Goal: Task Accomplishment & Management: Manage account settings

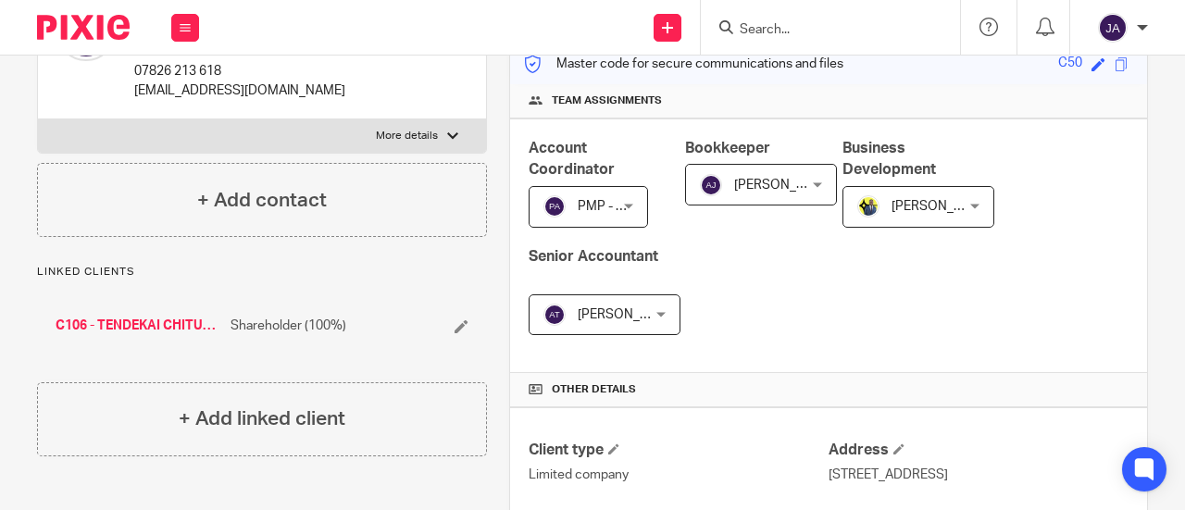
scroll to position [463, 0]
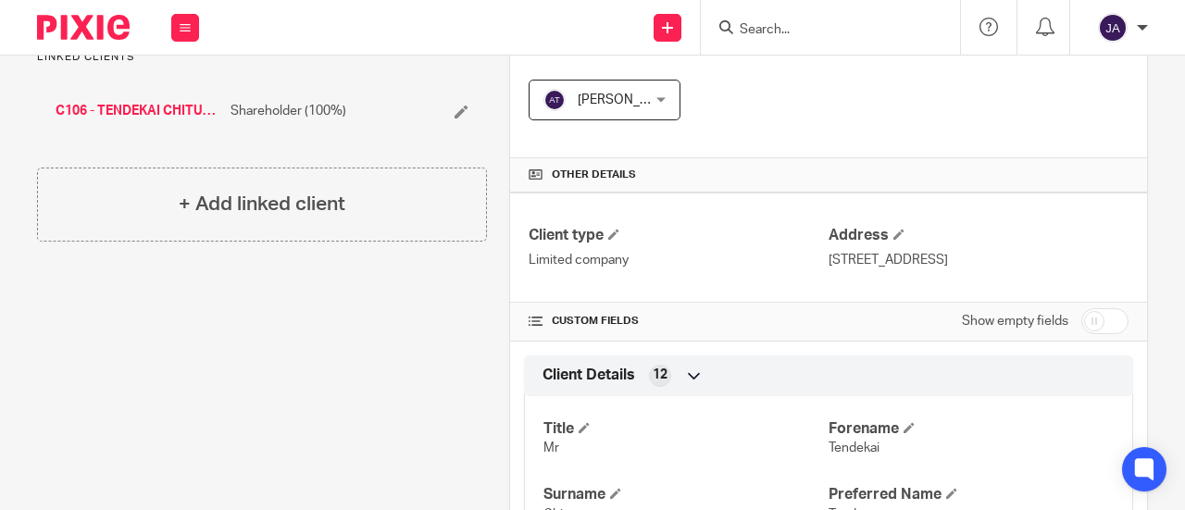
click at [1060, 316] on div "Show empty fields" at bounding box center [1045, 321] width 167 height 37
drag, startPoint x: 1076, startPoint y: 318, endPoint x: 1068, endPoint y: 329, distance: 13.9
click at [1082, 318] on input "checkbox" at bounding box center [1105, 321] width 47 height 26
checkbox input "true"
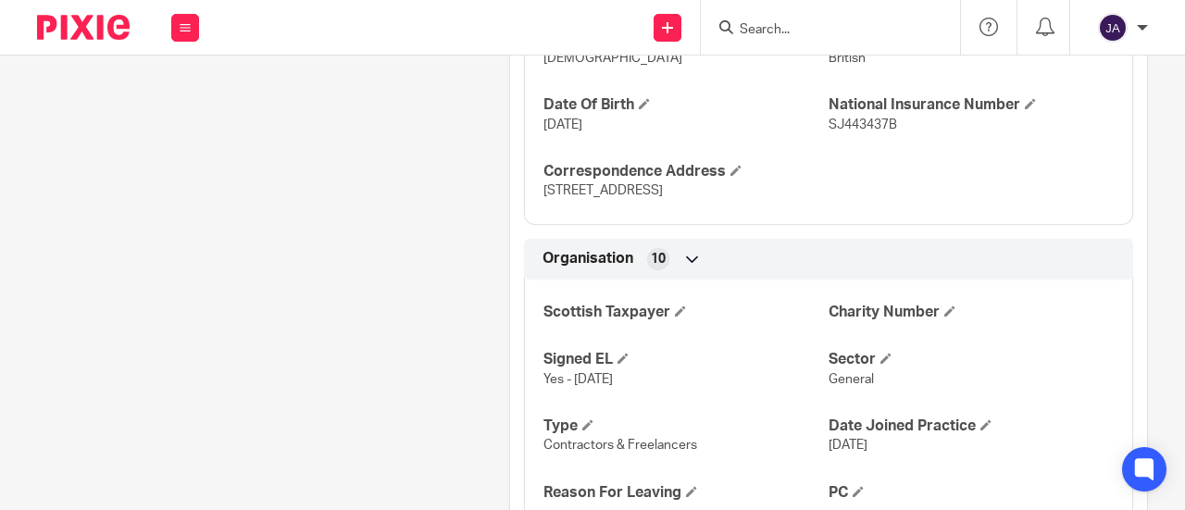
scroll to position [1389, 0]
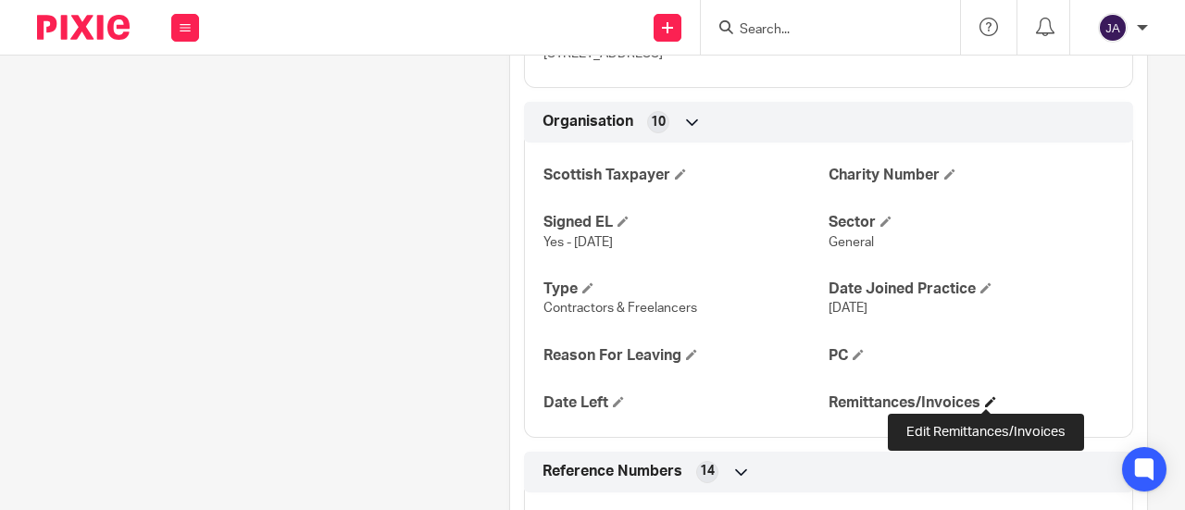
click at [985, 404] on span at bounding box center [990, 401] width 11 height 11
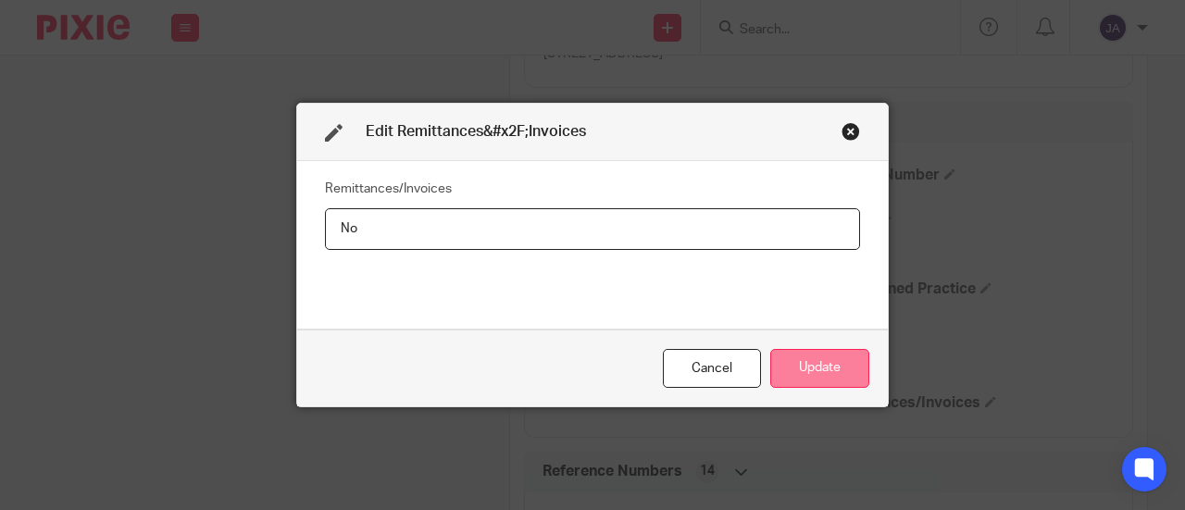
type input "No"
click at [807, 369] on button "Update" at bounding box center [820, 369] width 99 height 40
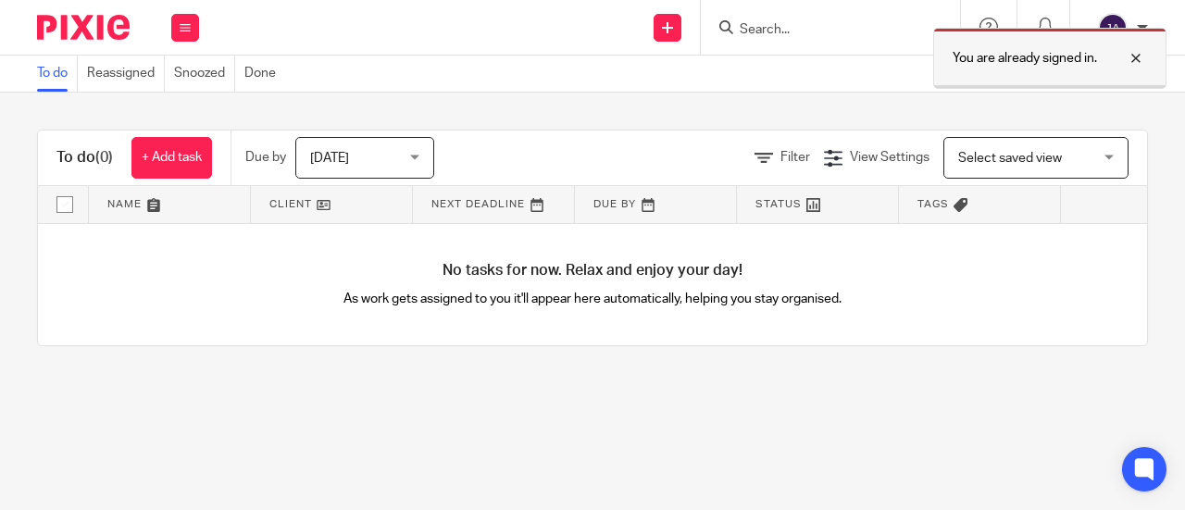
click at [1140, 57] on div at bounding box center [1122, 58] width 50 height 22
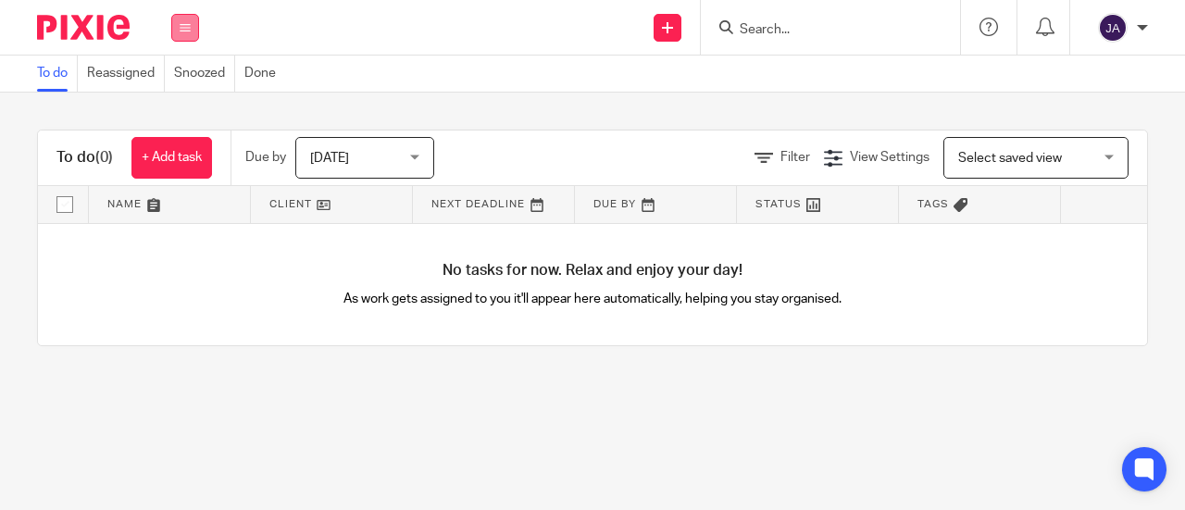
click at [184, 21] on button at bounding box center [185, 28] width 28 height 28
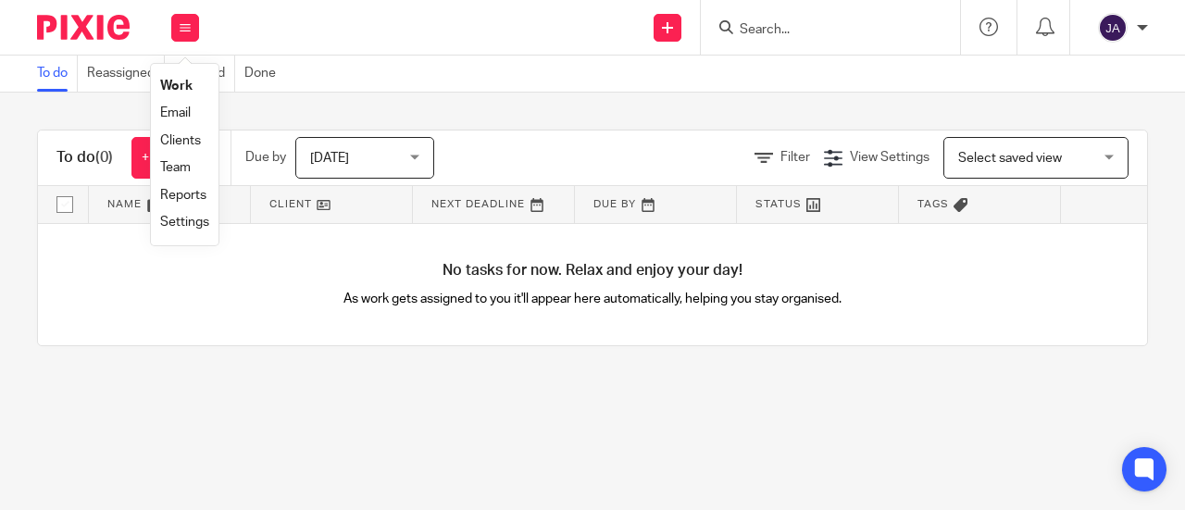
click at [185, 143] on link "Clients" at bounding box center [180, 140] width 41 height 13
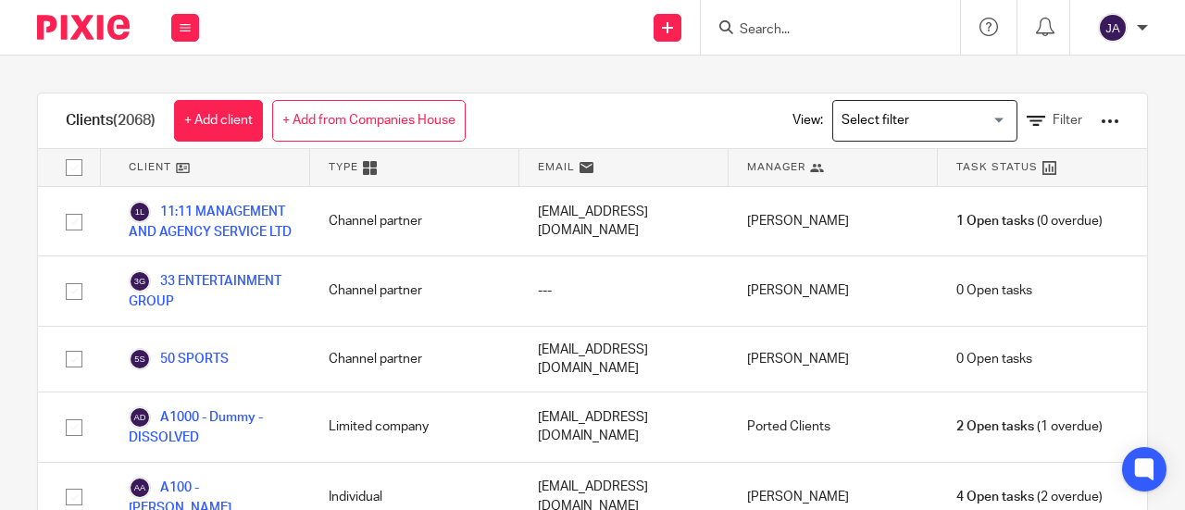
click at [882, 123] on input "Search for option" at bounding box center [920, 121] width 171 height 32
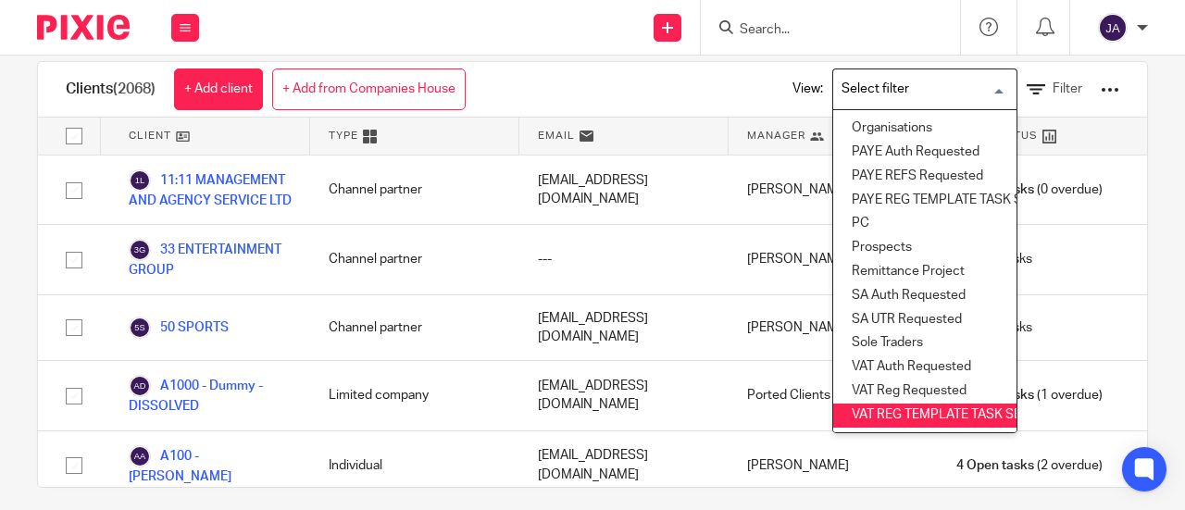
scroll to position [45, 0]
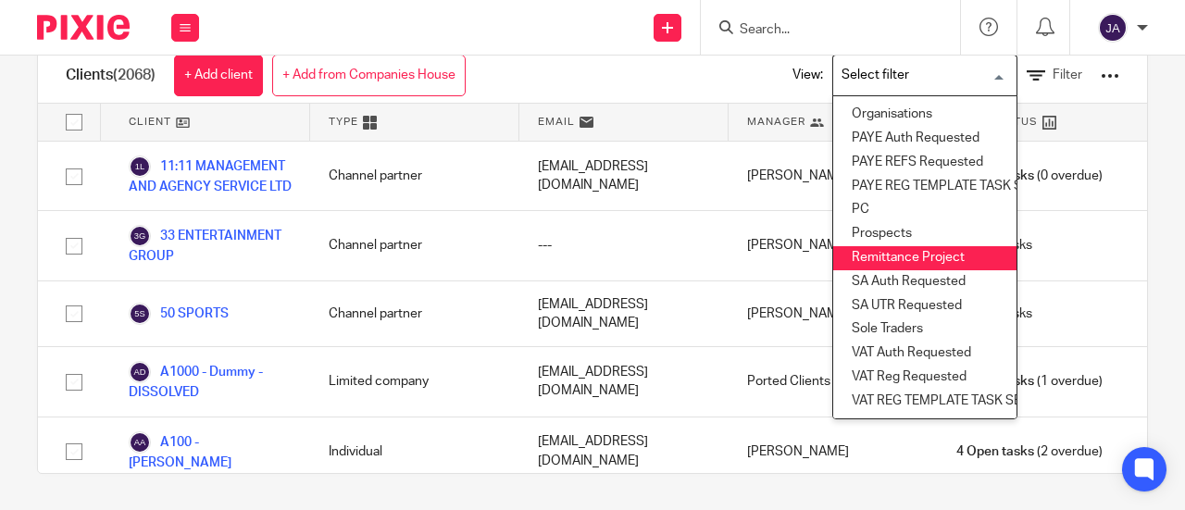
click at [880, 246] on li "Remittance Project" at bounding box center [925, 258] width 183 height 24
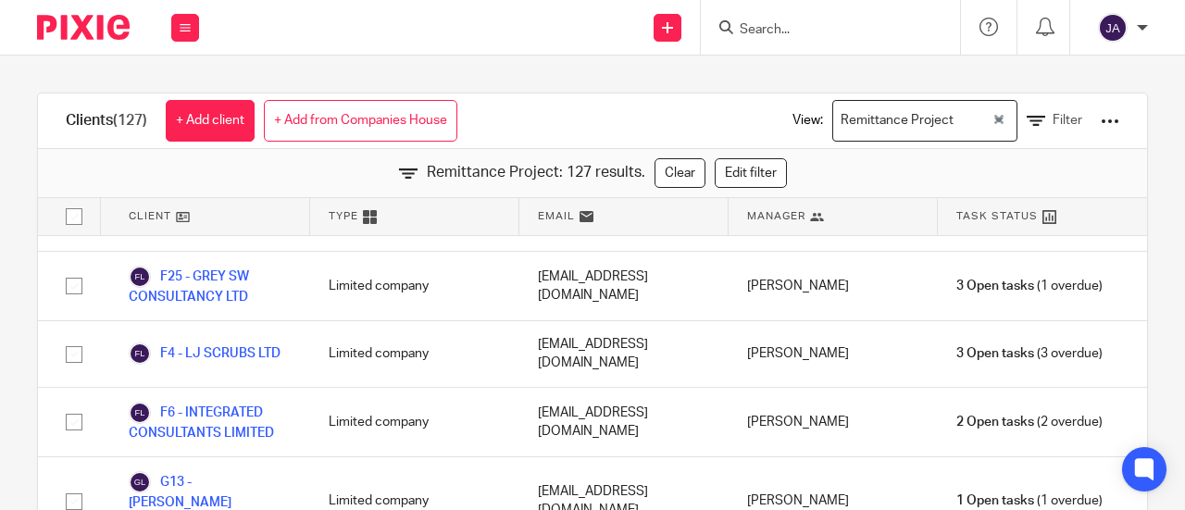
scroll to position [3130, 0]
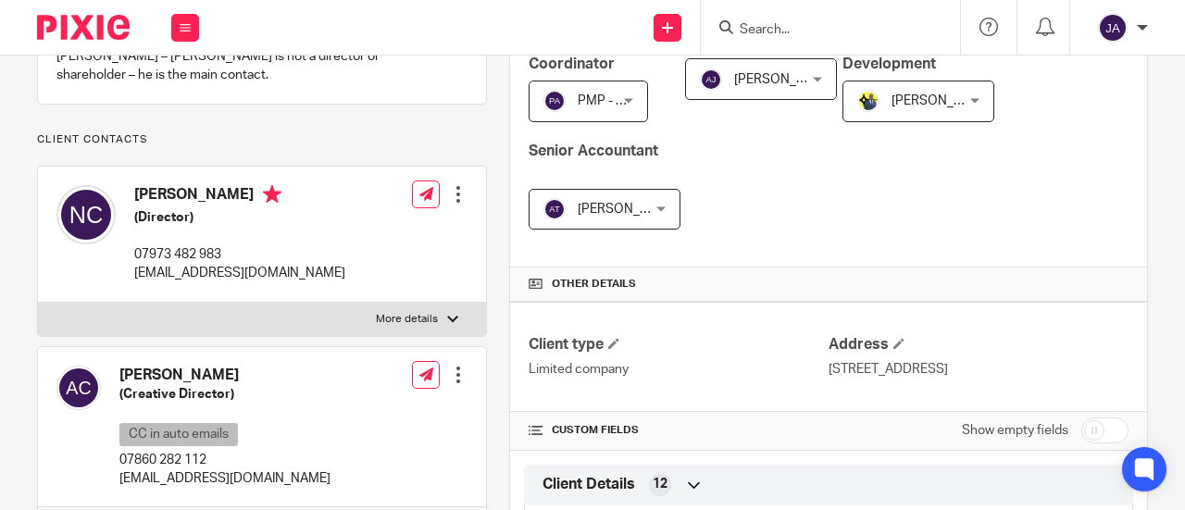
scroll to position [556, 0]
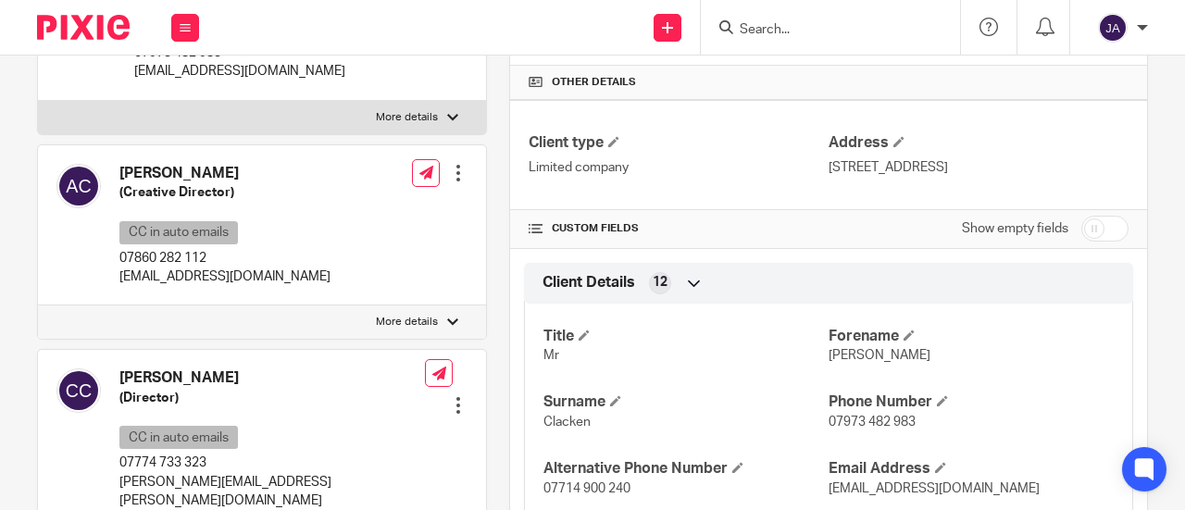
click at [1091, 223] on input "checkbox" at bounding box center [1105, 229] width 47 height 26
checkbox input "true"
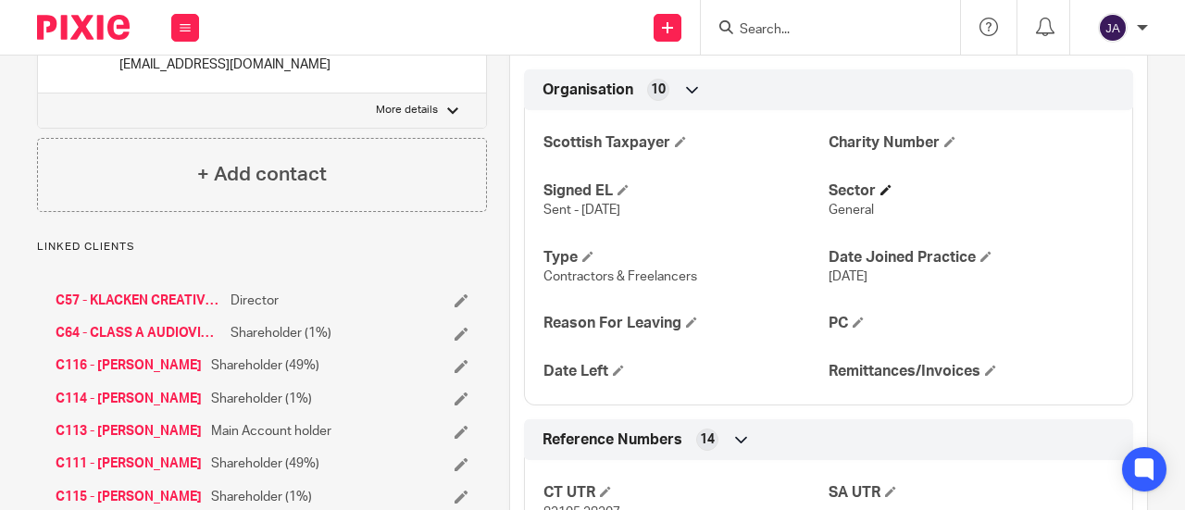
scroll to position [1389, 0]
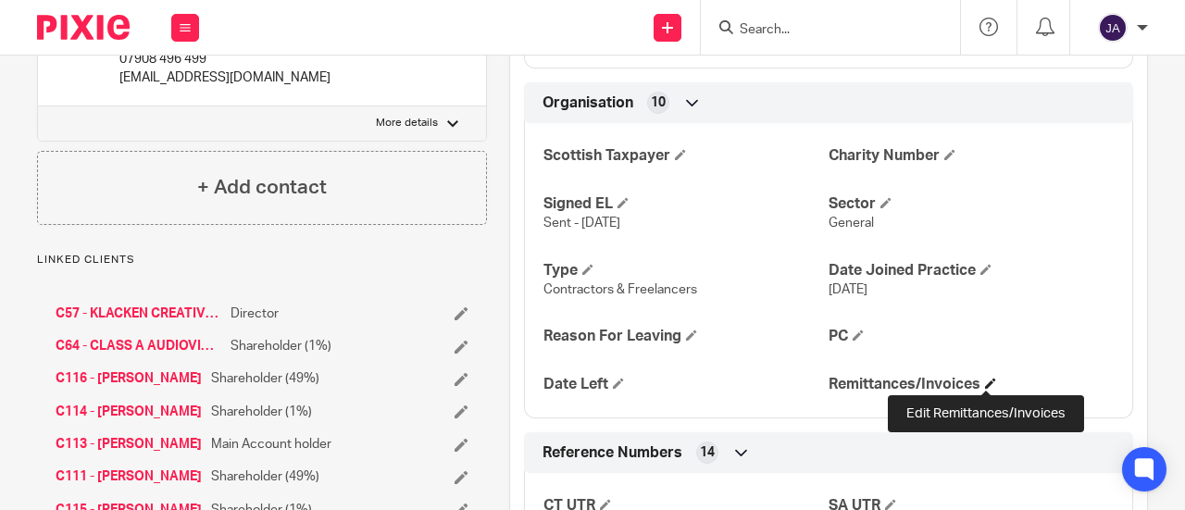
click at [987, 385] on span at bounding box center [990, 383] width 11 height 11
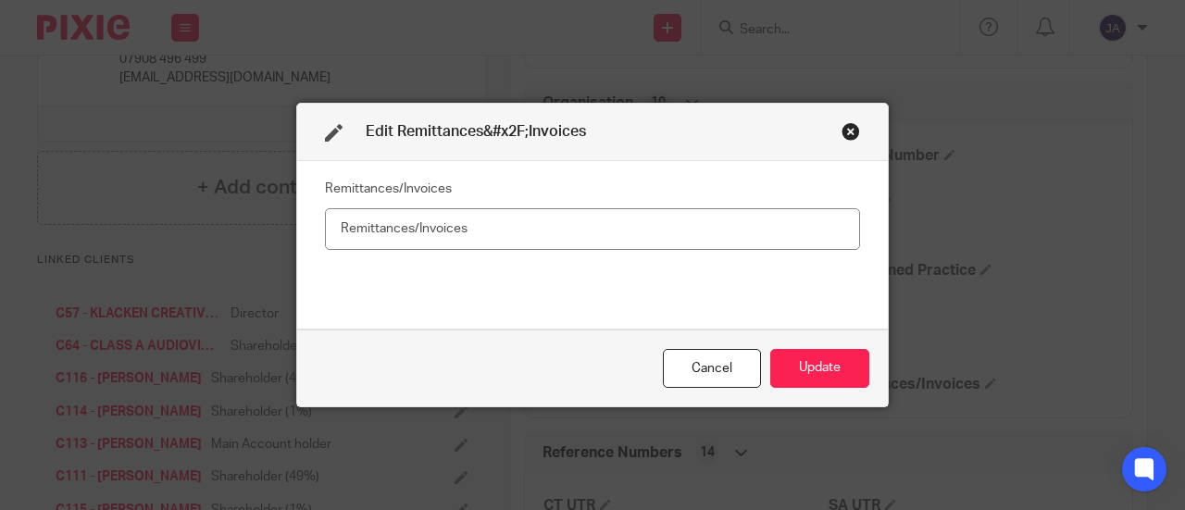
click at [446, 230] on input "text" at bounding box center [592, 229] width 535 height 42
type input "No"
click at [839, 361] on button "Update" at bounding box center [820, 369] width 99 height 40
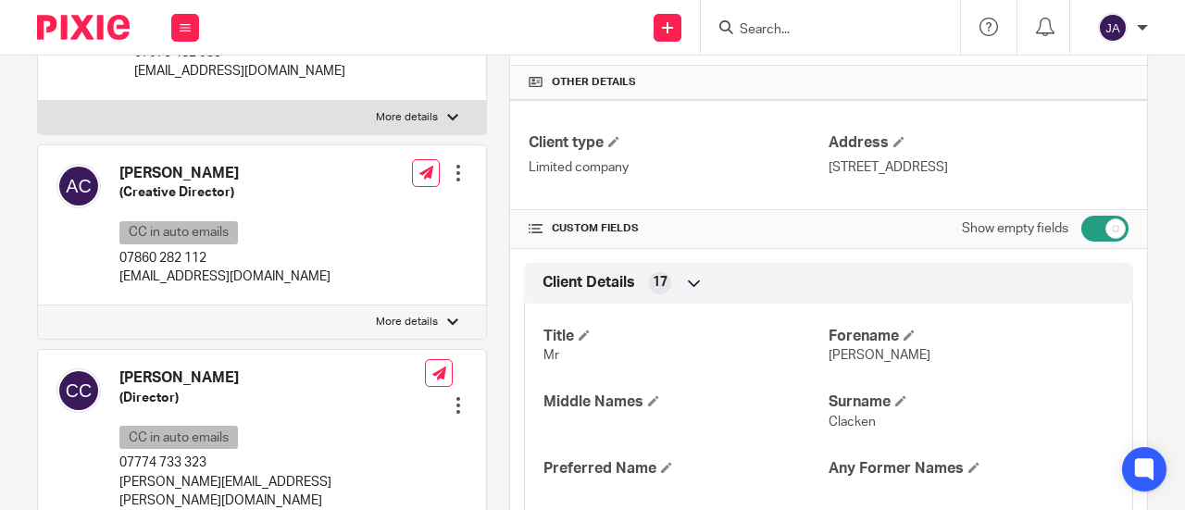
scroll to position [0, 0]
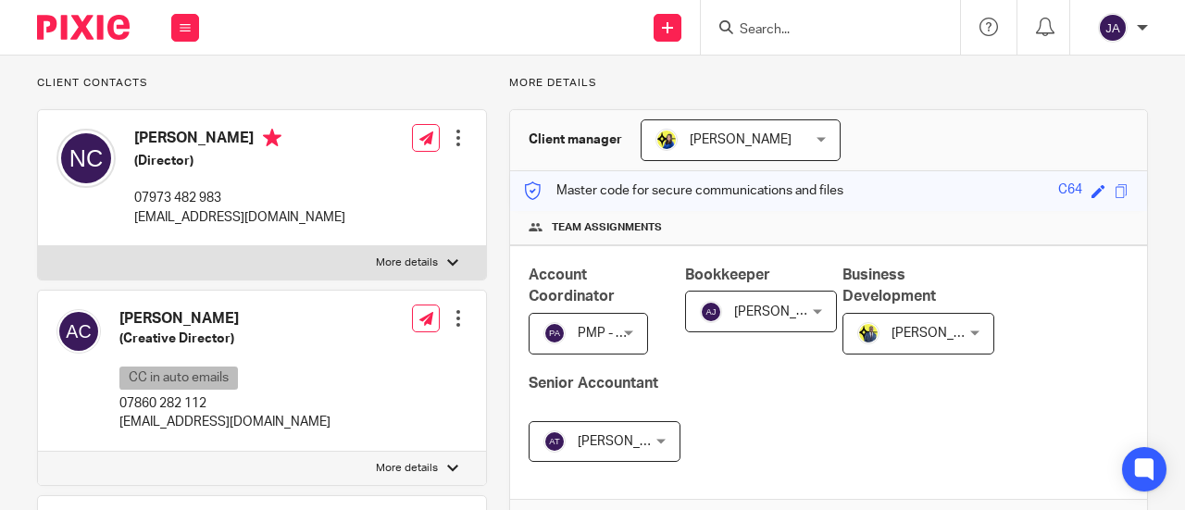
scroll to position [370, 0]
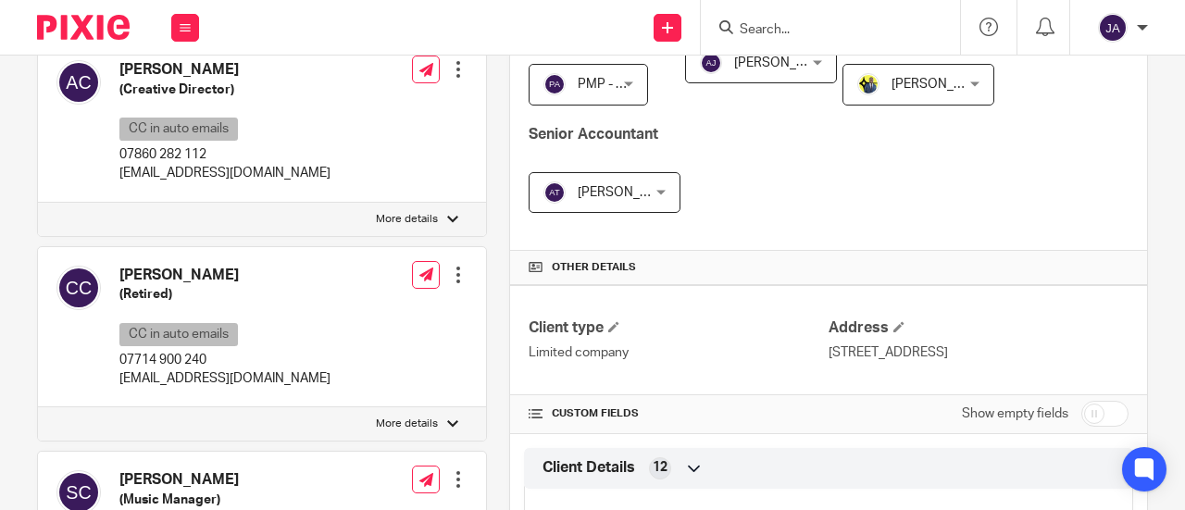
drag, startPoint x: 1085, startPoint y: 410, endPoint x: 1151, endPoint y: 305, distance: 124.9
click at [1085, 410] on input "checkbox" at bounding box center [1105, 414] width 47 height 26
checkbox input "true"
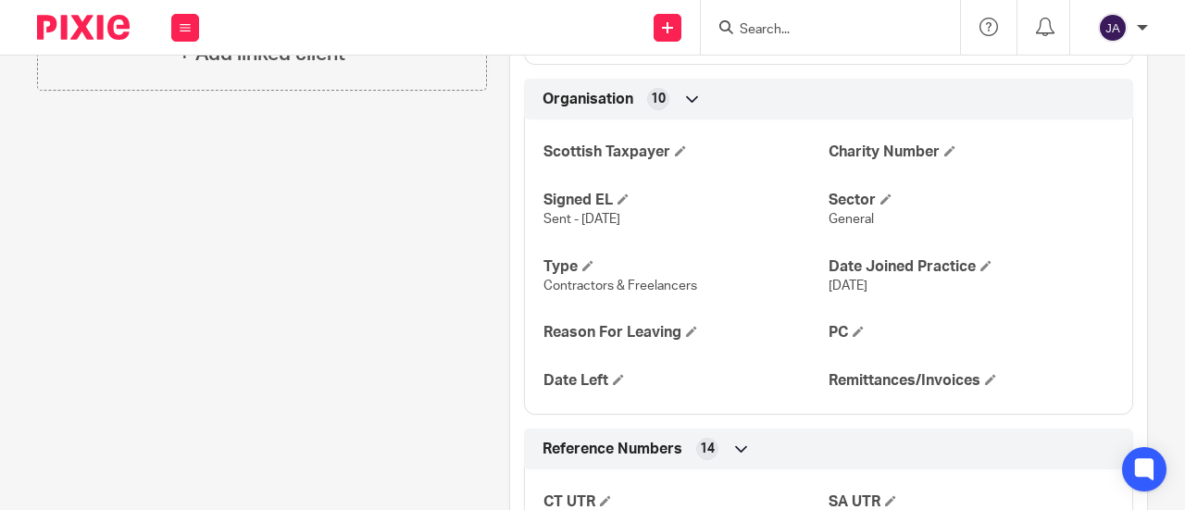
scroll to position [1482, 0]
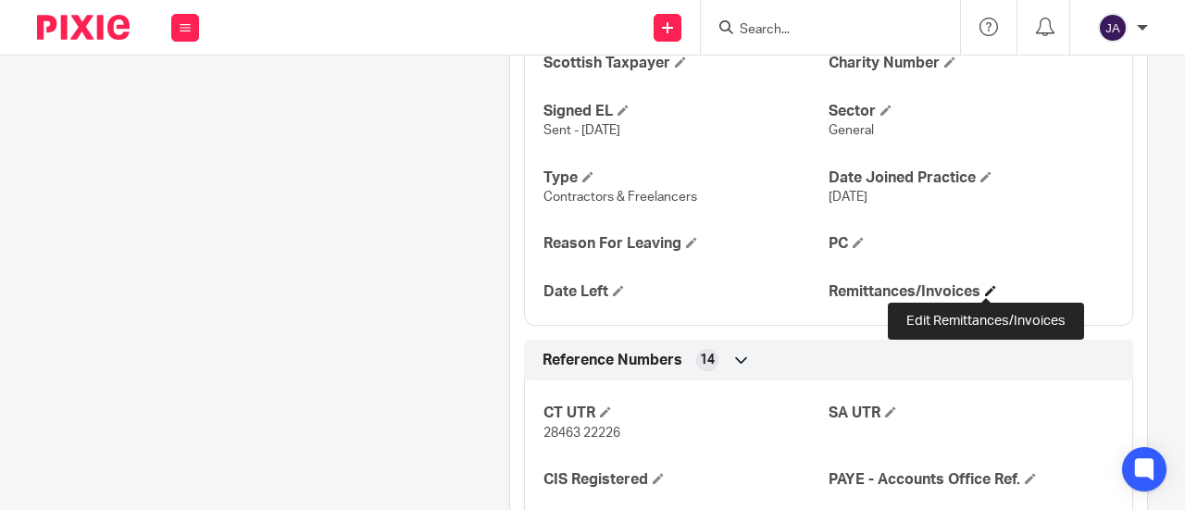
click at [988, 286] on span at bounding box center [990, 290] width 11 height 11
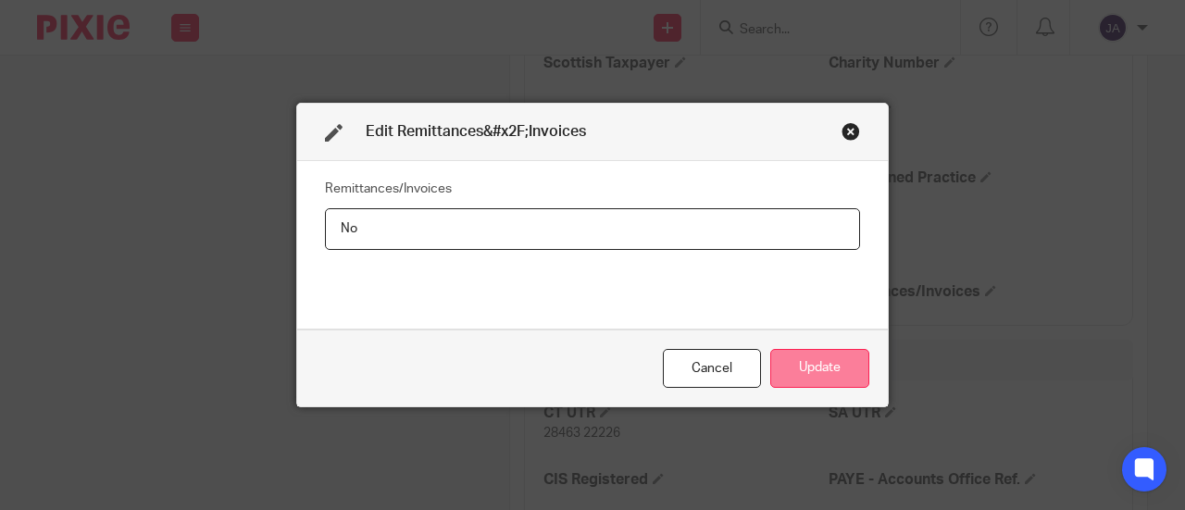
type input "No"
click at [814, 362] on button "Update" at bounding box center [820, 369] width 99 height 40
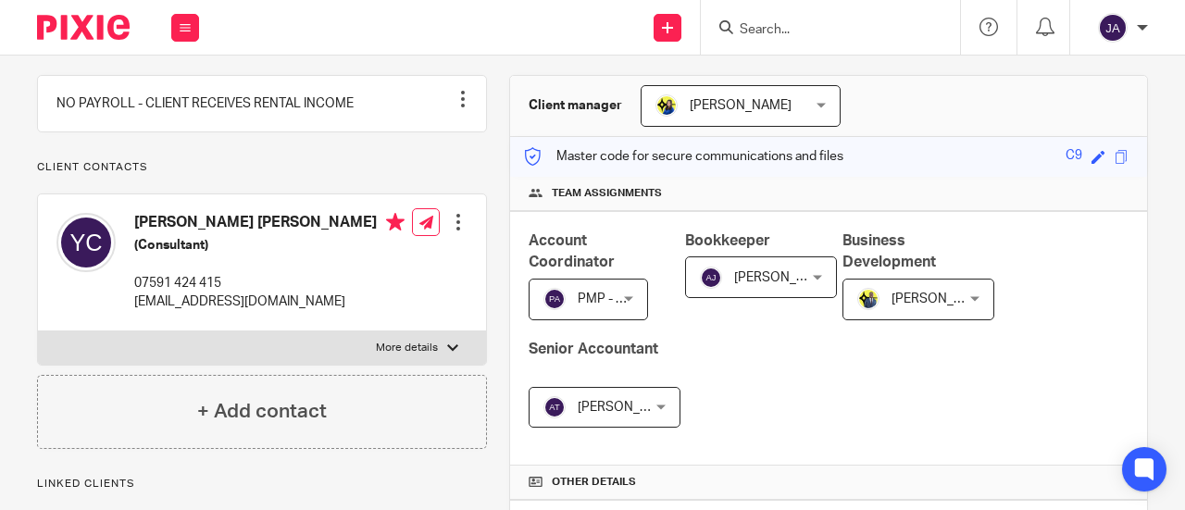
scroll to position [370, 0]
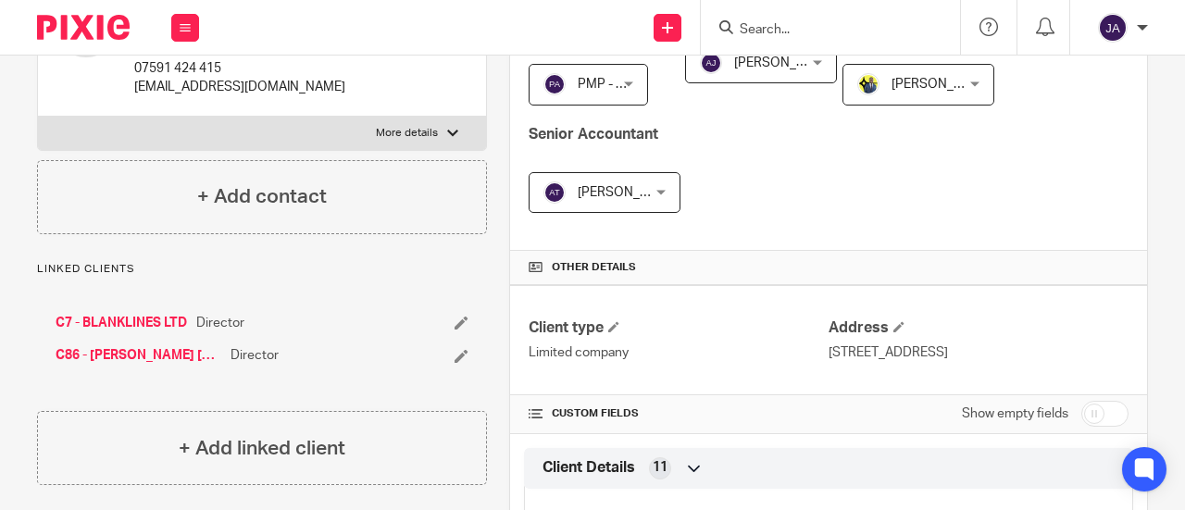
click at [1098, 415] on input "checkbox" at bounding box center [1105, 414] width 47 height 26
checkbox input "true"
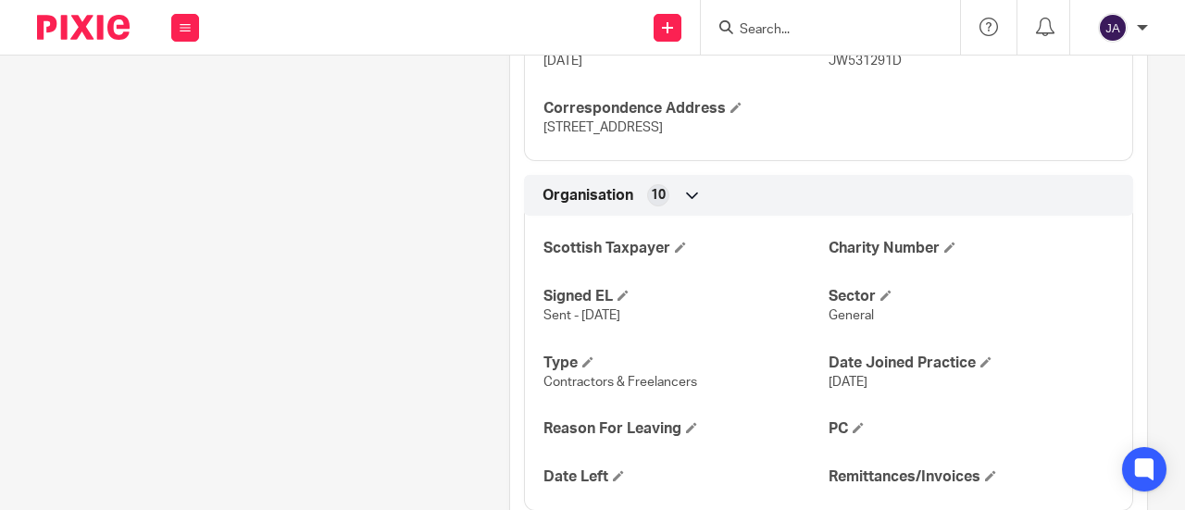
scroll to position [1389, 0]
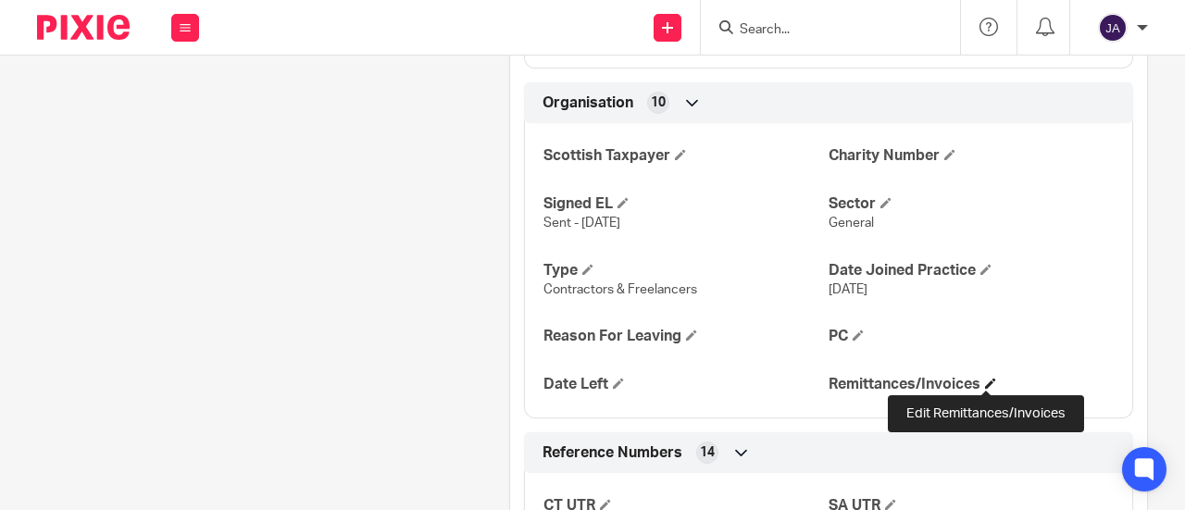
click at [987, 382] on span at bounding box center [990, 383] width 11 height 11
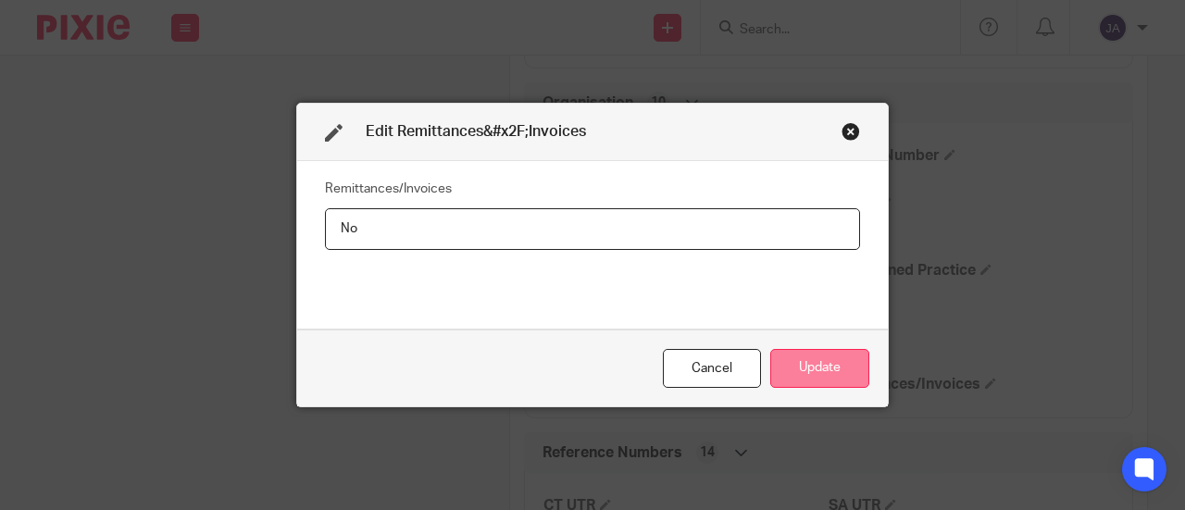
type input "No"
drag, startPoint x: 822, startPoint y: 364, endPoint x: 837, endPoint y: 373, distance: 17.5
click at [834, 370] on button "Update" at bounding box center [820, 369] width 99 height 40
click at [809, 370] on button "Update" at bounding box center [820, 369] width 99 height 40
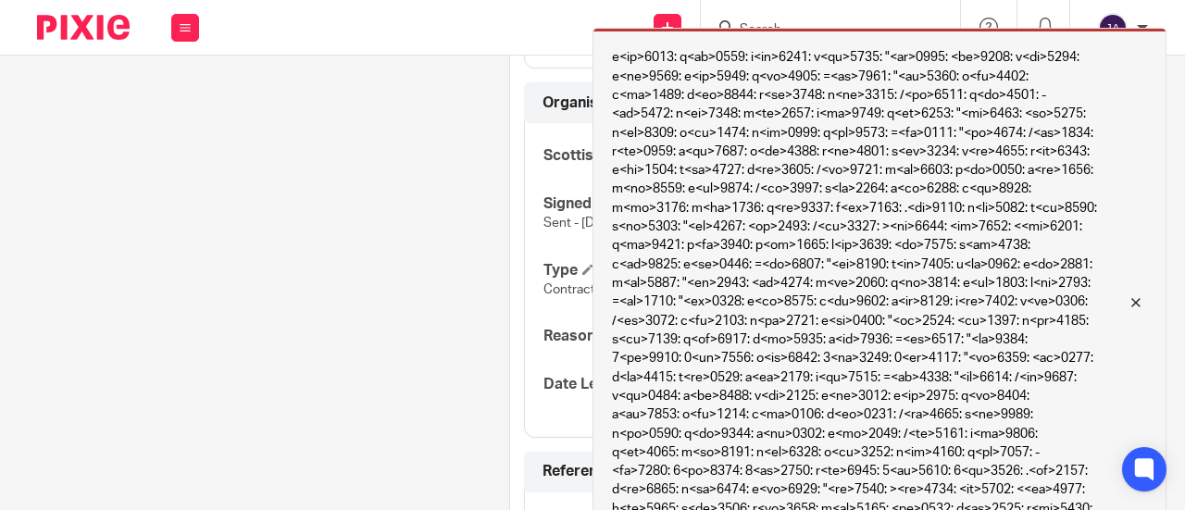
click at [1142, 299] on div at bounding box center [1122, 303] width 50 height 22
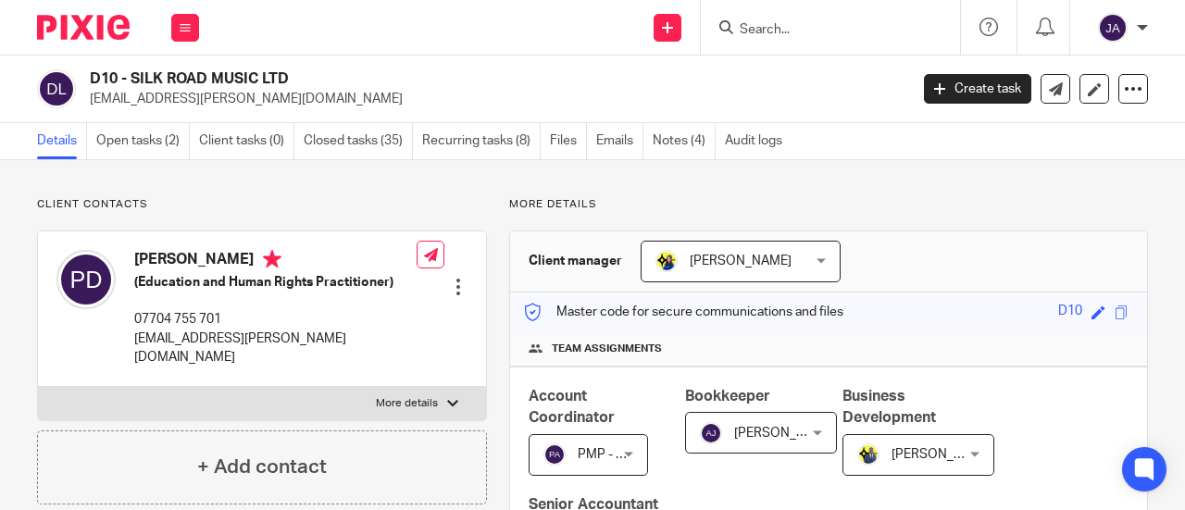
scroll to position [370, 0]
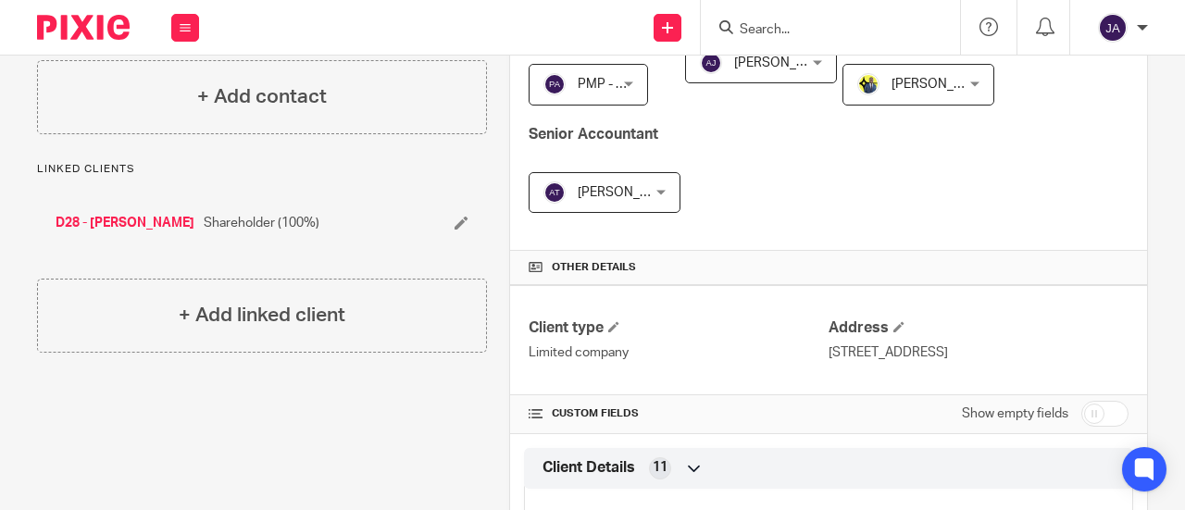
click at [1088, 413] on input "checkbox" at bounding box center [1105, 414] width 47 height 26
checkbox input "true"
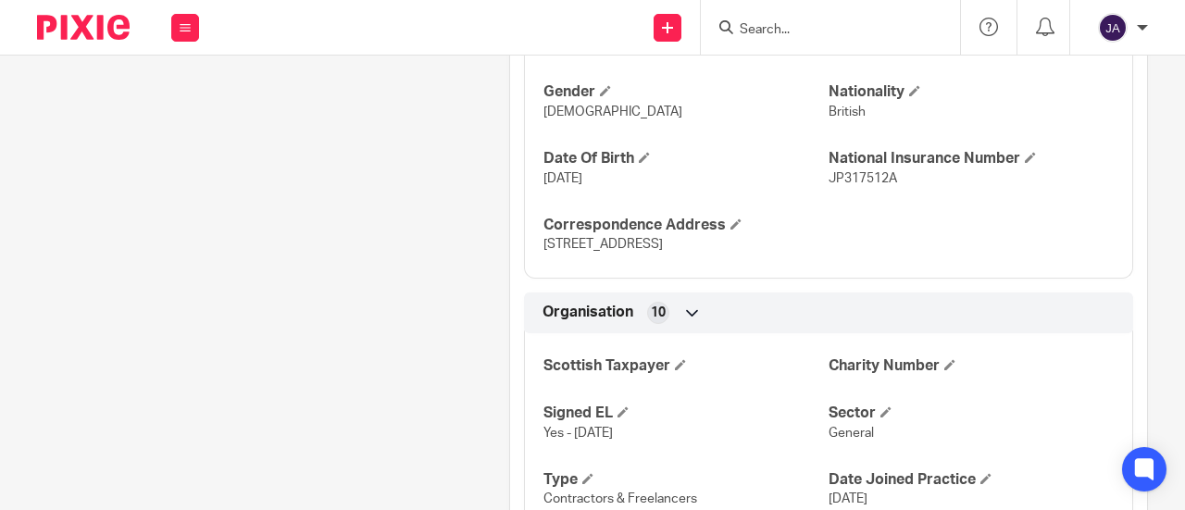
scroll to position [1482, 0]
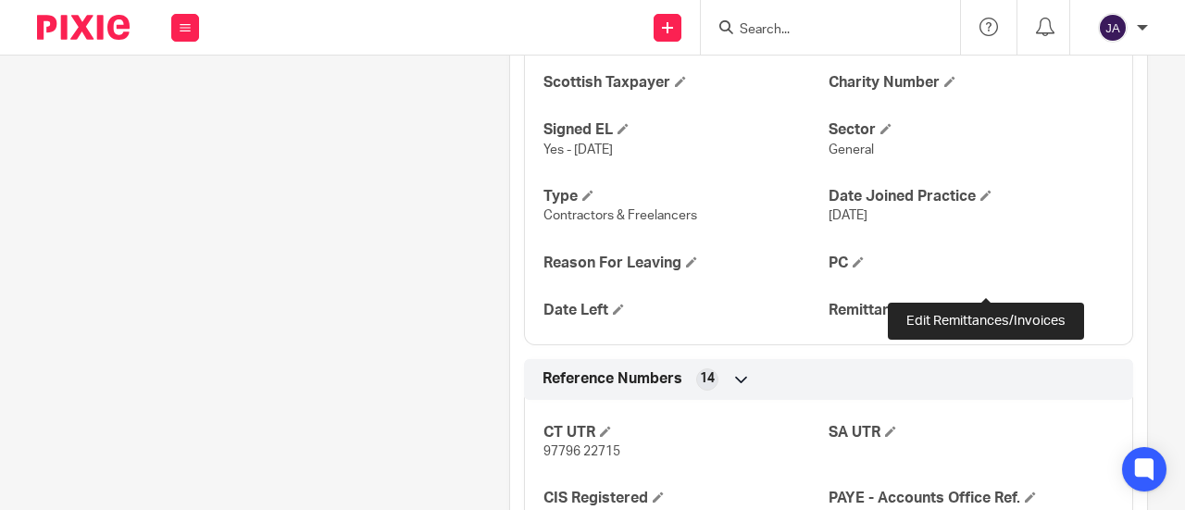
click at [985, 304] on span at bounding box center [990, 309] width 11 height 11
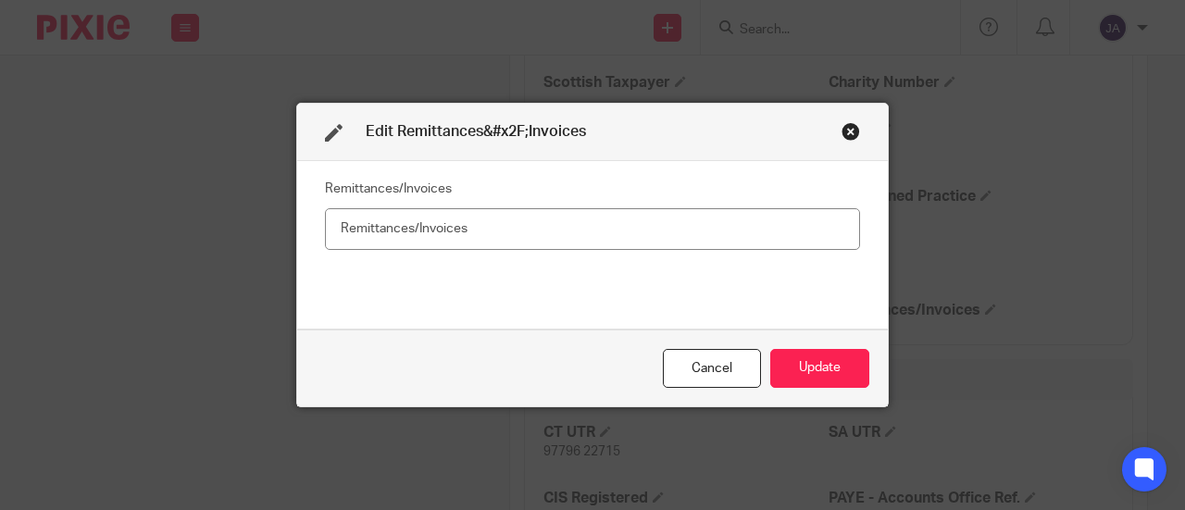
drag, startPoint x: 674, startPoint y: 245, endPoint x: 664, endPoint y: 238, distance: 12.1
click at [672, 244] on input "text" at bounding box center [592, 229] width 535 height 42
type input "No"
drag, startPoint x: 821, startPoint y: 371, endPoint x: 813, endPoint y: 364, distance: 10.5
click at [822, 371] on button "Update" at bounding box center [820, 369] width 99 height 40
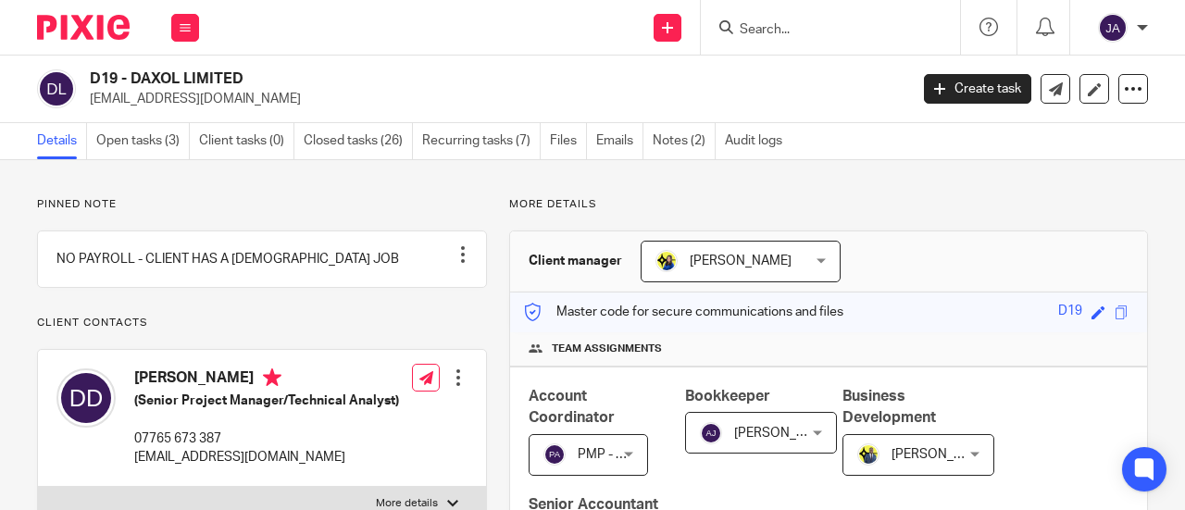
scroll to position [370, 0]
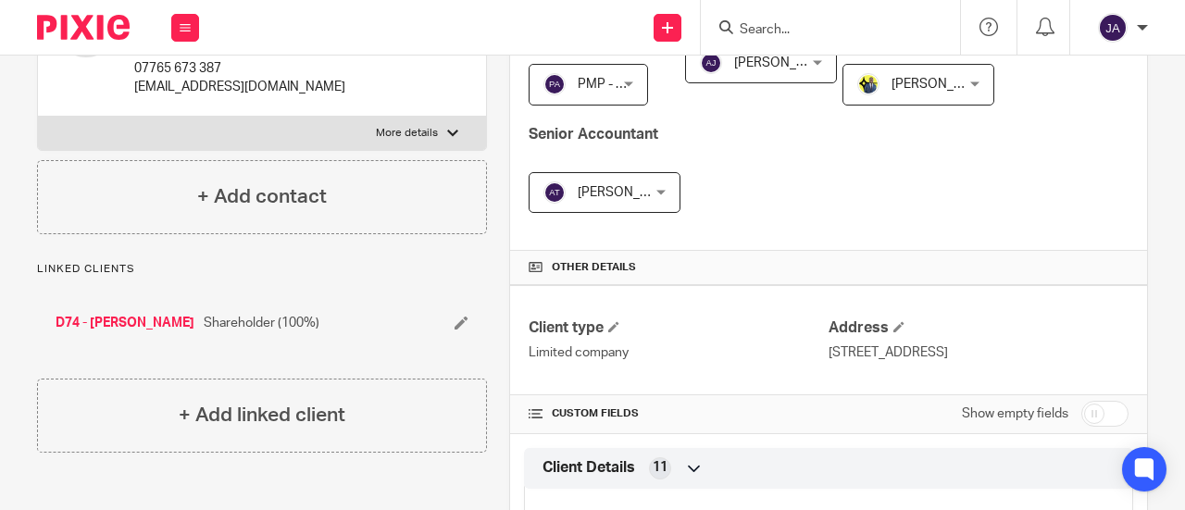
click at [1082, 411] on input "checkbox" at bounding box center [1105, 414] width 47 height 26
checkbox input "true"
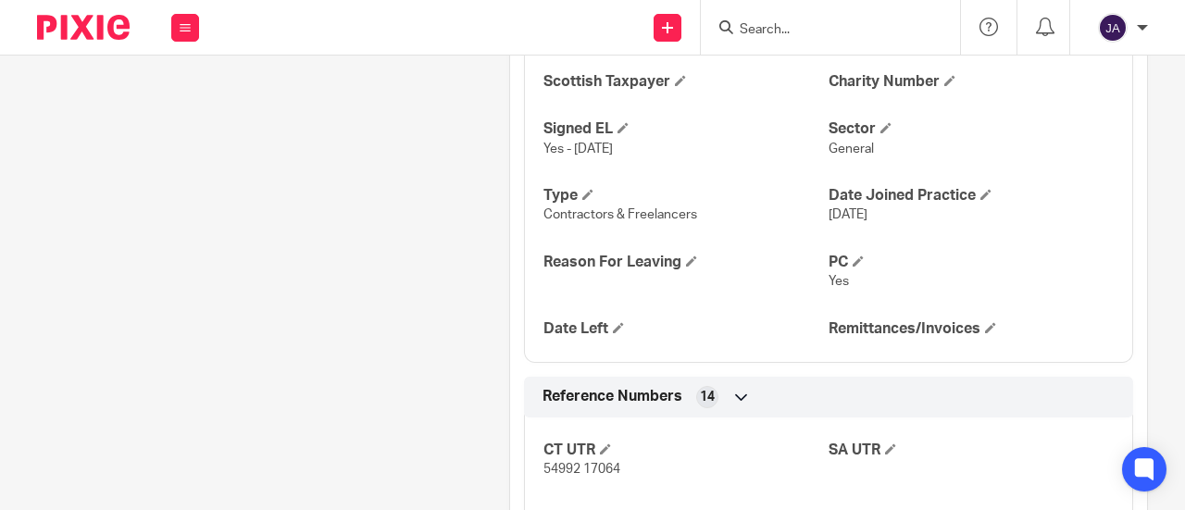
scroll to position [1482, 0]
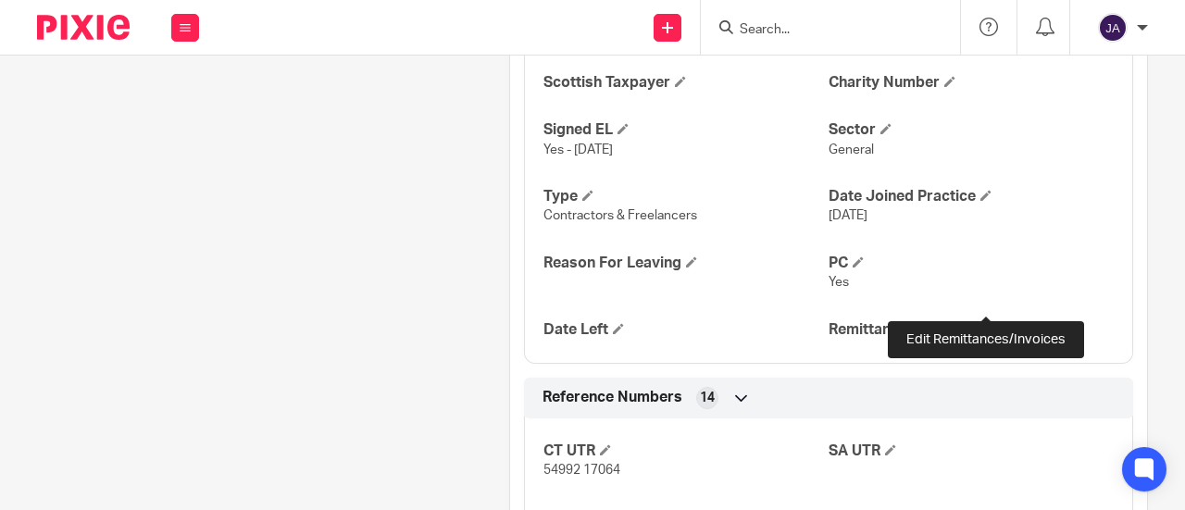
click at [985, 323] on span at bounding box center [990, 328] width 11 height 11
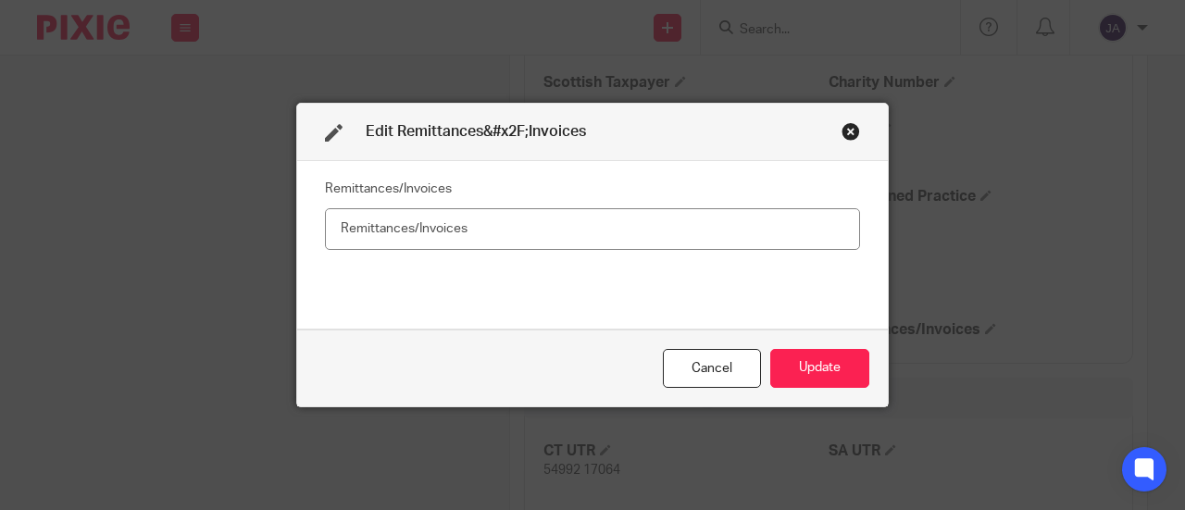
click at [495, 236] on input "text" at bounding box center [592, 229] width 535 height 42
type input "Yes"
click at [805, 362] on button "Update" at bounding box center [820, 369] width 99 height 40
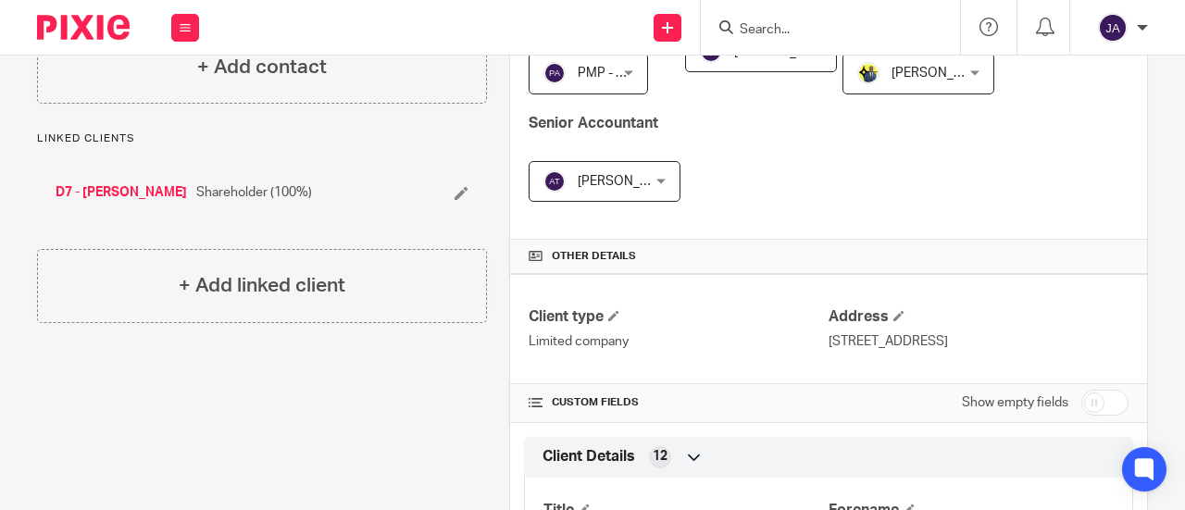
scroll to position [556, 0]
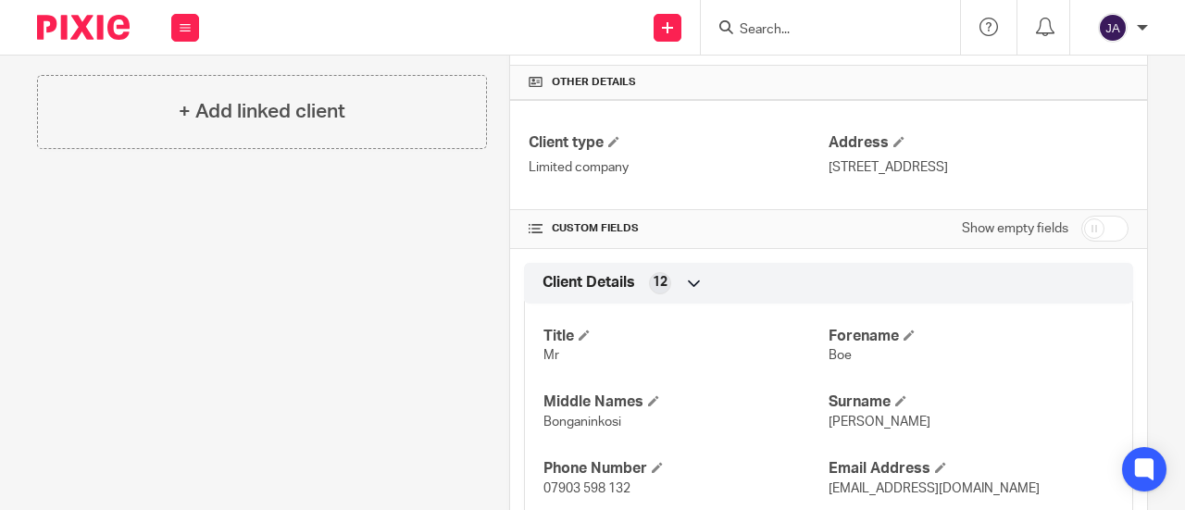
click at [1082, 219] on input "checkbox" at bounding box center [1105, 229] width 47 height 26
checkbox input "true"
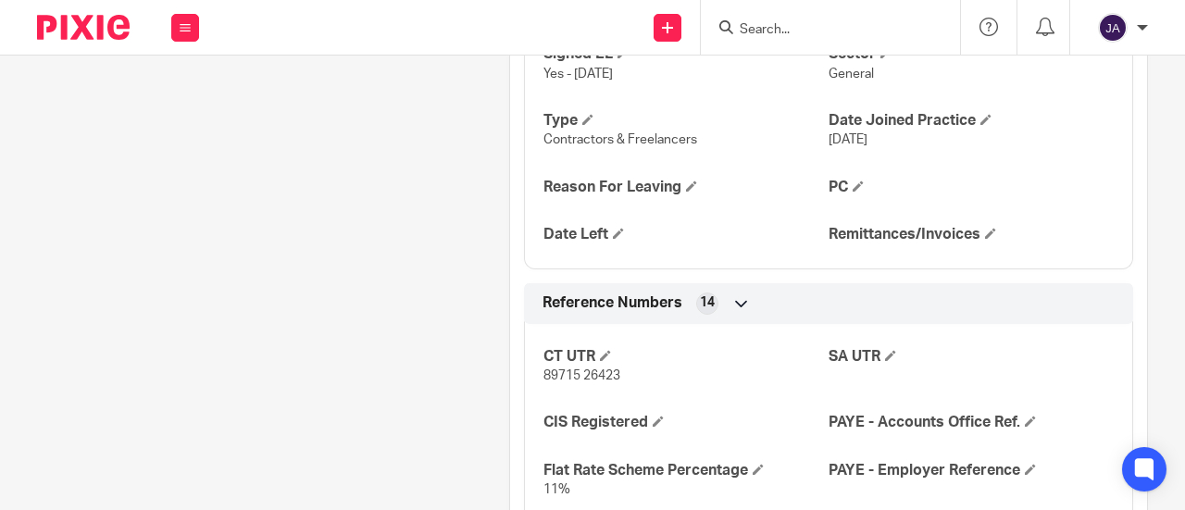
scroll to position [1482, 0]
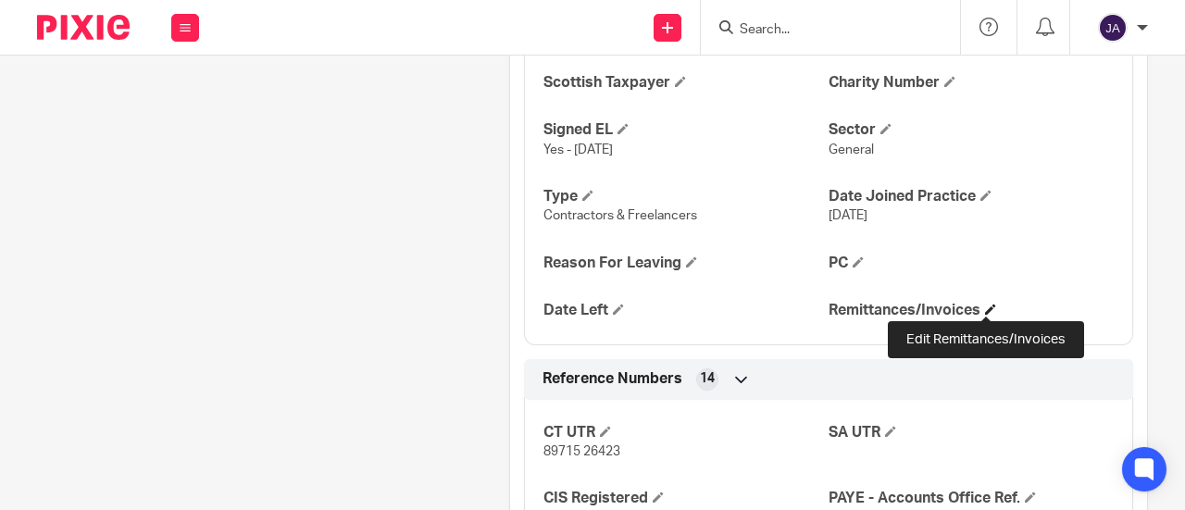
click at [986, 307] on span at bounding box center [990, 309] width 11 height 11
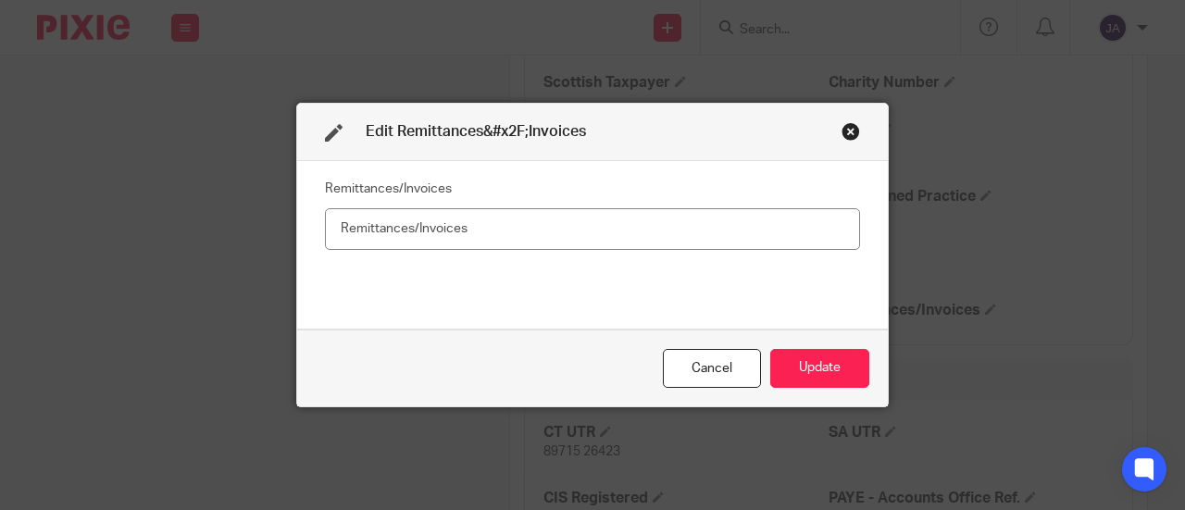
click at [641, 225] on input "text" at bounding box center [592, 229] width 535 height 42
type input "Yes"
click at [834, 368] on button "Update" at bounding box center [820, 369] width 99 height 40
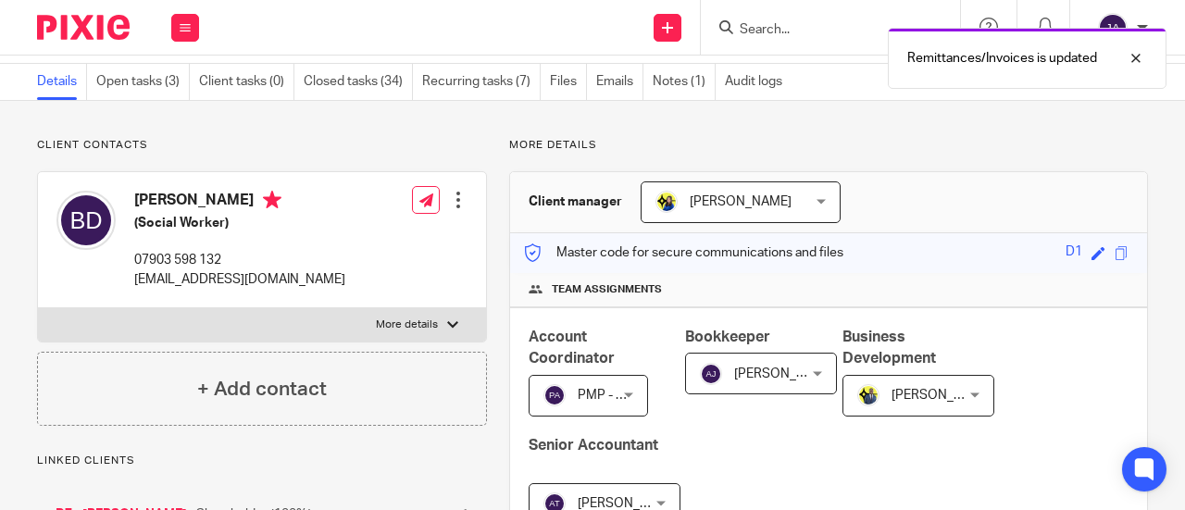
scroll to position [0, 0]
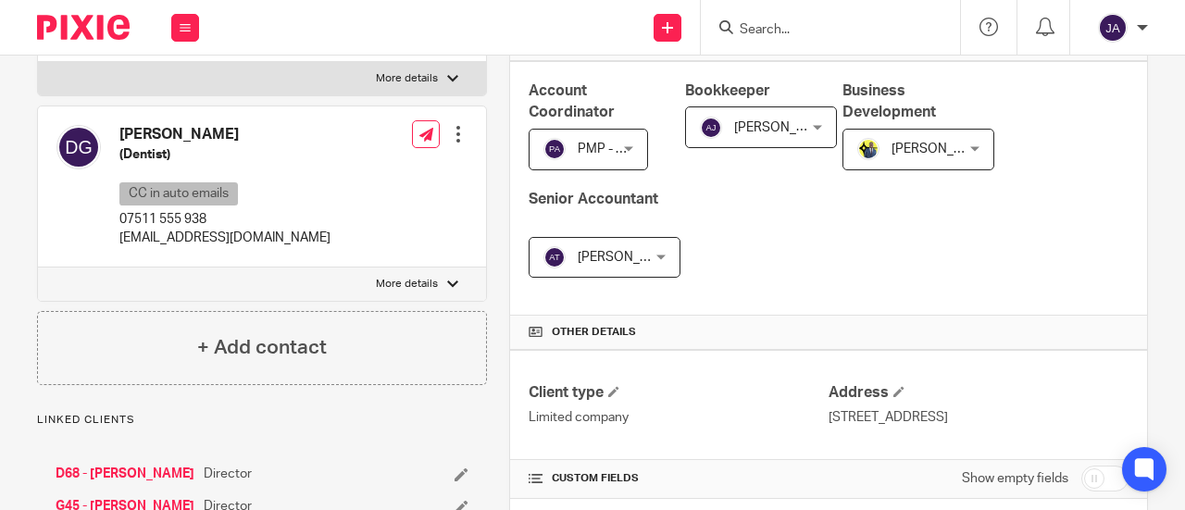
scroll to position [463, 0]
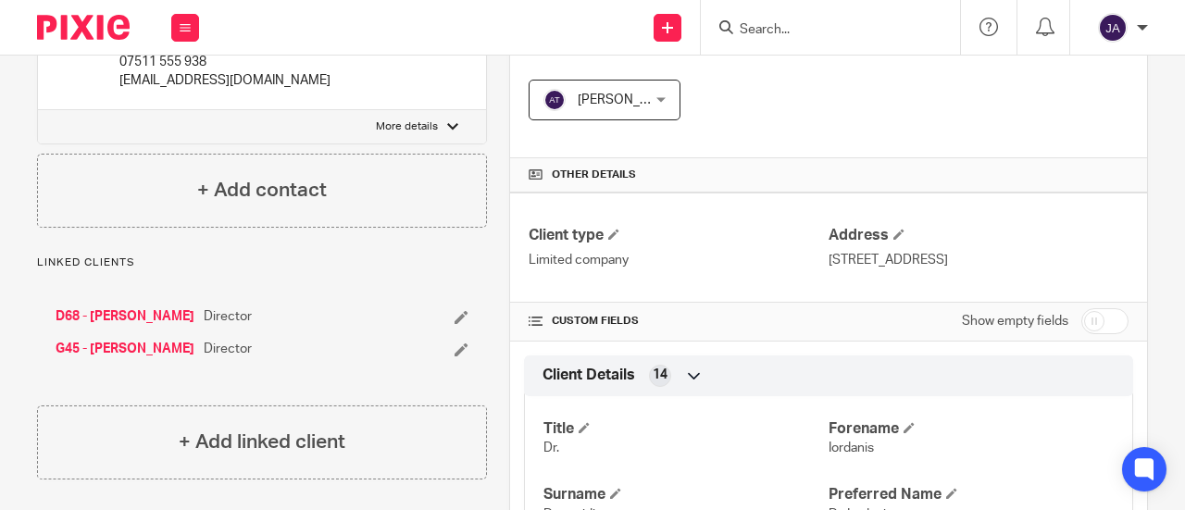
click at [1082, 325] on input "checkbox" at bounding box center [1105, 321] width 47 height 26
checkbox input "true"
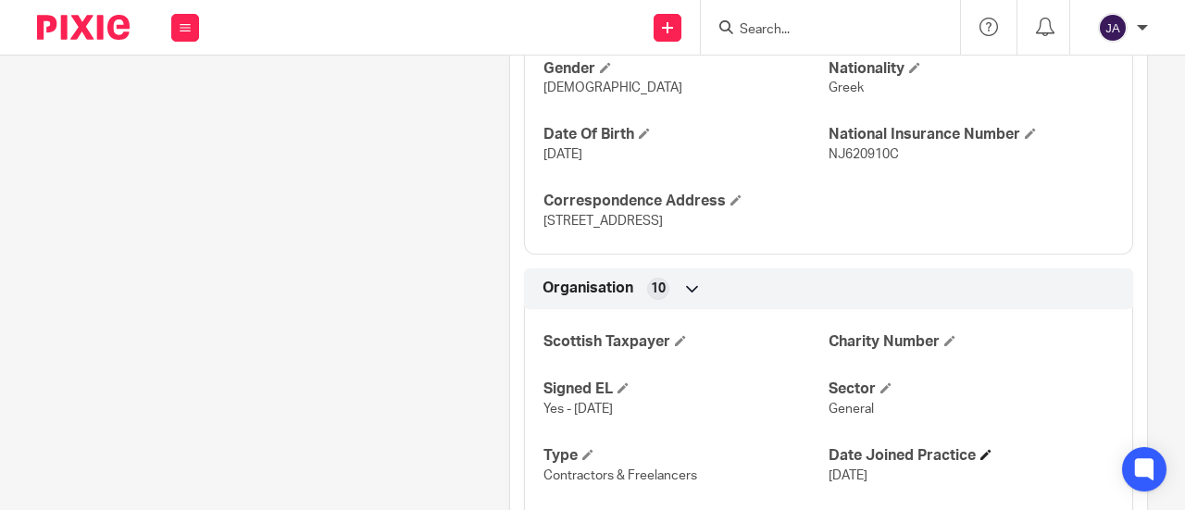
scroll to position [1482, 0]
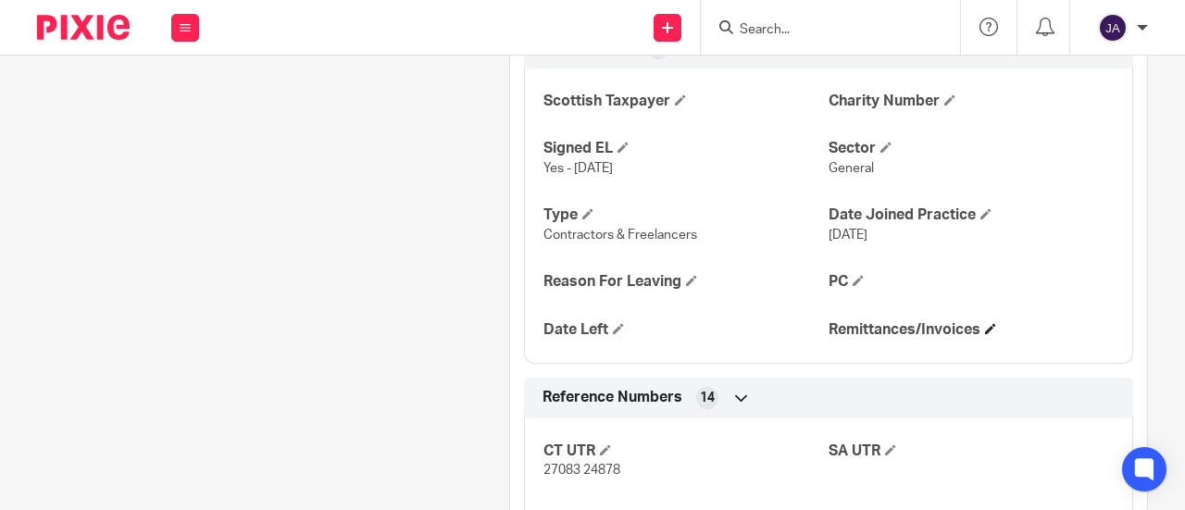
click at [985, 328] on span at bounding box center [990, 328] width 11 height 11
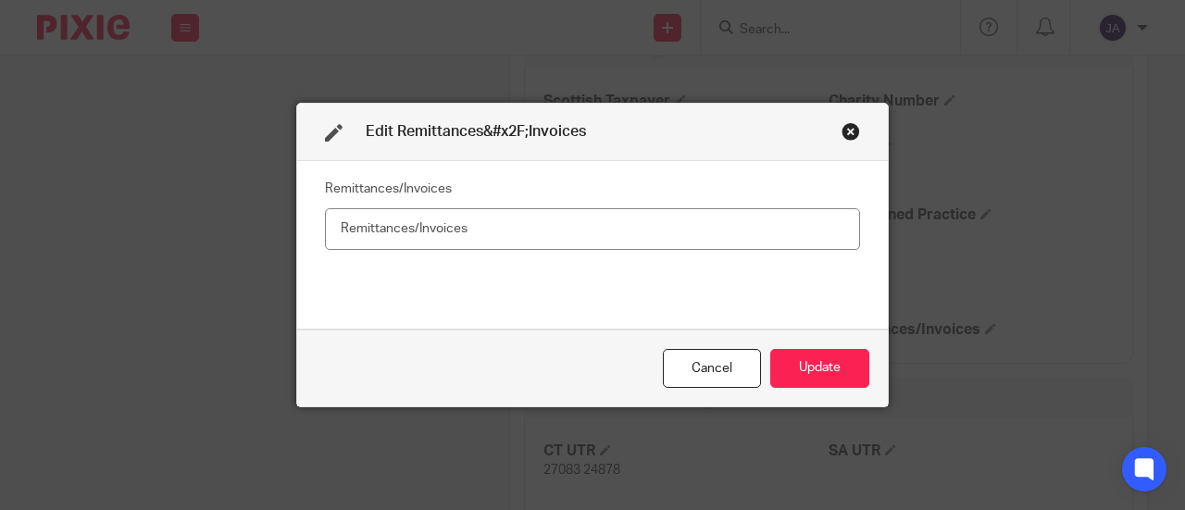
click at [537, 240] on input "text" at bounding box center [592, 229] width 535 height 42
type input "No"
click at [796, 365] on button "Update" at bounding box center [820, 369] width 99 height 40
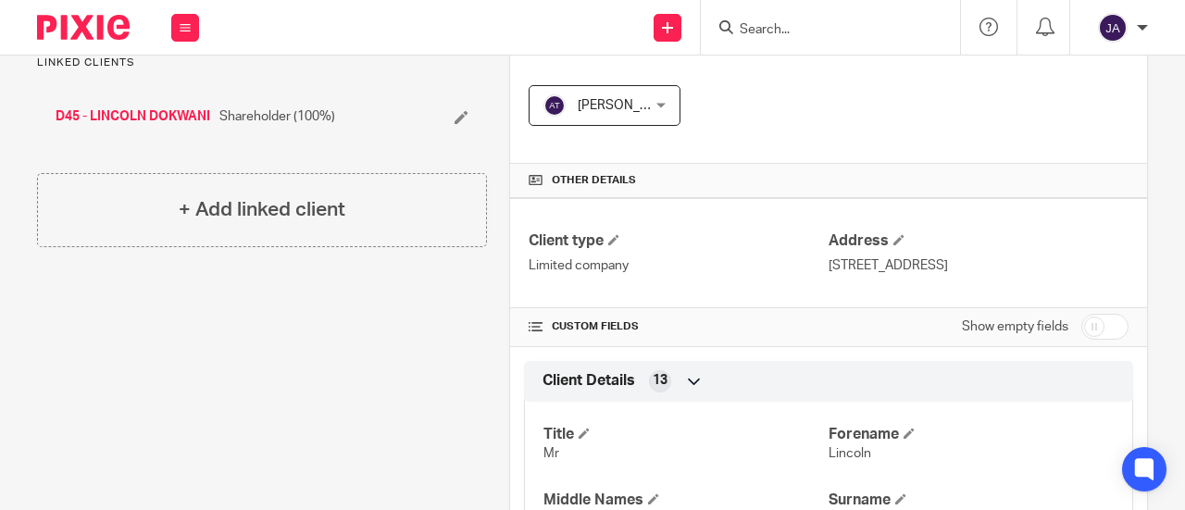
scroll to position [463, 0]
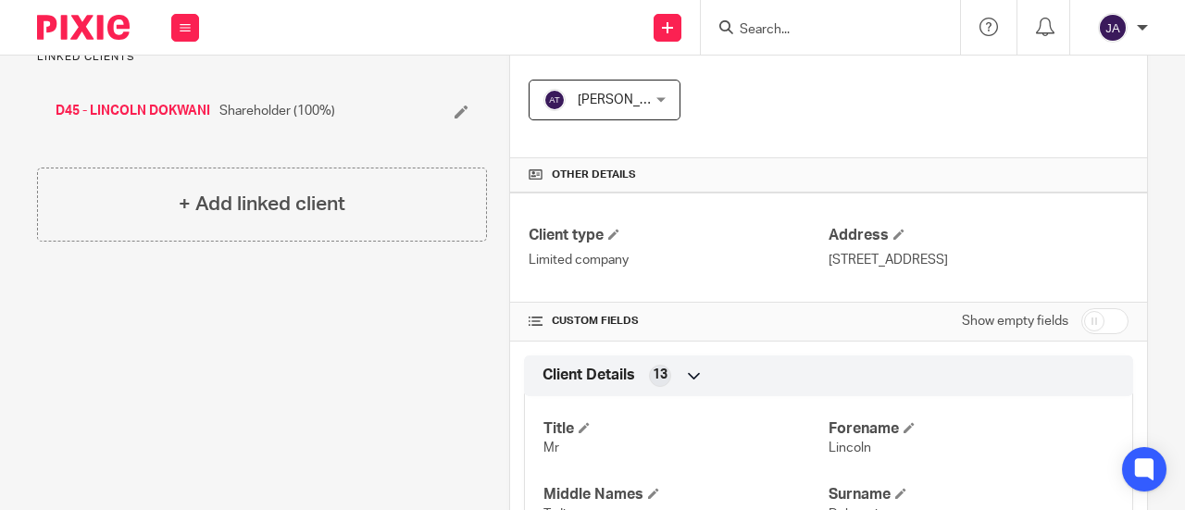
click at [1093, 312] on input "checkbox" at bounding box center [1105, 321] width 47 height 26
checkbox input "true"
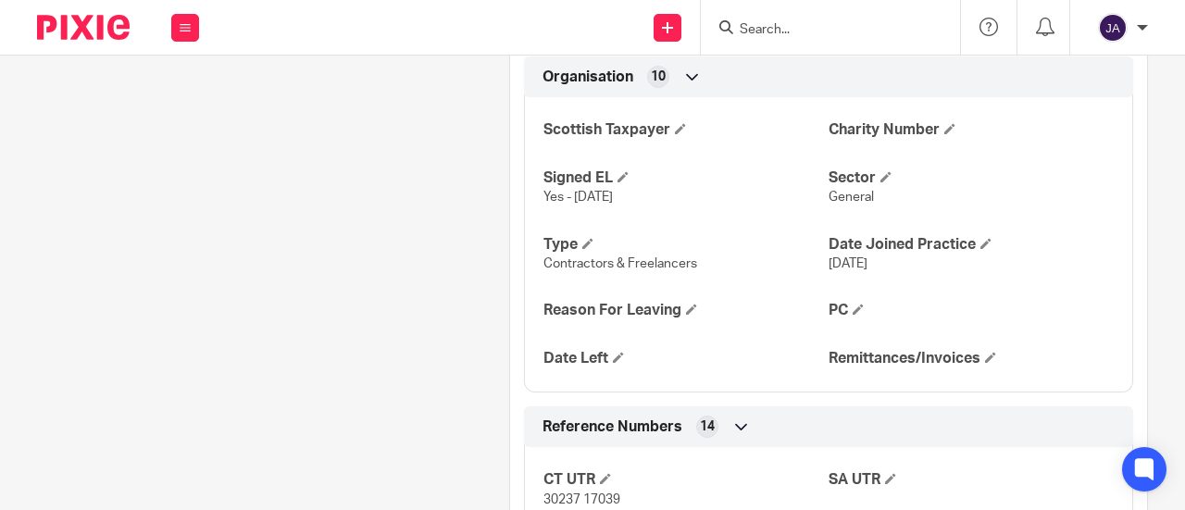
scroll to position [1482, 0]
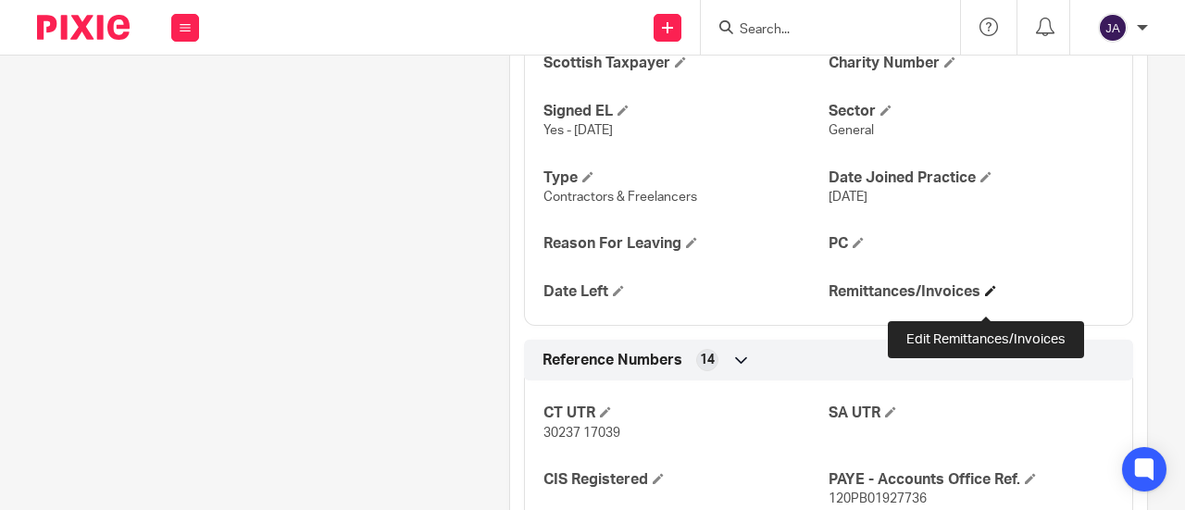
click at [985, 296] on span at bounding box center [990, 290] width 11 height 11
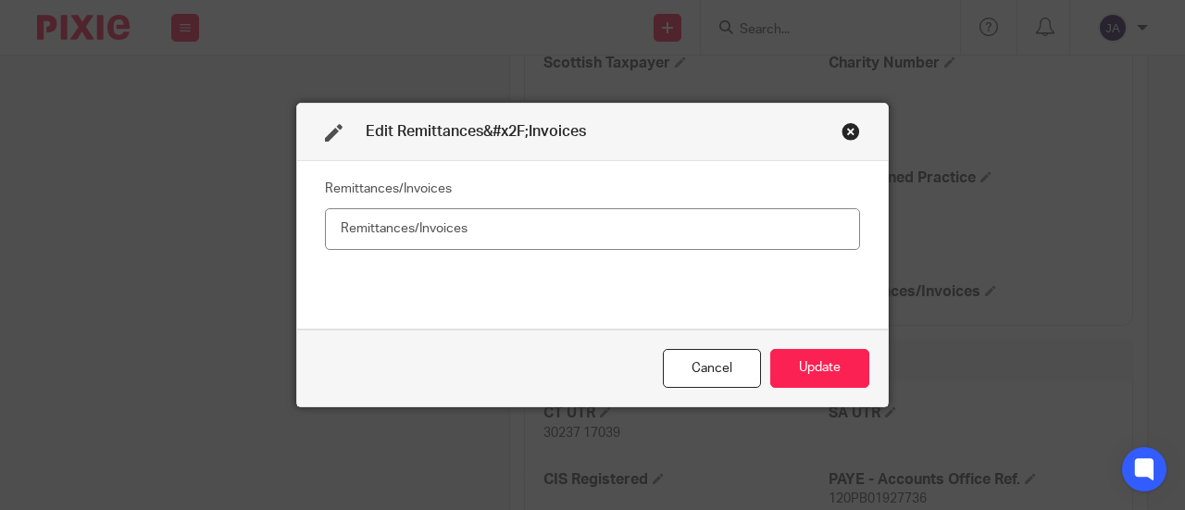
click at [643, 241] on input "text" at bounding box center [592, 229] width 535 height 42
type input "No"
click at [812, 358] on button "Update" at bounding box center [820, 369] width 99 height 40
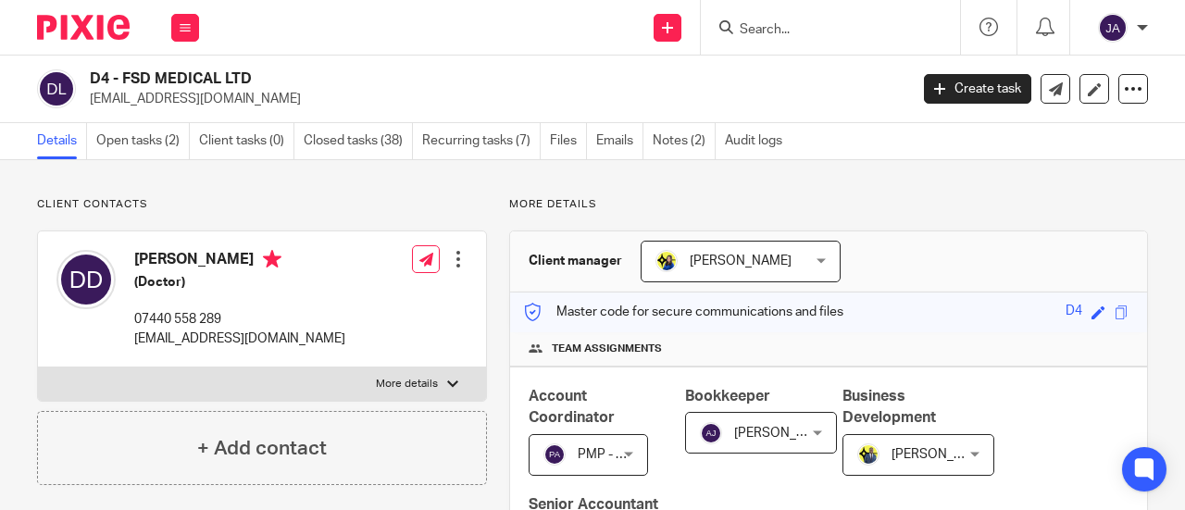
scroll to position [370, 0]
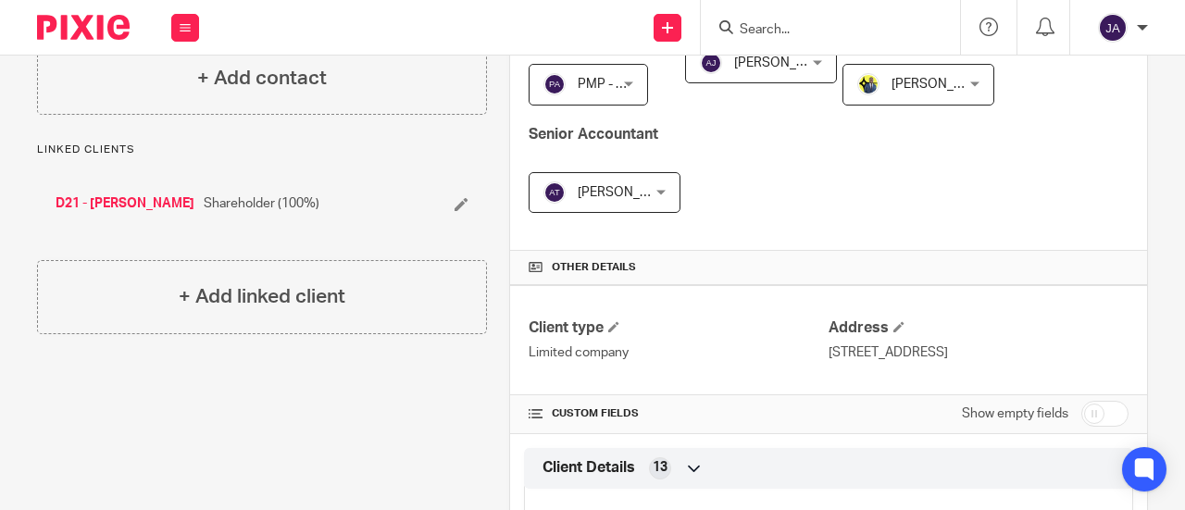
click at [1082, 410] on input "checkbox" at bounding box center [1105, 414] width 47 height 26
checkbox input "true"
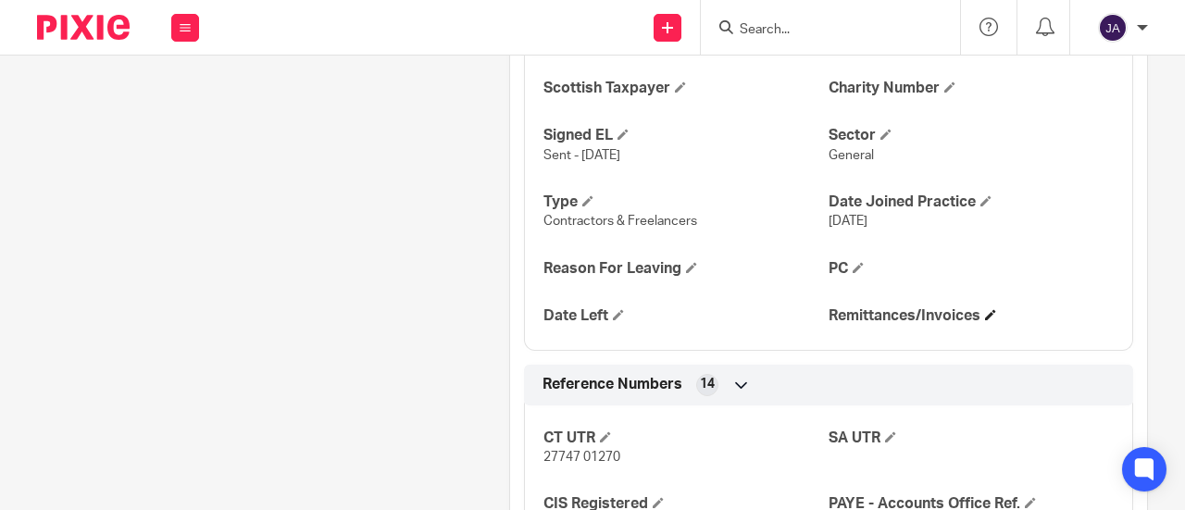
scroll to position [1482, 0]
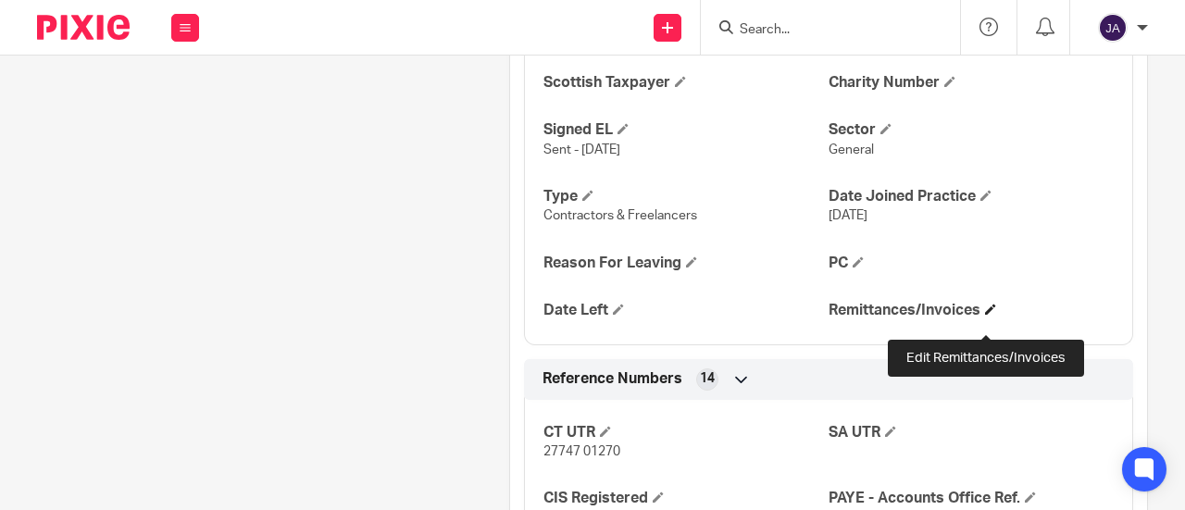
click at [985, 315] on span at bounding box center [990, 309] width 11 height 11
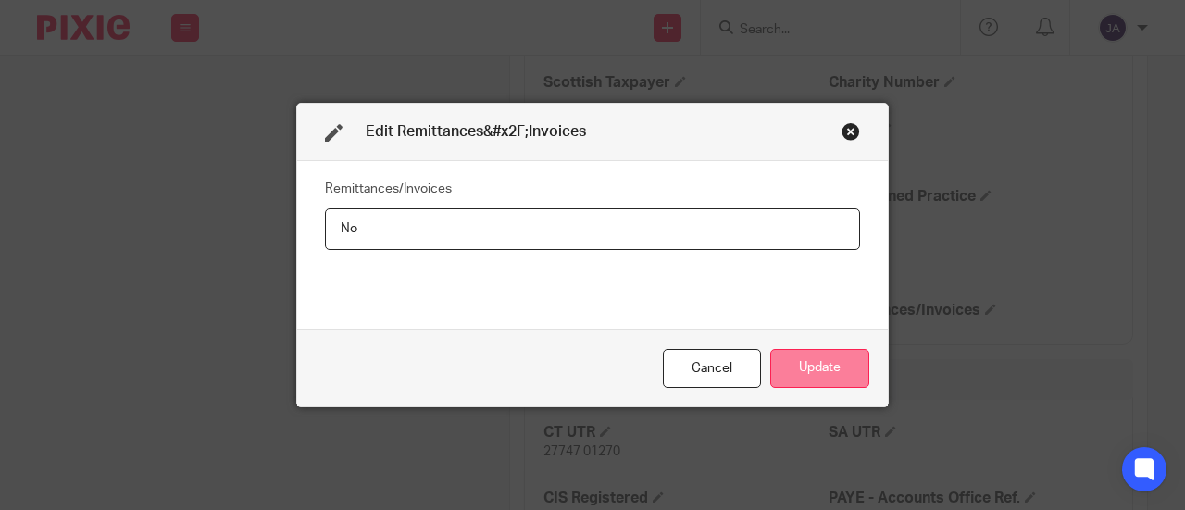
type input "No"
click at [822, 366] on button "Update" at bounding box center [820, 369] width 99 height 40
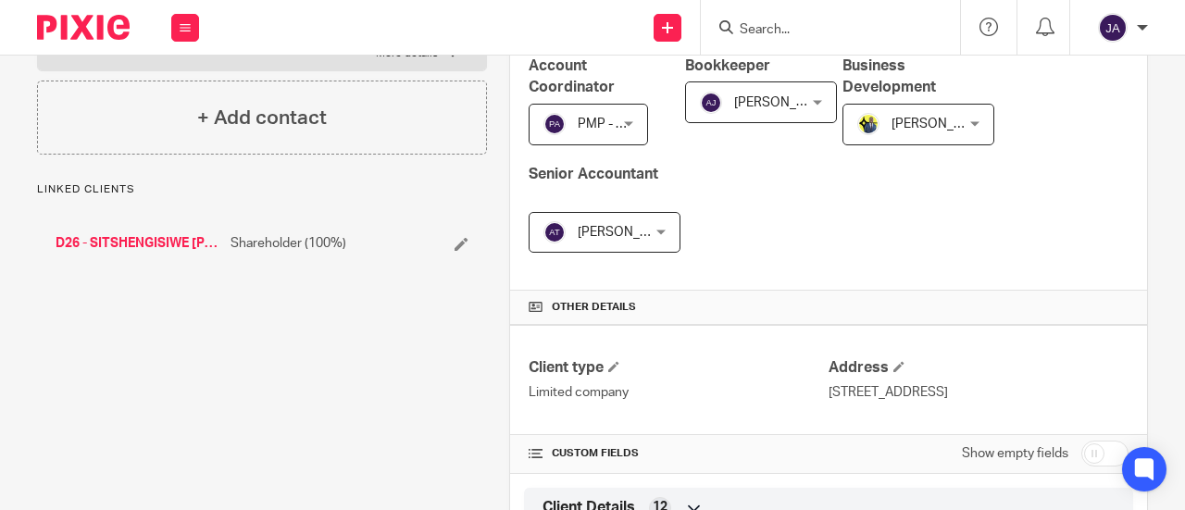
scroll to position [463, 0]
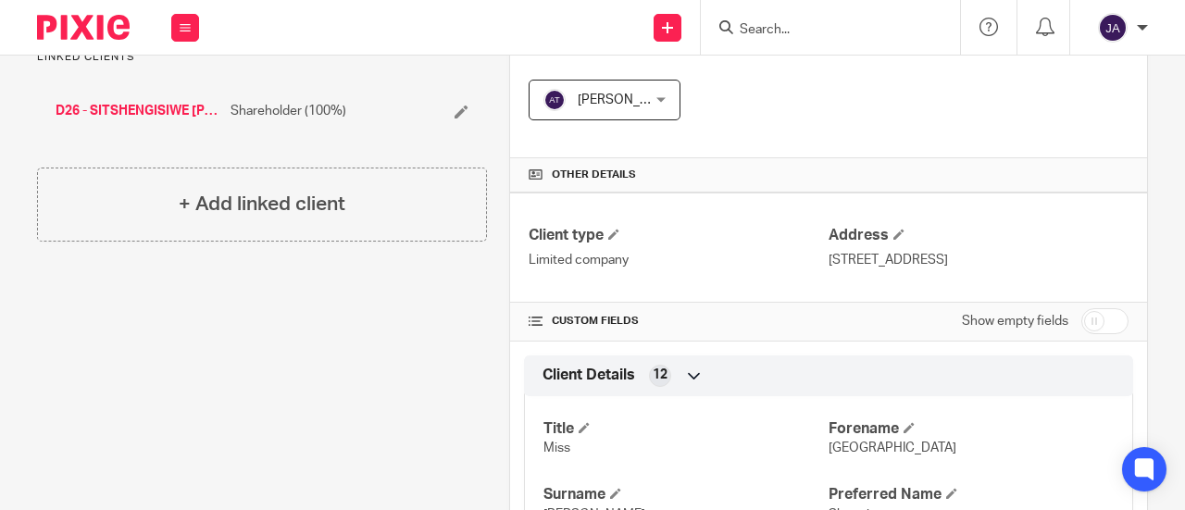
click at [1089, 320] on input "checkbox" at bounding box center [1105, 321] width 47 height 26
checkbox input "true"
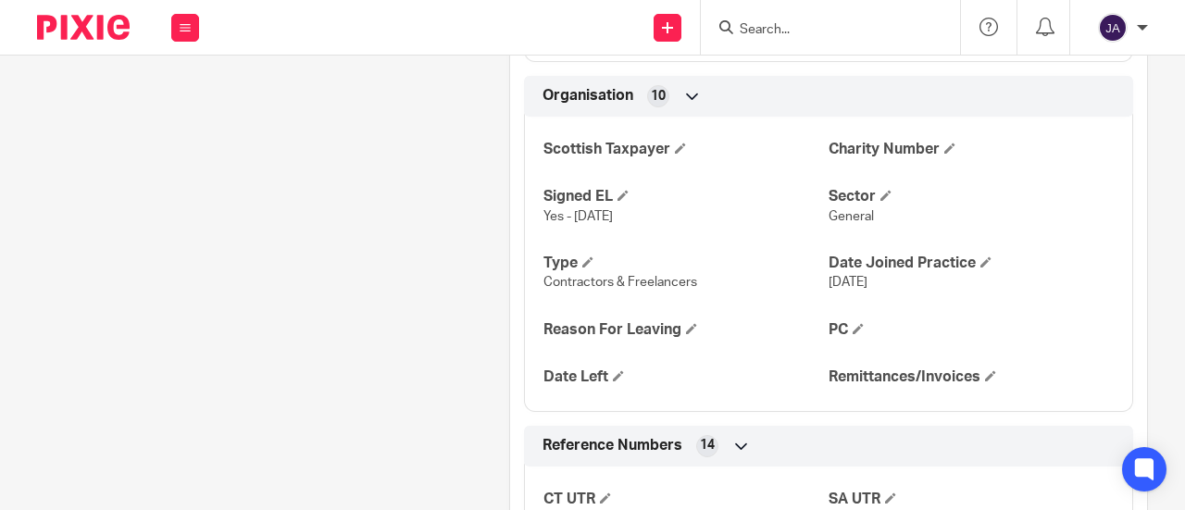
scroll to position [1389, 0]
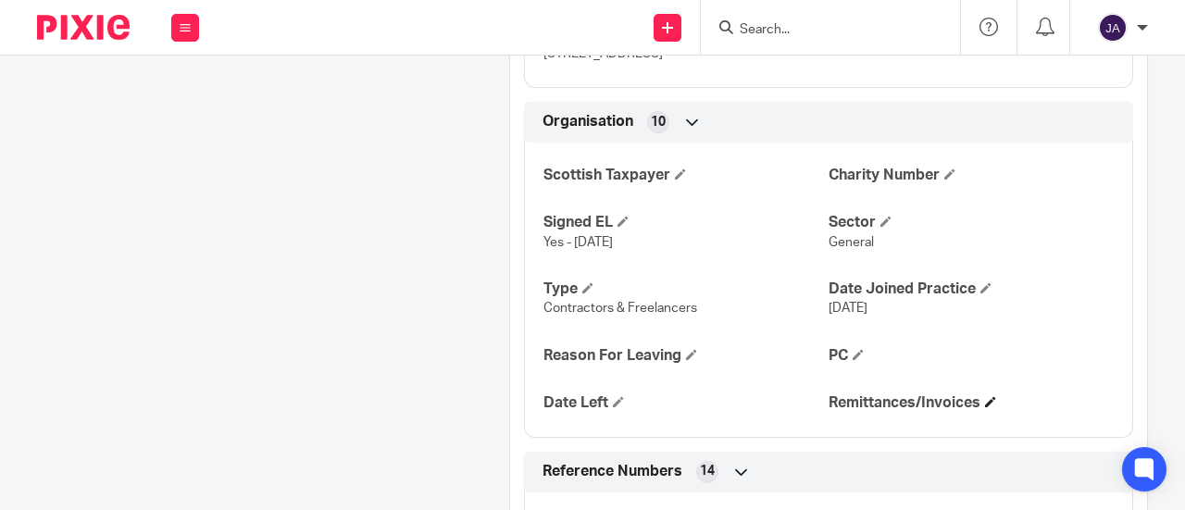
click at [975, 397] on h4 "Remittances/Invoices" at bounding box center [971, 403] width 285 height 19
click at [992, 403] on h4 "Remittances/Invoices" at bounding box center [971, 403] width 285 height 19
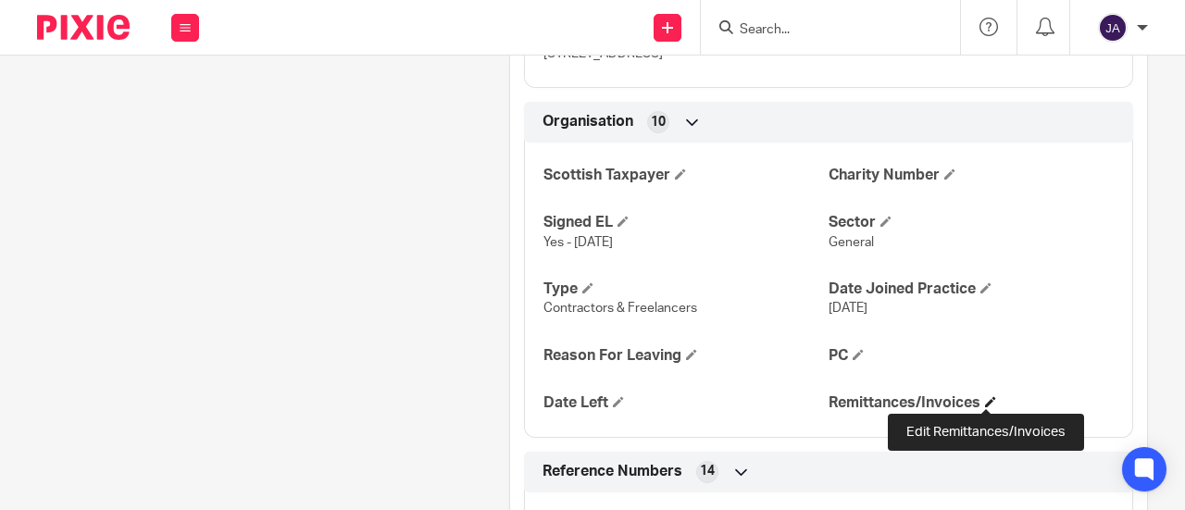
click at [985, 398] on span at bounding box center [990, 401] width 11 height 11
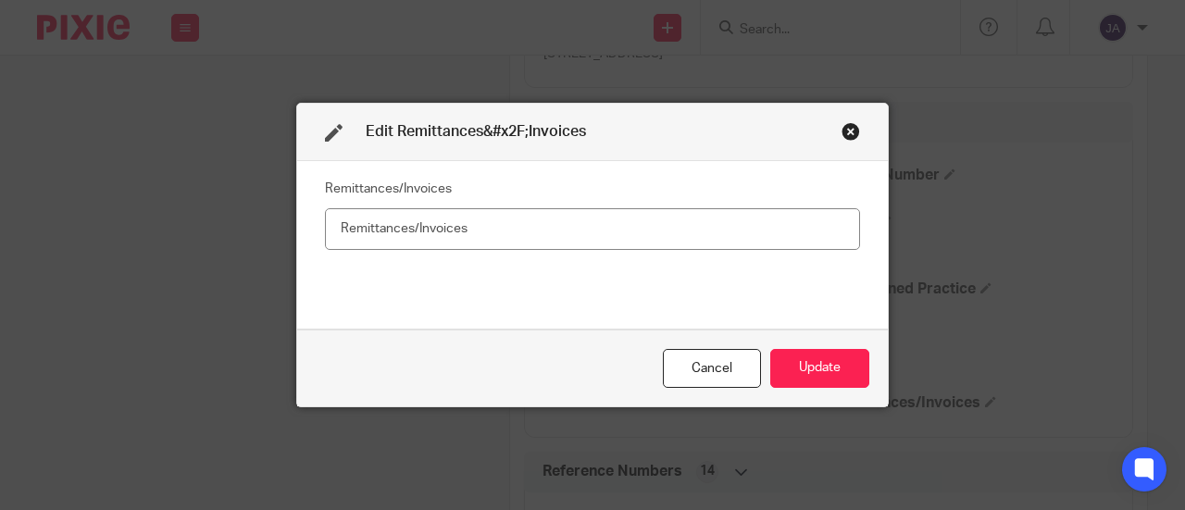
click at [668, 242] on input "text" at bounding box center [592, 229] width 535 height 42
type input "Yes"
click at [809, 353] on button "Update" at bounding box center [820, 369] width 99 height 40
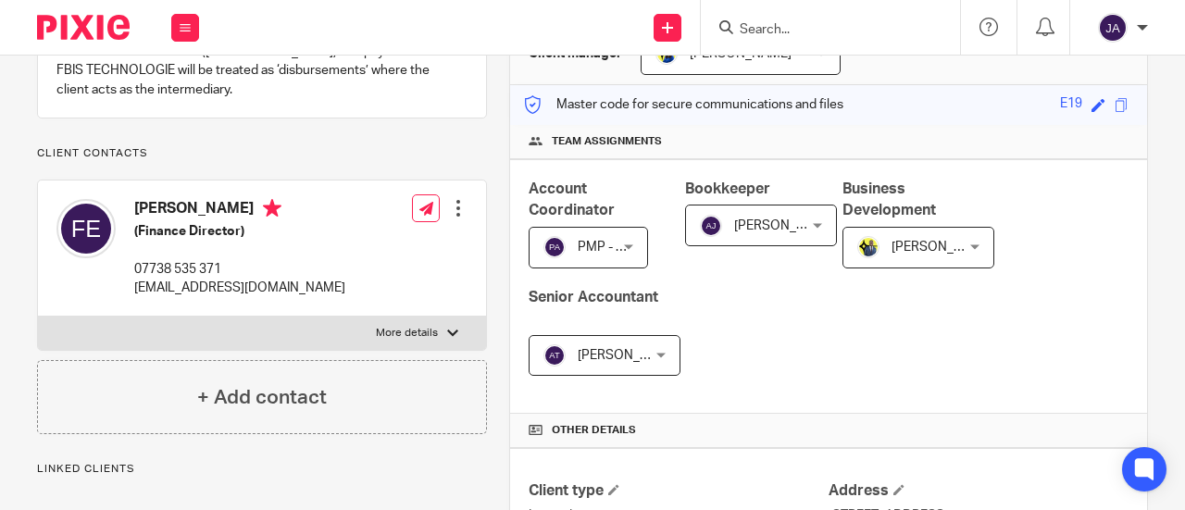
scroll to position [370, 0]
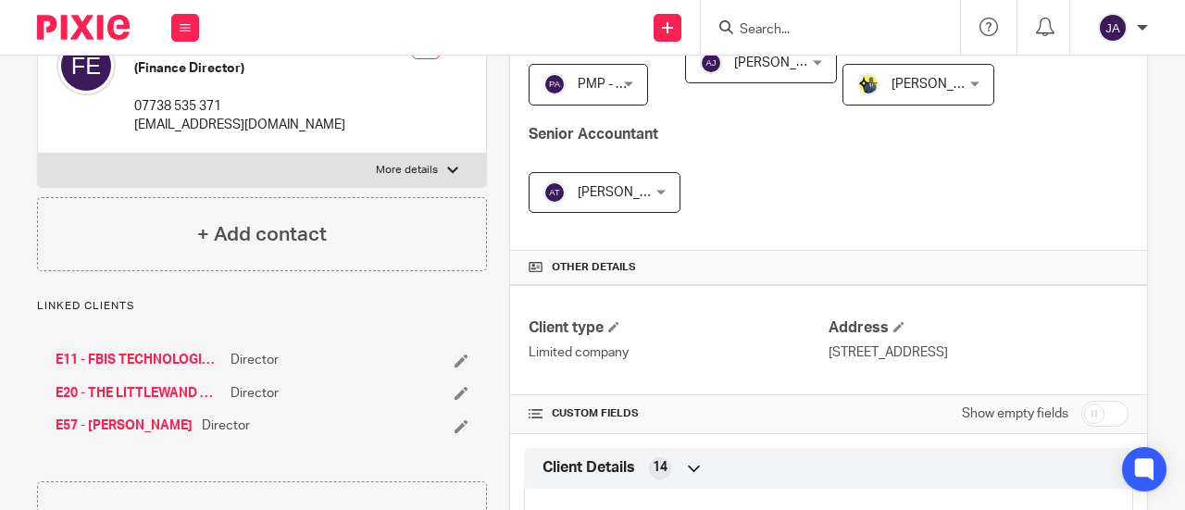
click at [1095, 411] on input "checkbox" at bounding box center [1105, 414] width 47 height 26
checkbox input "true"
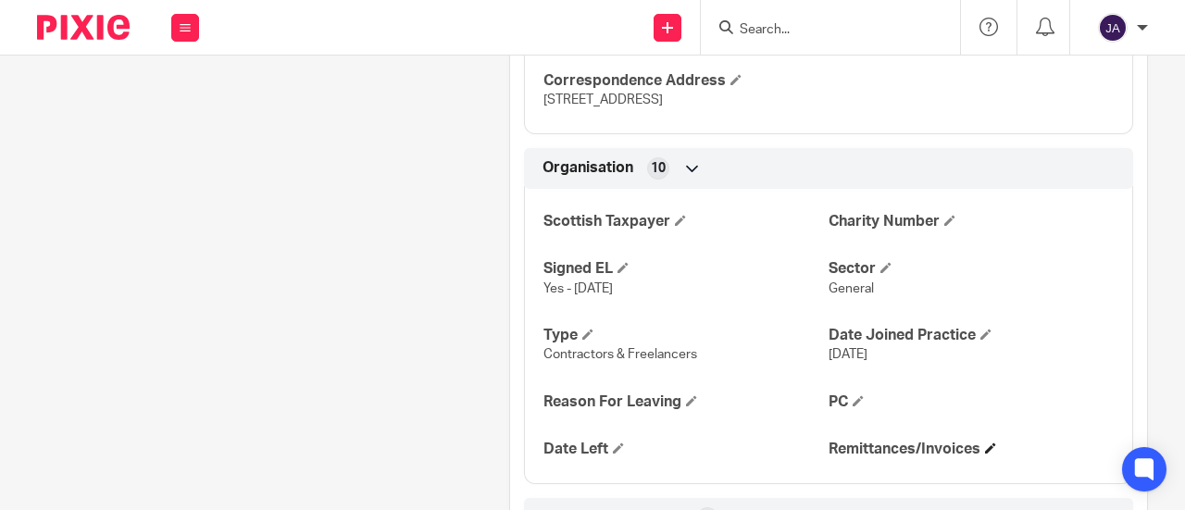
scroll to position [1482, 0]
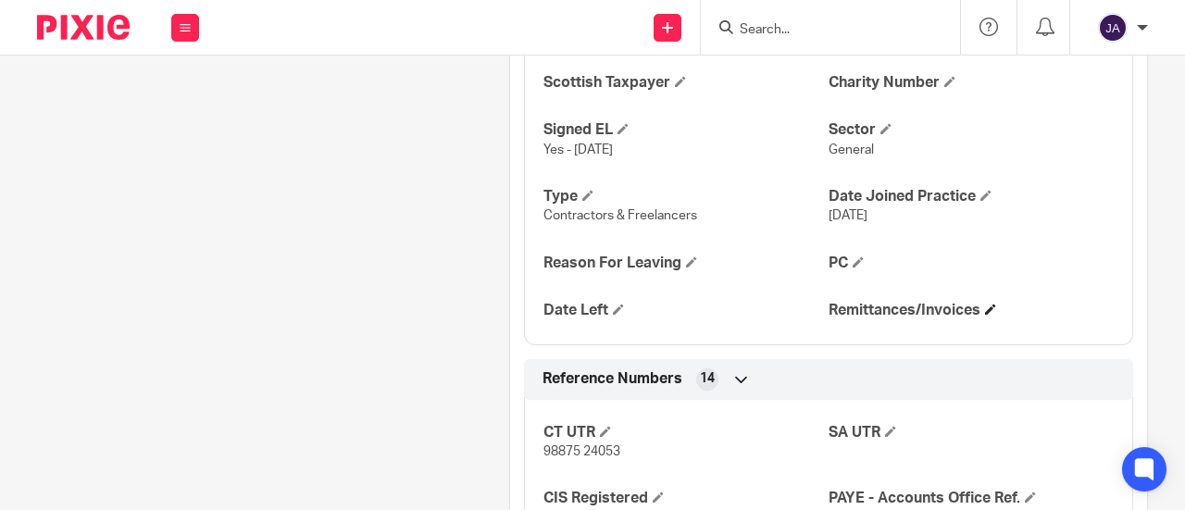
click at [972, 320] on h4 "Remittances/Invoices" at bounding box center [971, 310] width 285 height 19
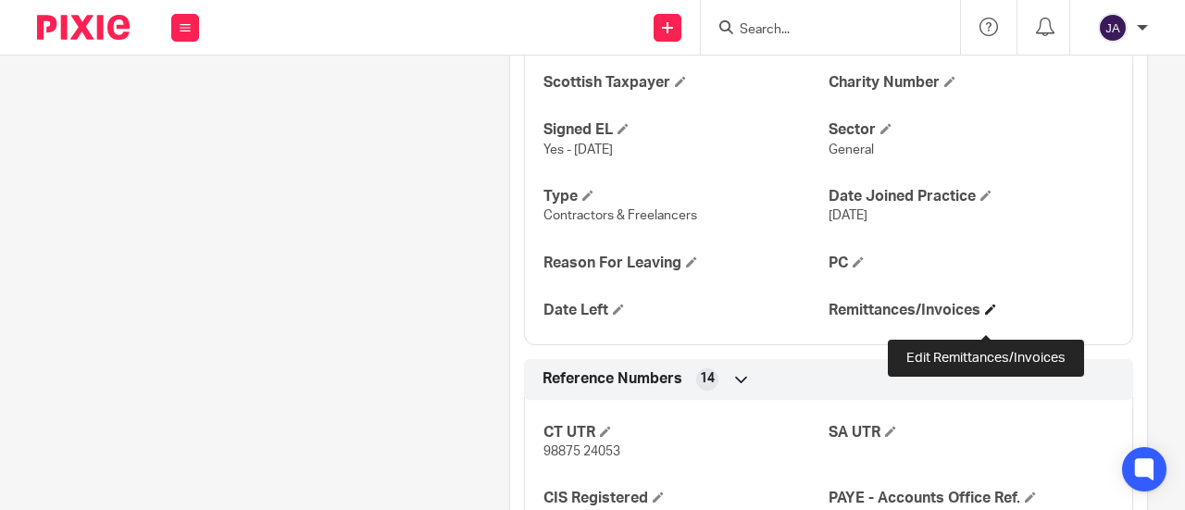
click at [985, 315] on span at bounding box center [990, 309] width 11 height 11
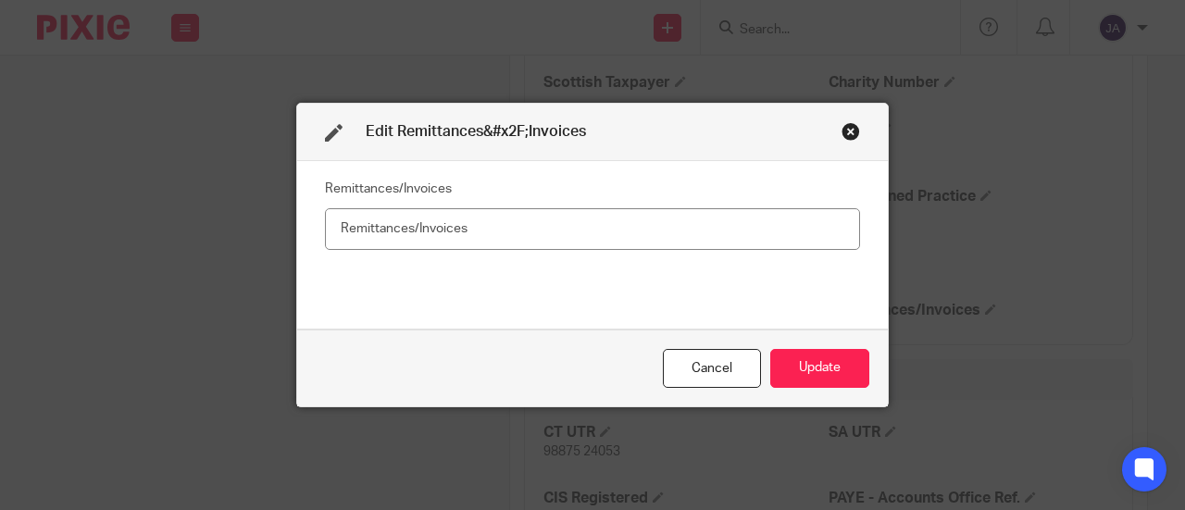
click at [385, 231] on input "text" at bounding box center [592, 229] width 535 height 42
type input "No"
click at [776, 364] on button "Update" at bounding box center [820, 369] width 99 height 40
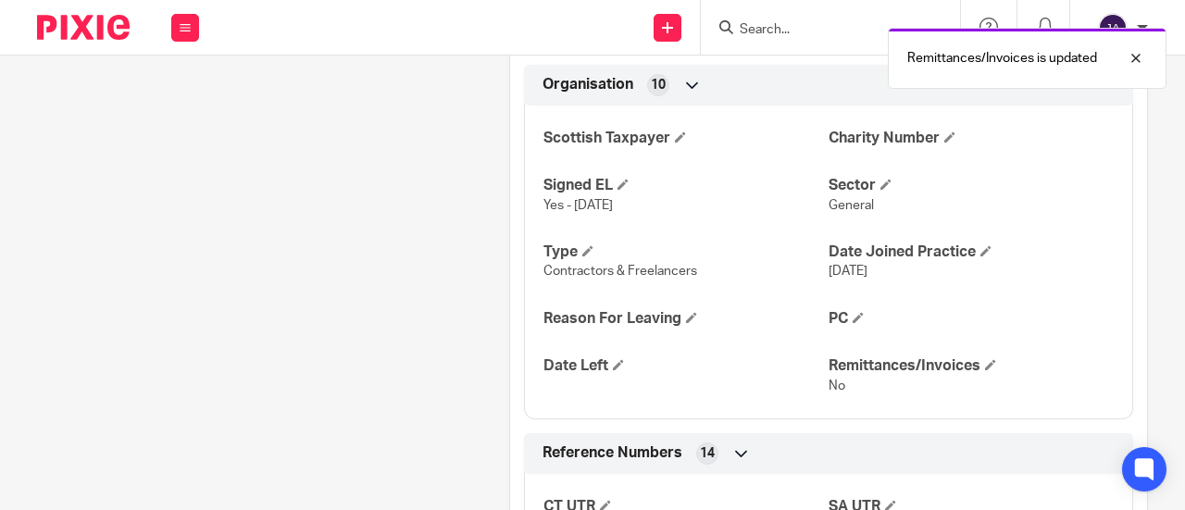
scroll to position [1389, 0]
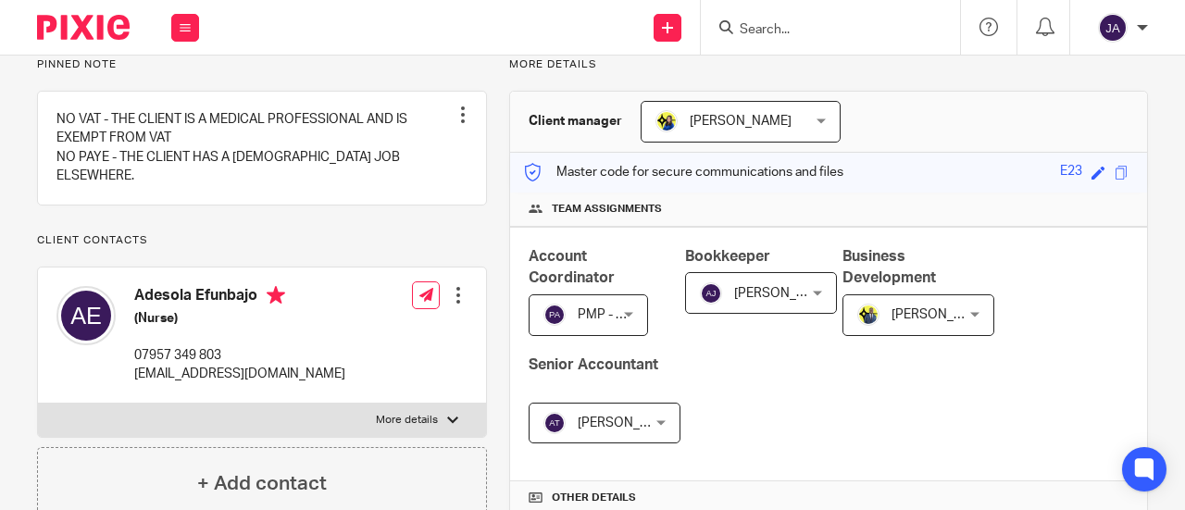
scroll to position [370, 0]
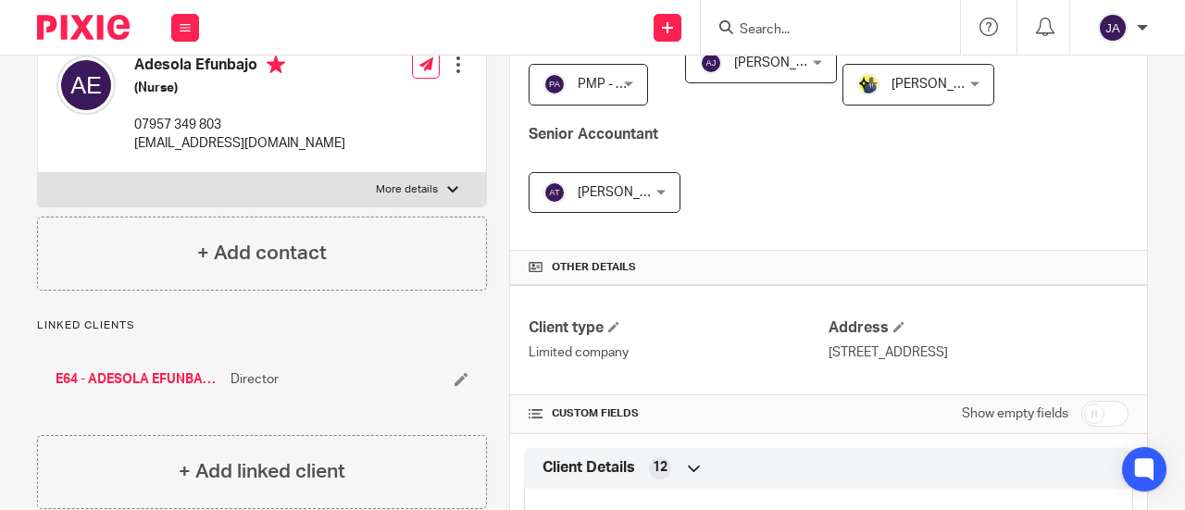
click at [1085, 410] on input "checkbox" at bounding box center [1105, 414] width 47 height 26
checkbox input "true"
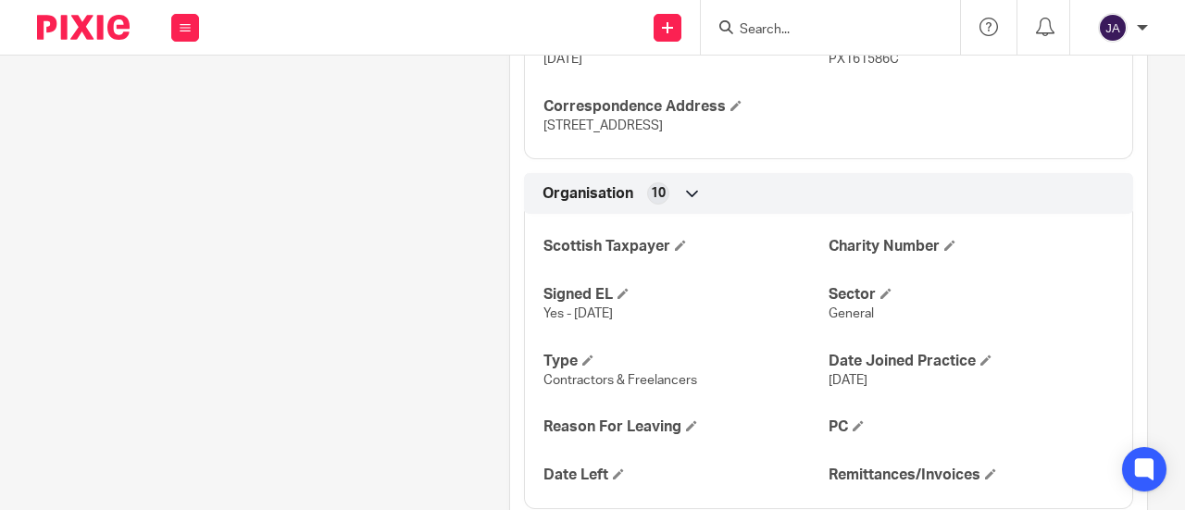
scroll to position [1389, 0]
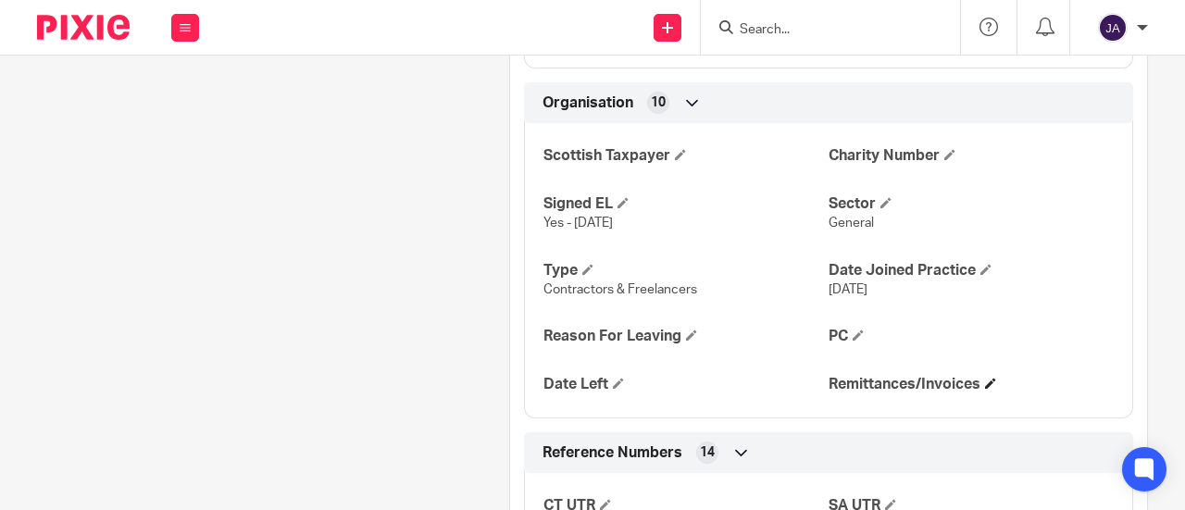
click at [985, 389] on span at bounding box center [990, 383] width 11 height 11
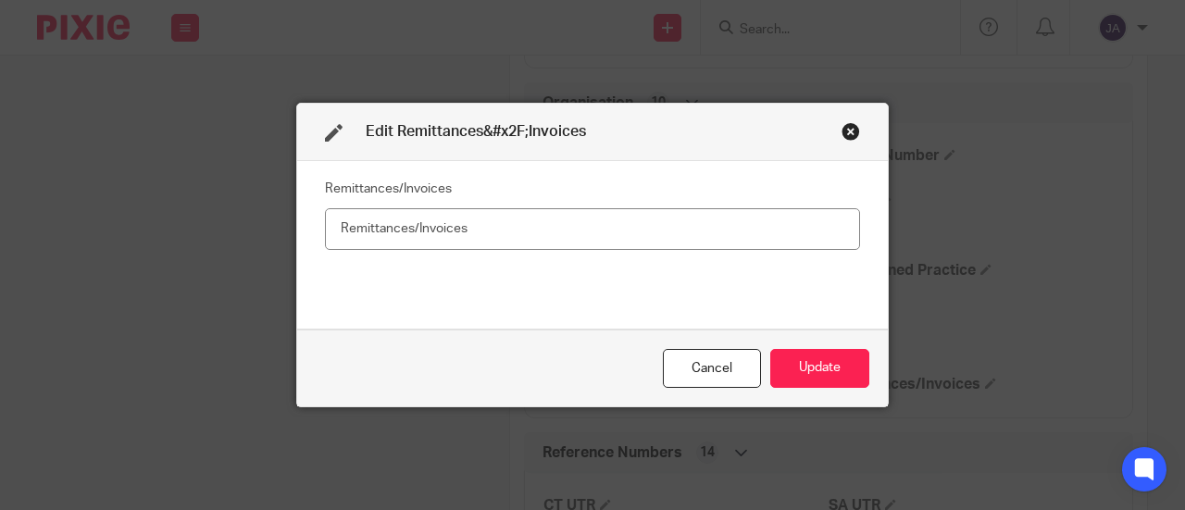
click at [441, 232] on input "text" at bounding box center [592, 229] width 535 height 42
type input "No"
click at [791, 362] on button "Update" at bounding box center [820, 369] width 99 height 40
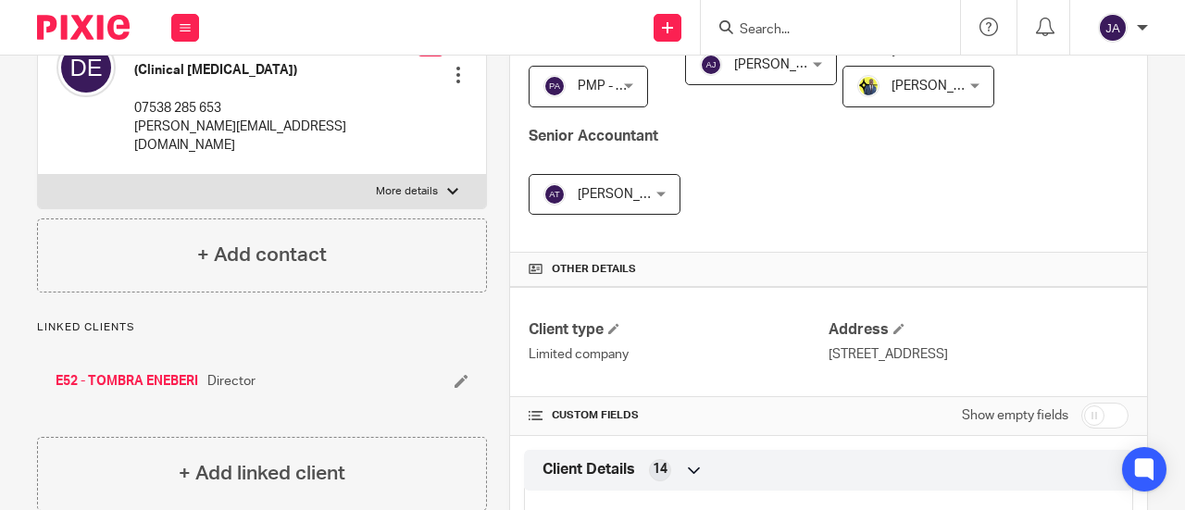
scroll to position [370, 0]
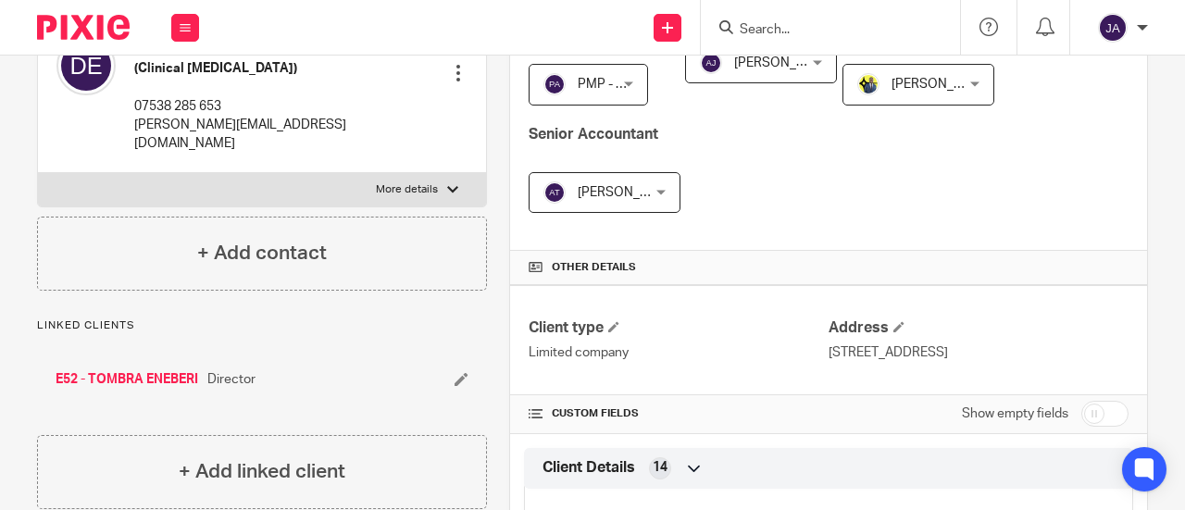
click at [1069, 405] on div "Show empty fields" at bounding box center [1045, 413] width 167 height 37
click at [1082, 405] on input "checkbox" at bounding box center [1105, 414] width 47 height 26
checkbox input "true"
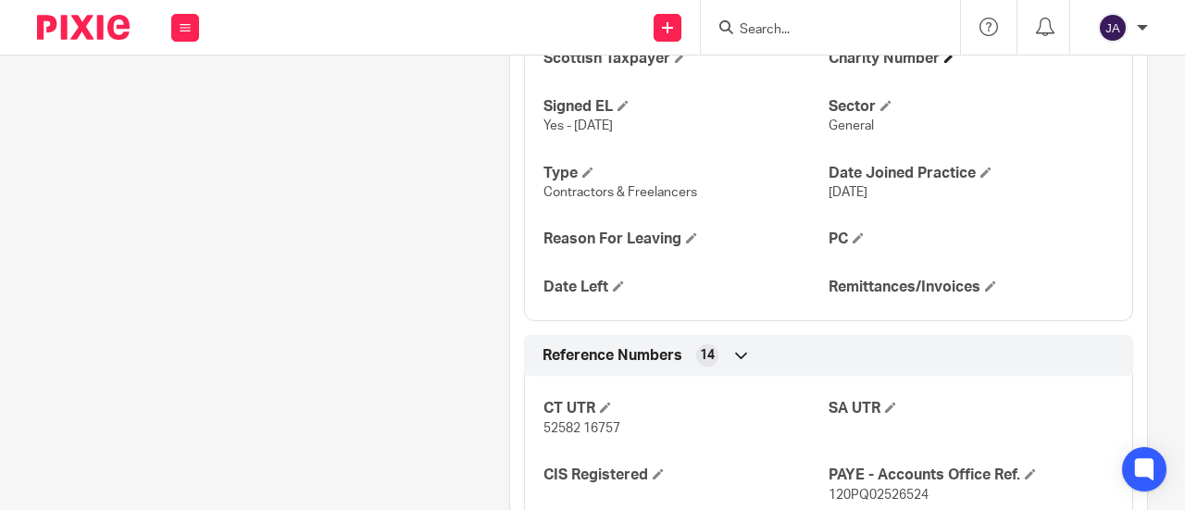
scroll to position [1574, 0]
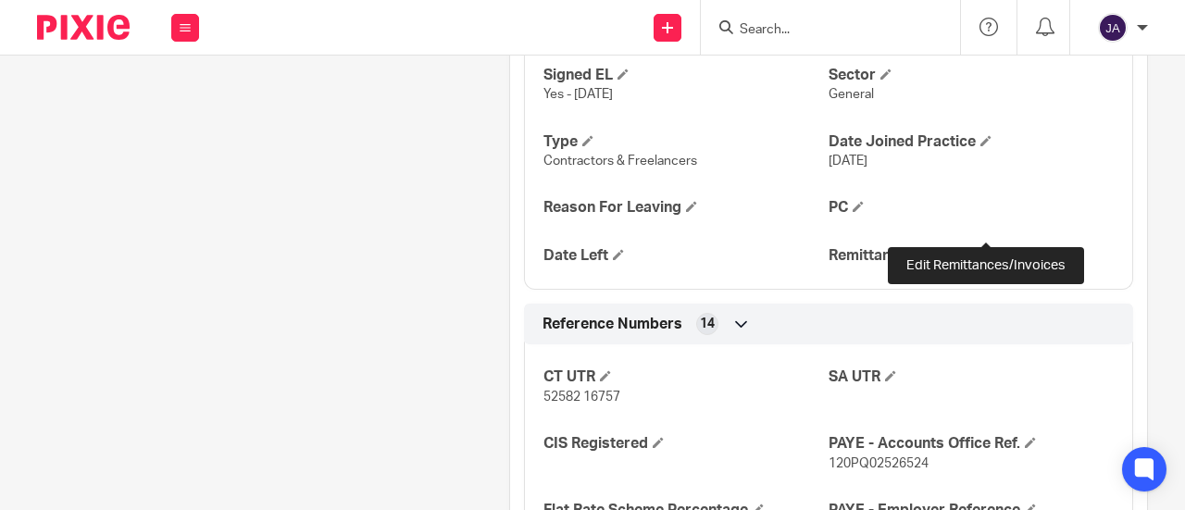
click at [989, 249] on span at bounding box center [990, 254] width 11 height 11
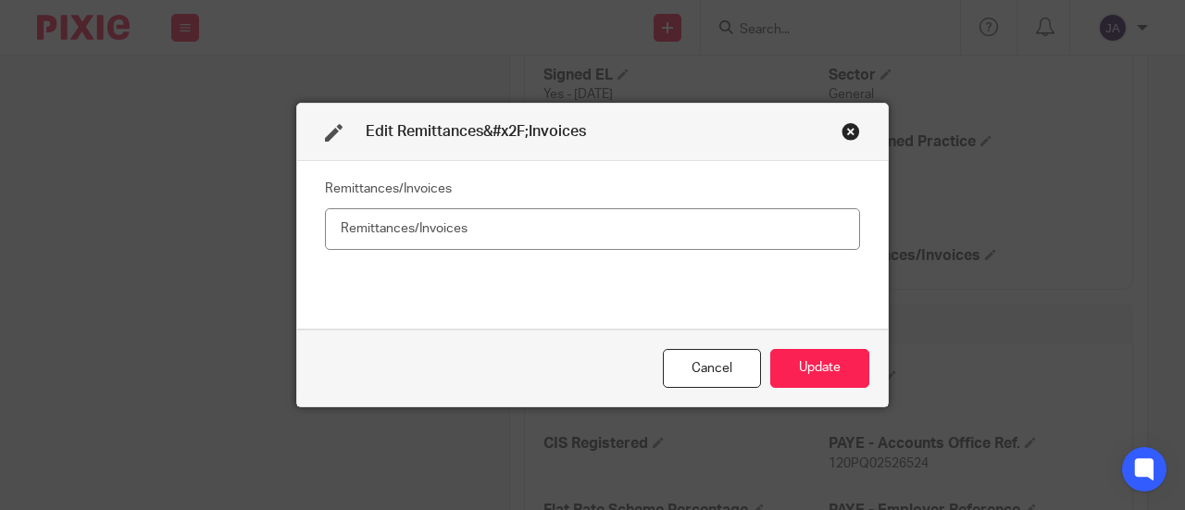
click at [450, 226] on input "text" at bounding box center [592, 229] width 535 height 42
type input "No"
click at [794, 354] on button "Update" at bounding box center [820, 369] width 99 height 40
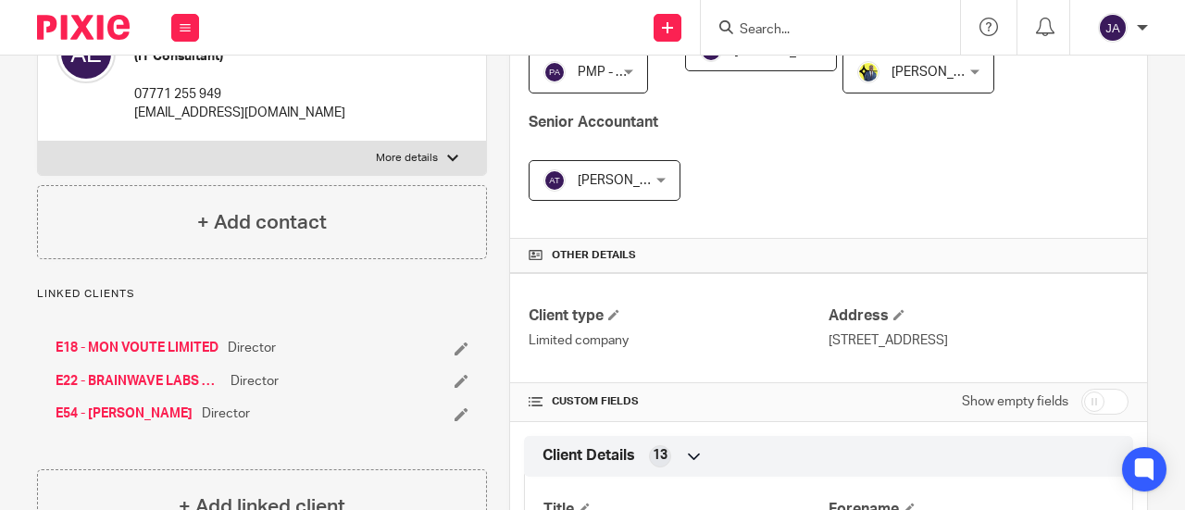
scroll to position [556, 0]
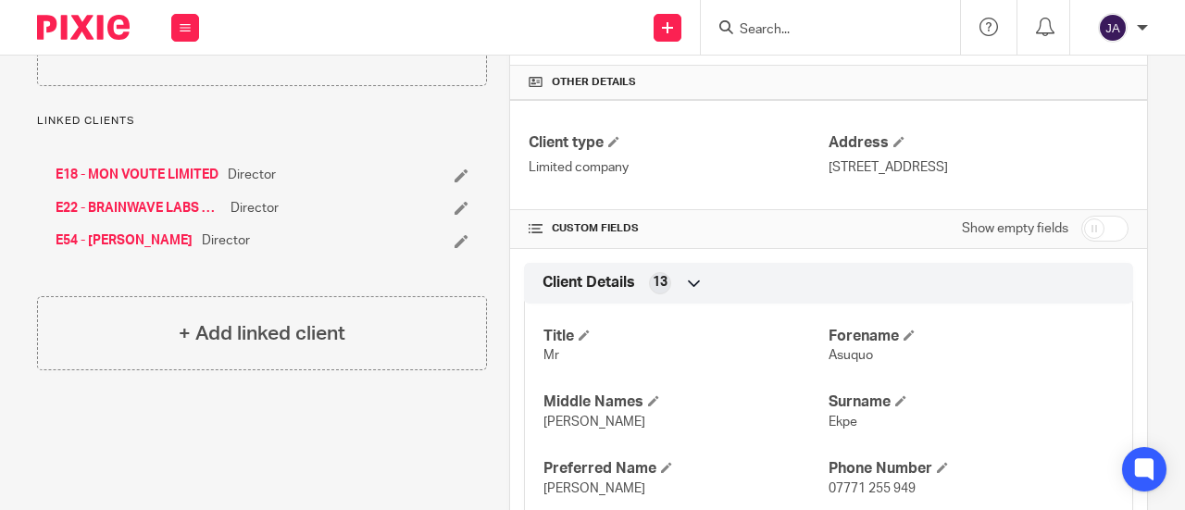
click at [1093, 223] on input "checkbox" at bounding box center [1105, 229] width 47 height 26
checkbox input "true"
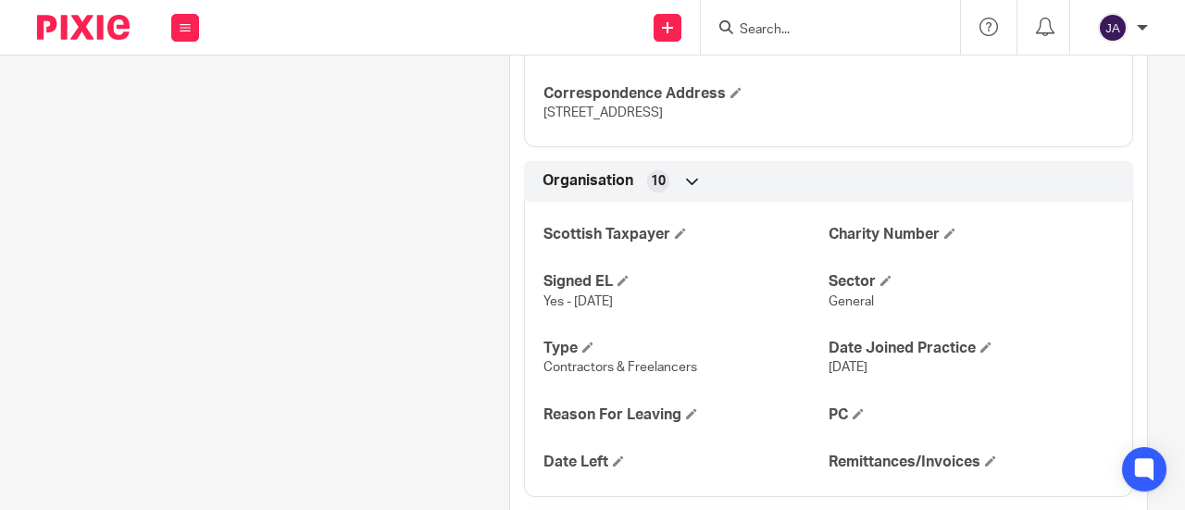
scroll to position [1482, 0]
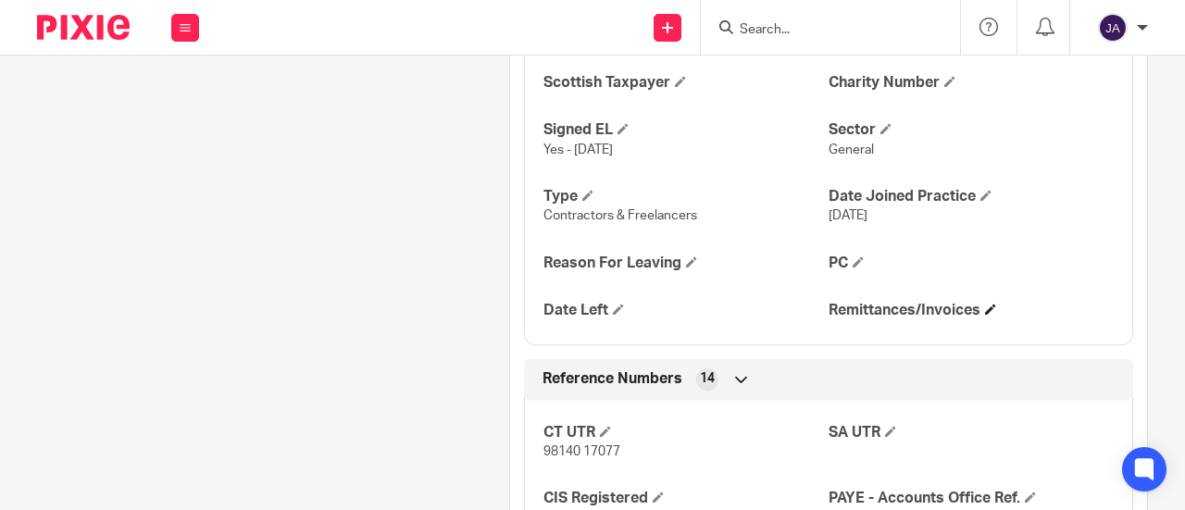
click at [986, 315] on span at bounding box center [990, 309] width 11 height 11
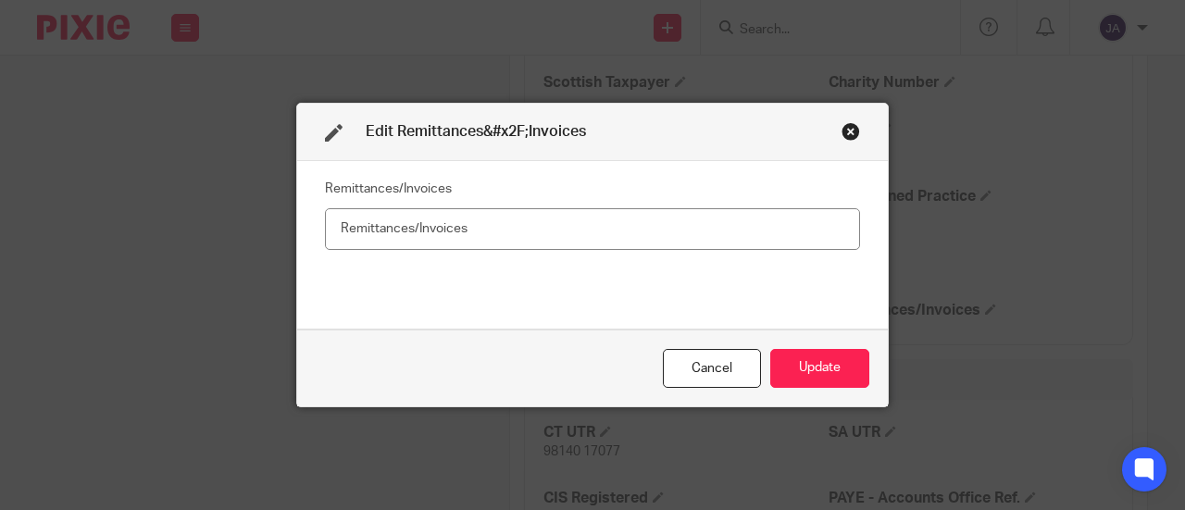
click at [716, 229] on input "text" at bounding box center [592, 229] width 535 height 42
type input "No"
click at [818, 372] on button "Update" at bounding box center [820, 369] width 99 height 40
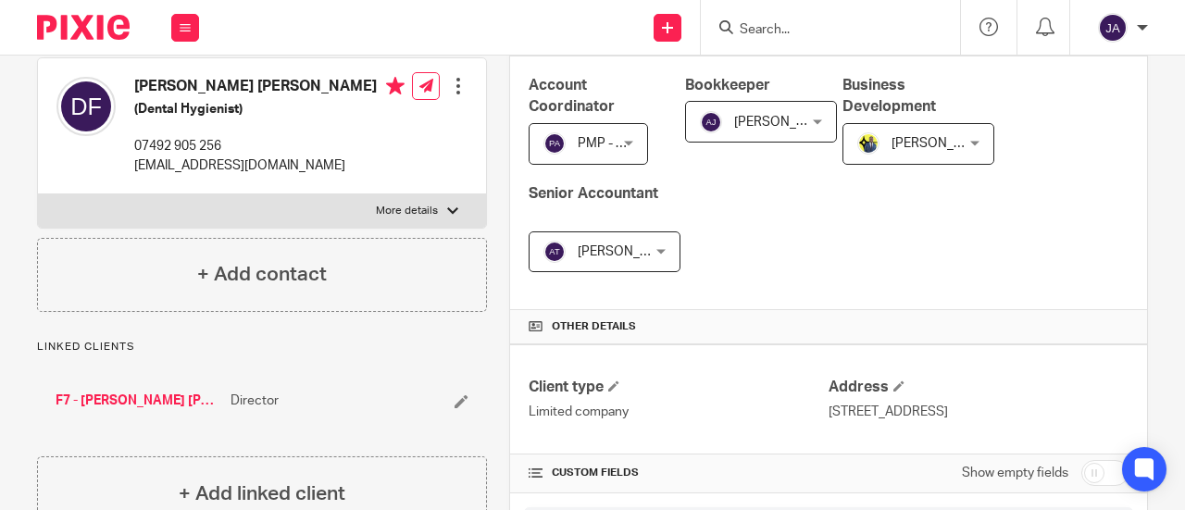
scroll to position [463, 0]
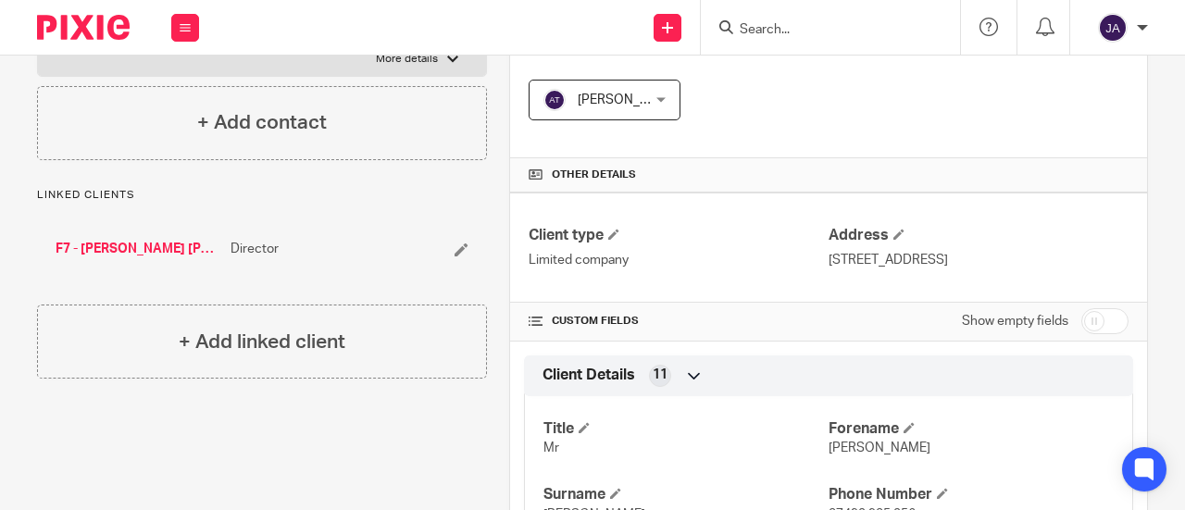
click at [1091, 314] on input "checkbox" at bounding box center [1105, 321] width 47 height 26
checkbox input "true"
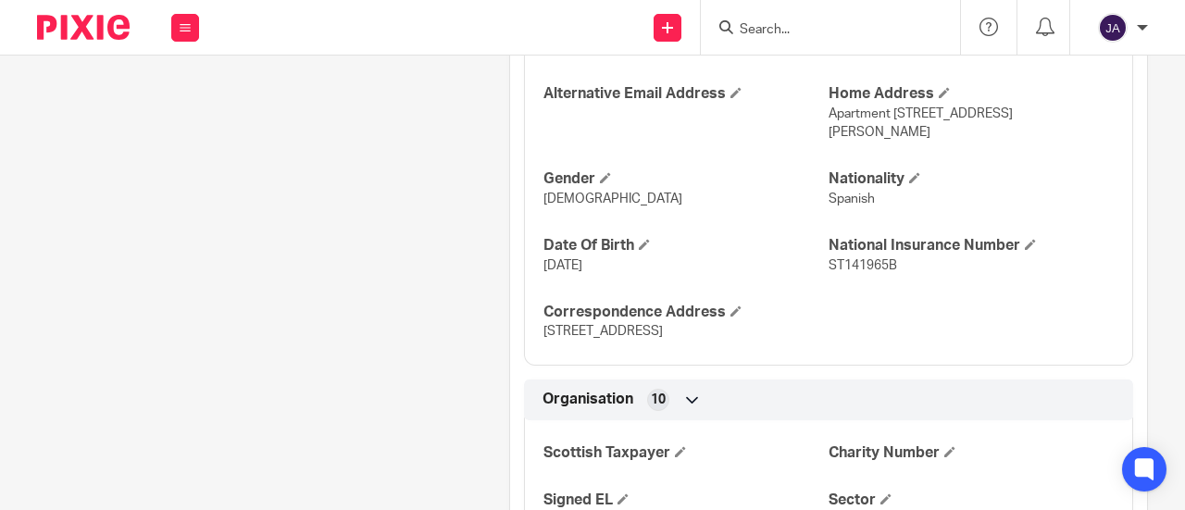
scroll to position [1389, 0]
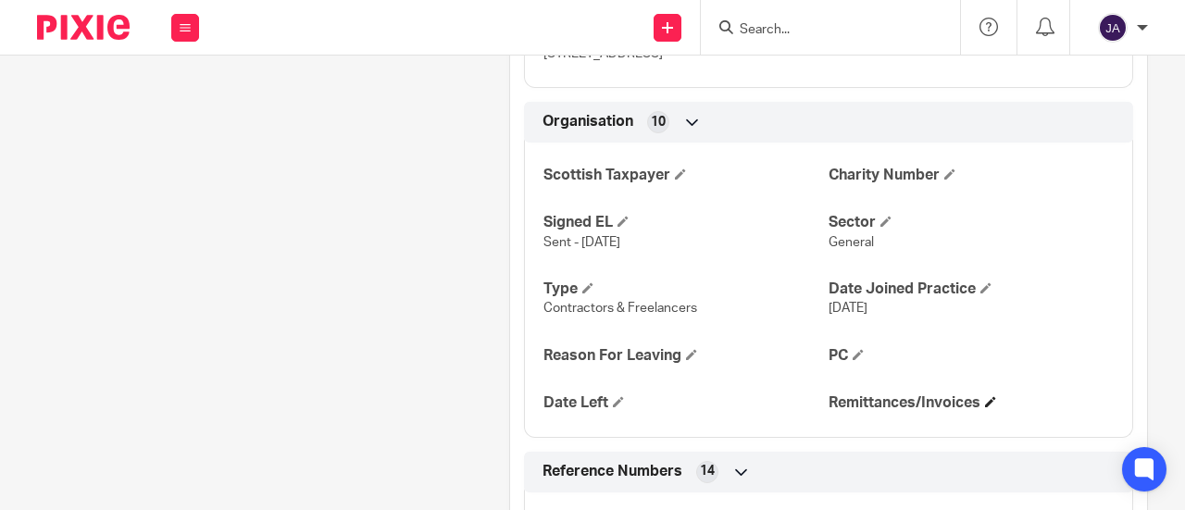
click at [979, 394] on h4 "Remittances/Invoices" at bounding box center [971, 403] width 285 height 19
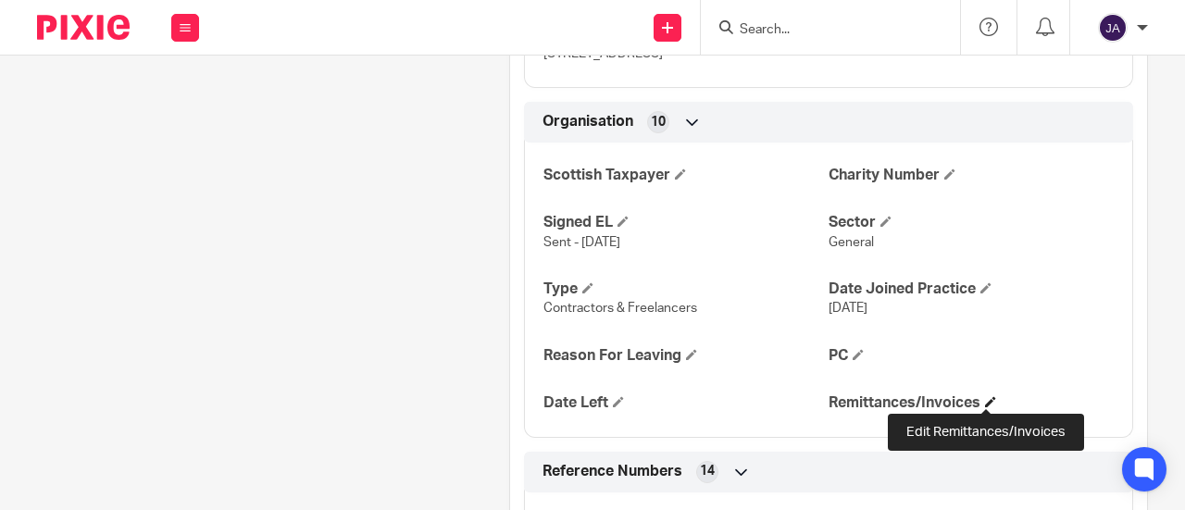
click at [985, 397] on span at bounding box center [990, 401] width 11 height 11
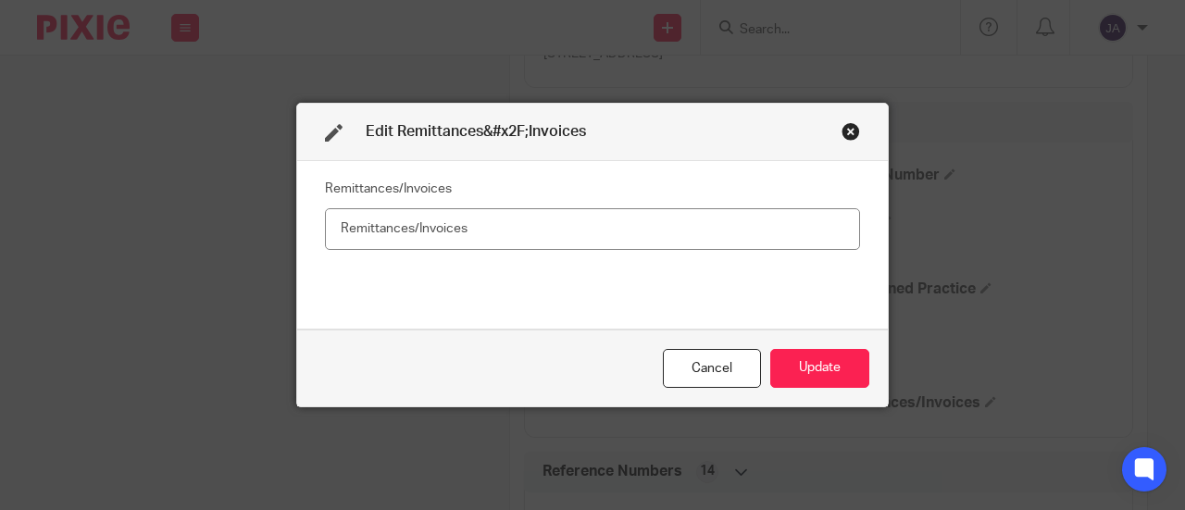
click at [544, 230] on input "text" at bounding box center [592, 229] width 535 height 42
type input "No"
click at [812, 366] on button "Update" at bounding box center [820, 369] width 99 height 40
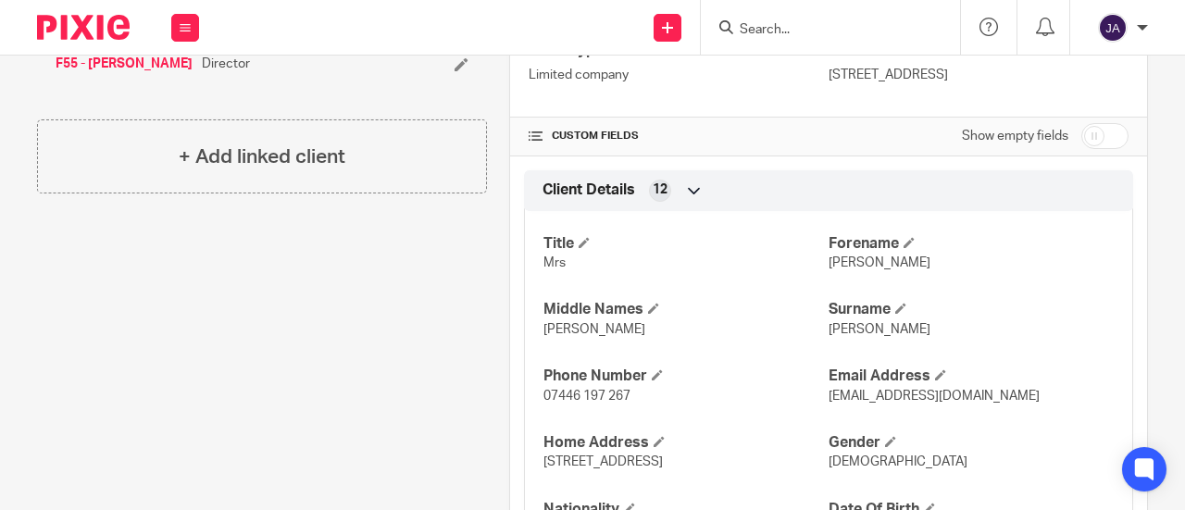
scroll to position [370, 0]
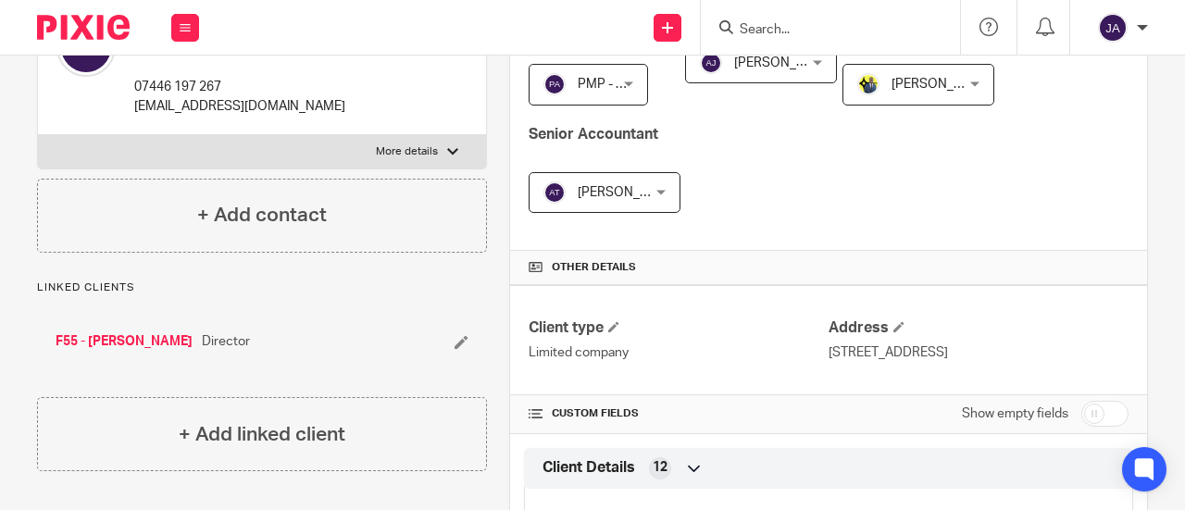
click at [1085, 410] on input "checkbox" at bounding box center [1105, 414] width 47 height 26
checkbox input "true"
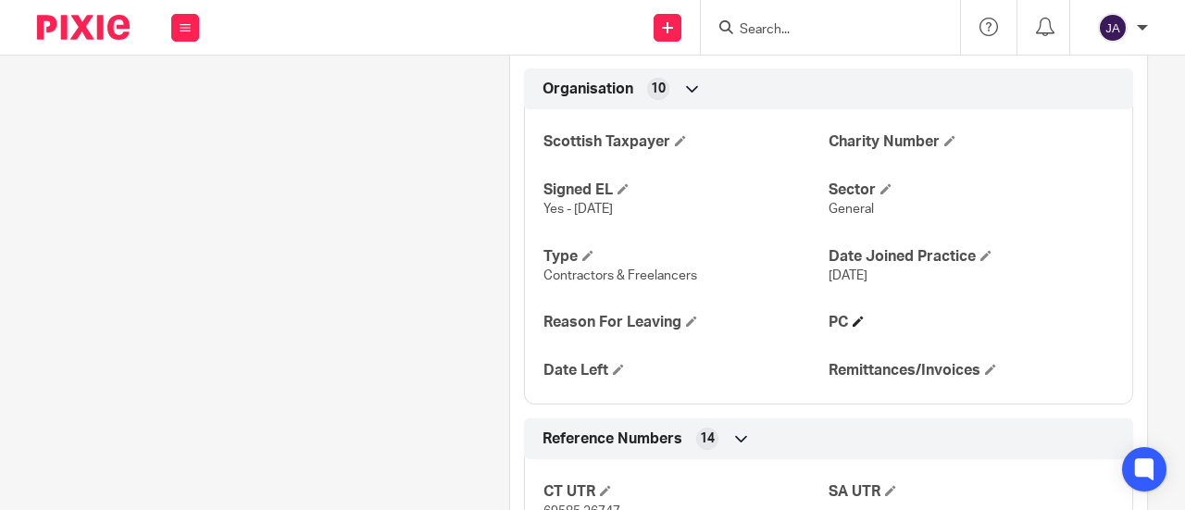
scroll to position [1482, 0]
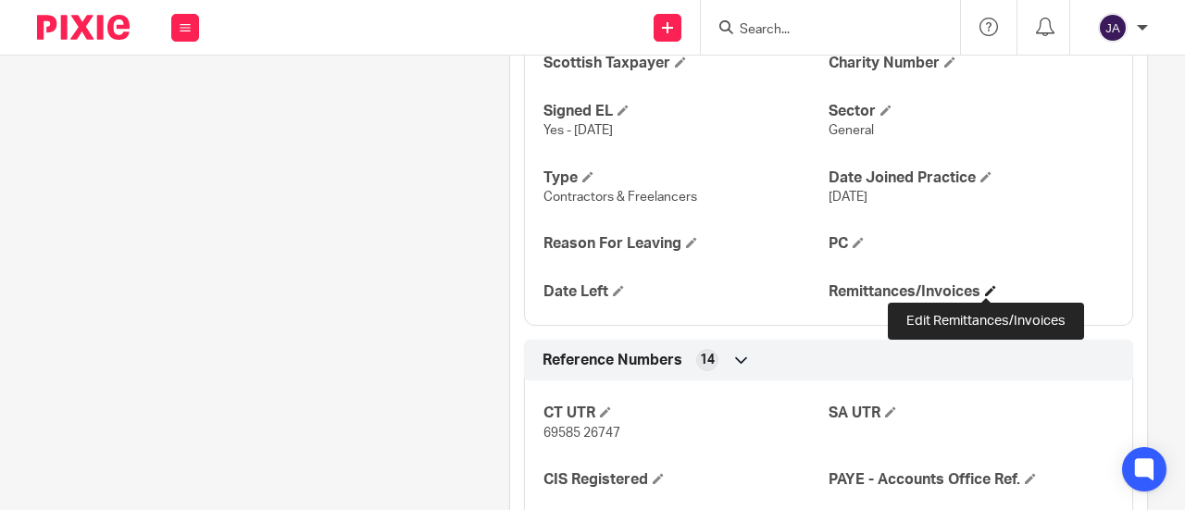
click at [985, 287] on span at bounding box center [990, 290] width 11 height 11
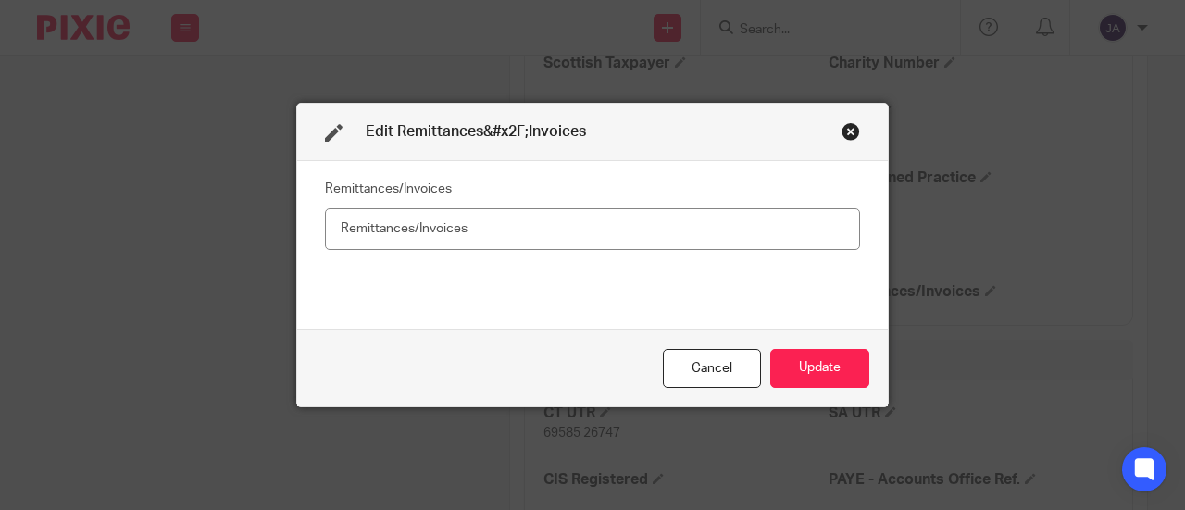
click at [621, 232] on input "text" at bounding box center [592, 229] width 535 height 42
type input "Yes"
click at [826, 362] on button "Update" at bounding box center [820, 369] width 99 height 40
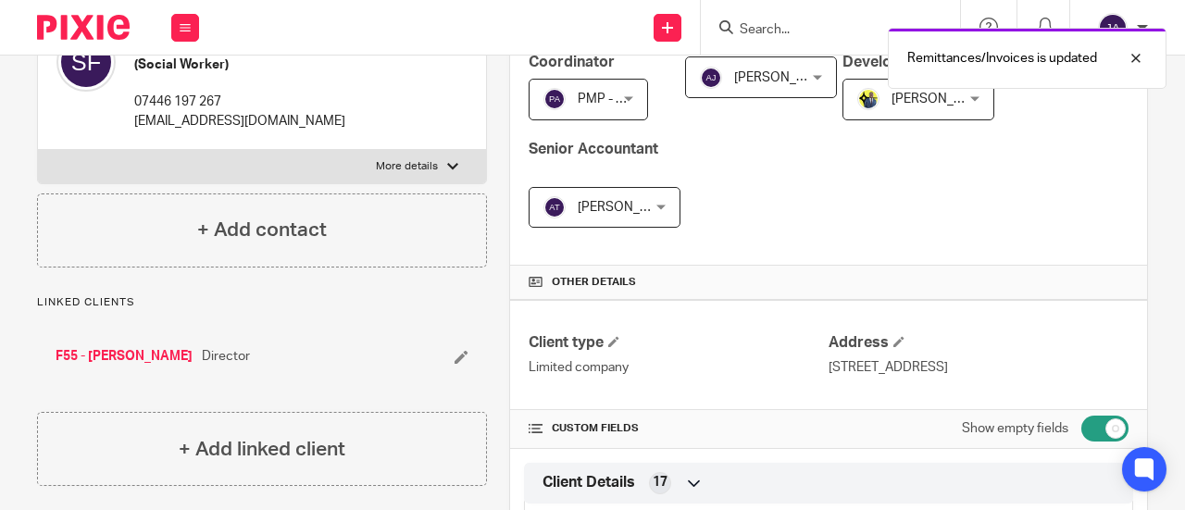
scroll to position [0, 0]
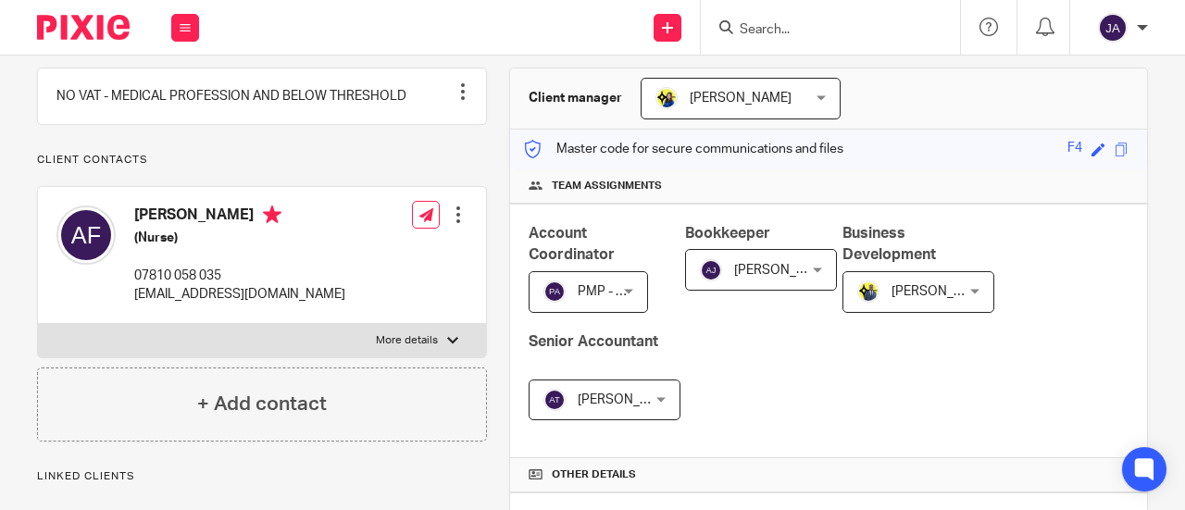
scroll to position [370, 0]
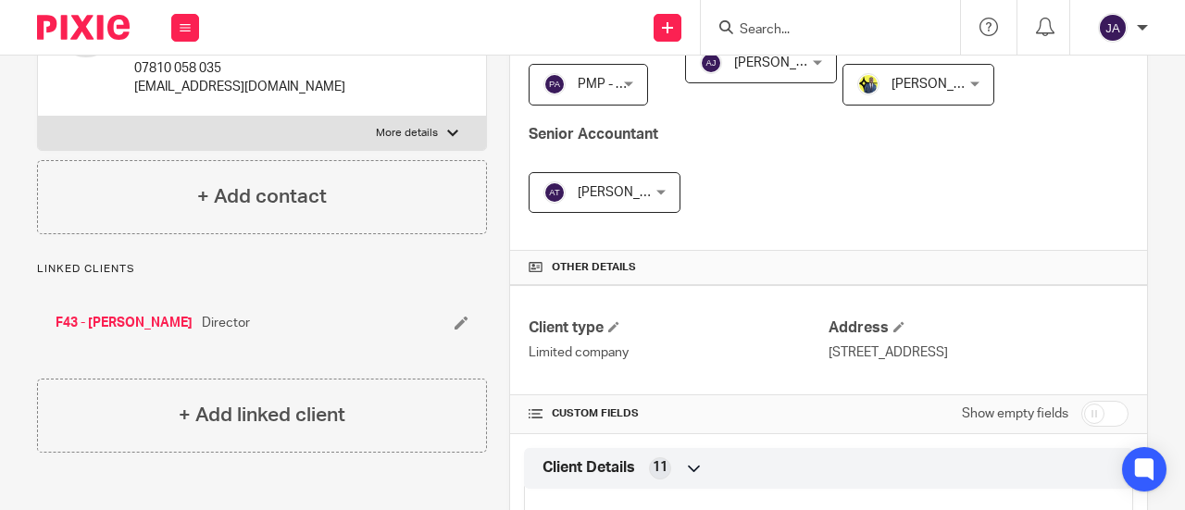
click at [1088, 415] on input "checkbox" at bounding box center [1105, 414] width 47 height 26
checkbox input "true"
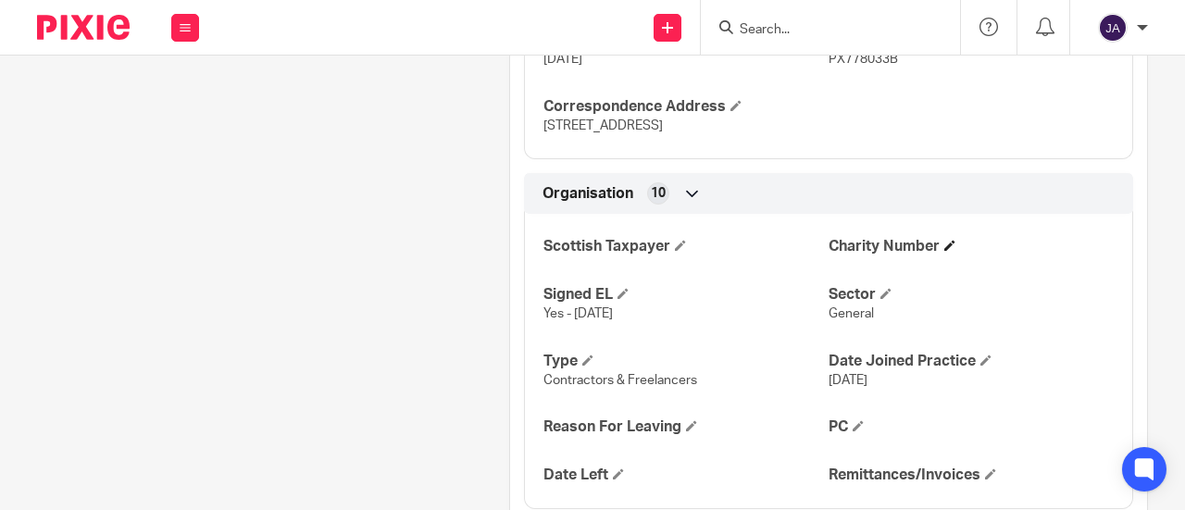
scroll to position [1482, 0]
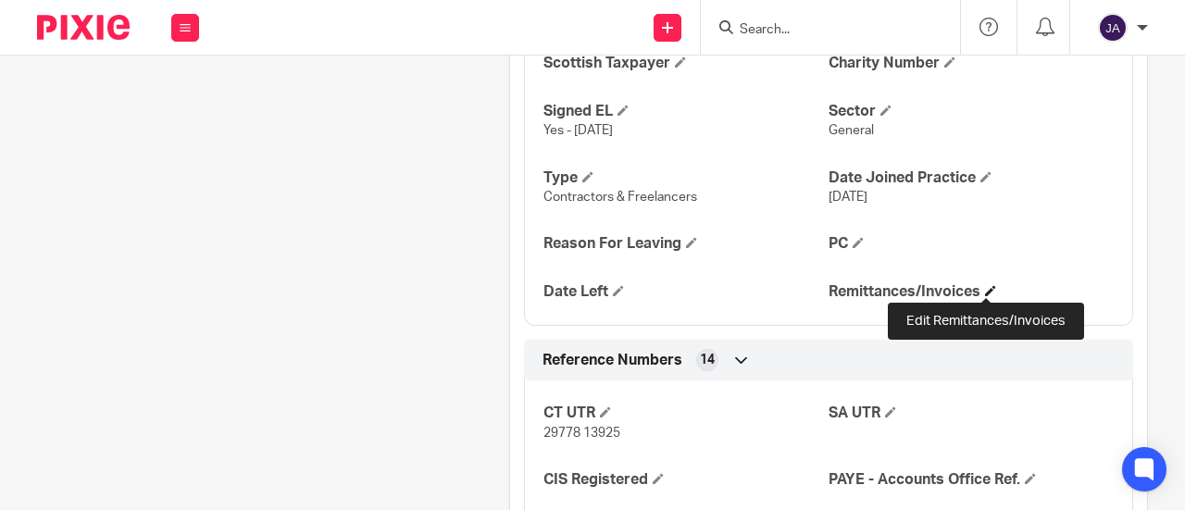
click at [978, 289] on h4 "Remittances/Invoices" at bounding box center [971, 291] width 285 height 19
click at [985, 286] on span at bounding box center [990, 290] width 11 height 11
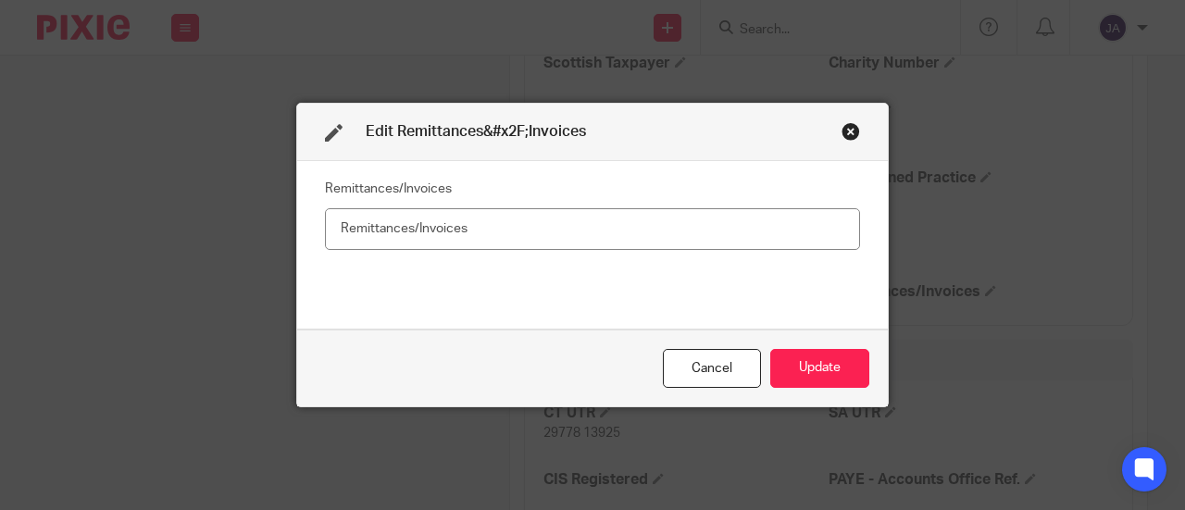
drag, startPoint x: 779, startPoint y: 242, endPoint x: 804, endPoint y: 237, distance: 25.4
click at [788, 242] on input "text" at bounding box center [592, 229] width 535 height 42
type input "No"
click at [797, 371] on button "Update" at bounding box center [820, 369] width 99 height 40
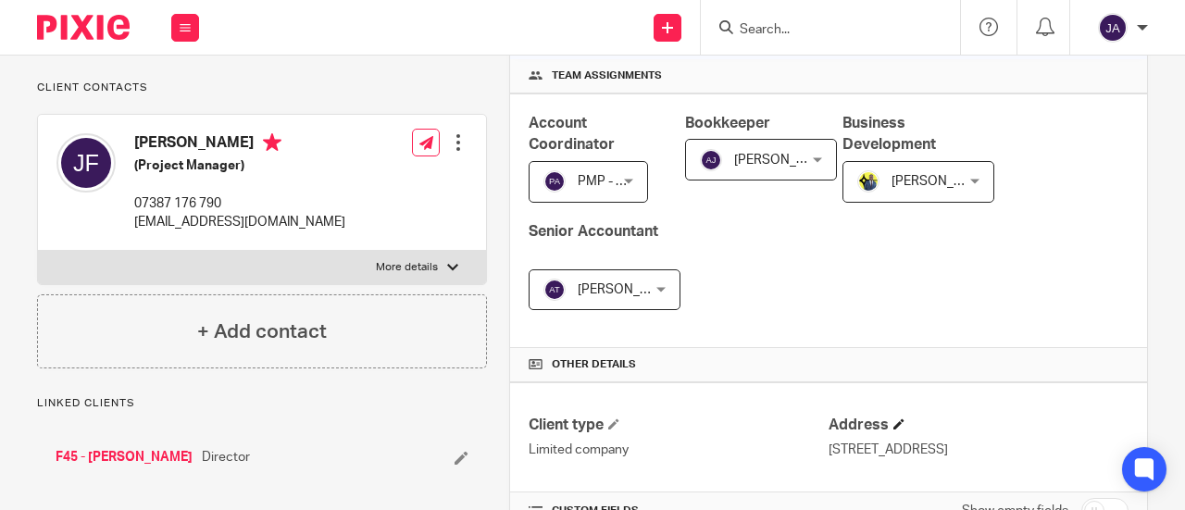
scroll to position [370, 0]
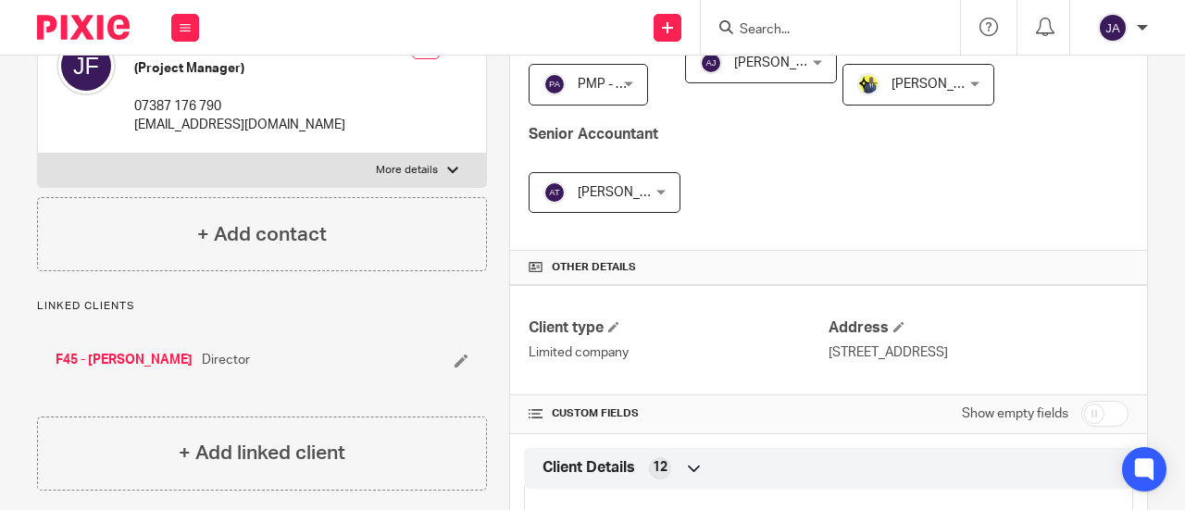
click at [1082, 407] on input "checkbox" at bounding box center [1105, 414] width 47 height 26
checkbox input "true"
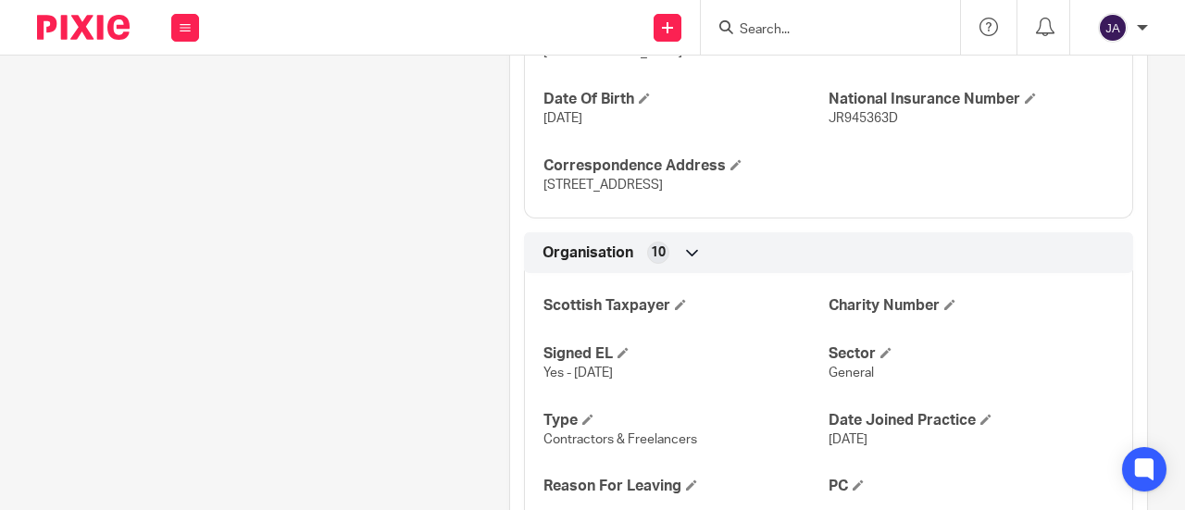
scroll to position [1482, 0]
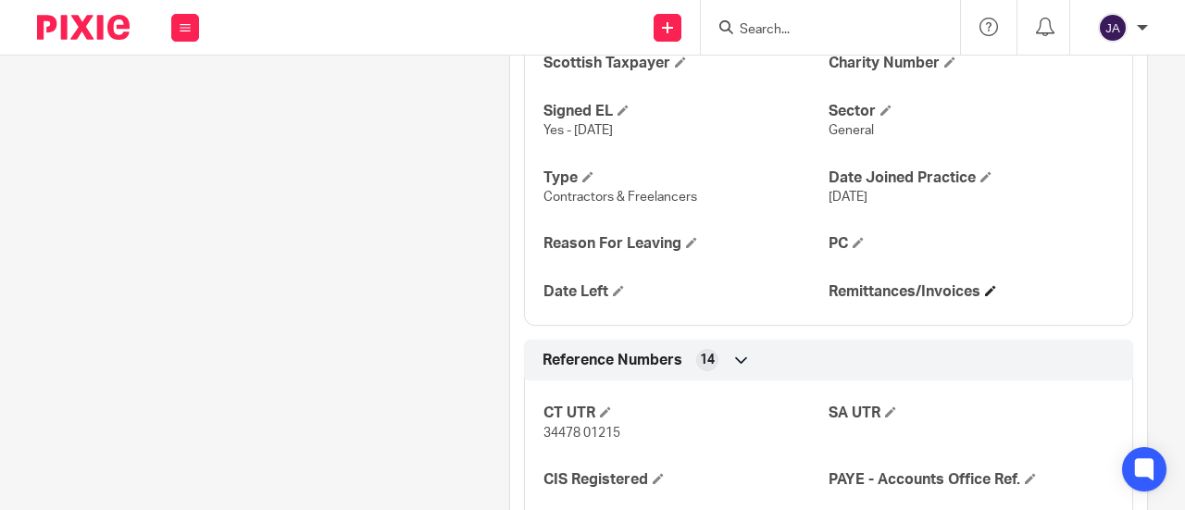
click at [984, 294] on h4 "Remittances/Invoices" at bounding box center [971, 291] width 285 height 19
click at [975, 284] on h4 "Remittances/Invoices" at bounding box center [971, 291] width 285 height 19
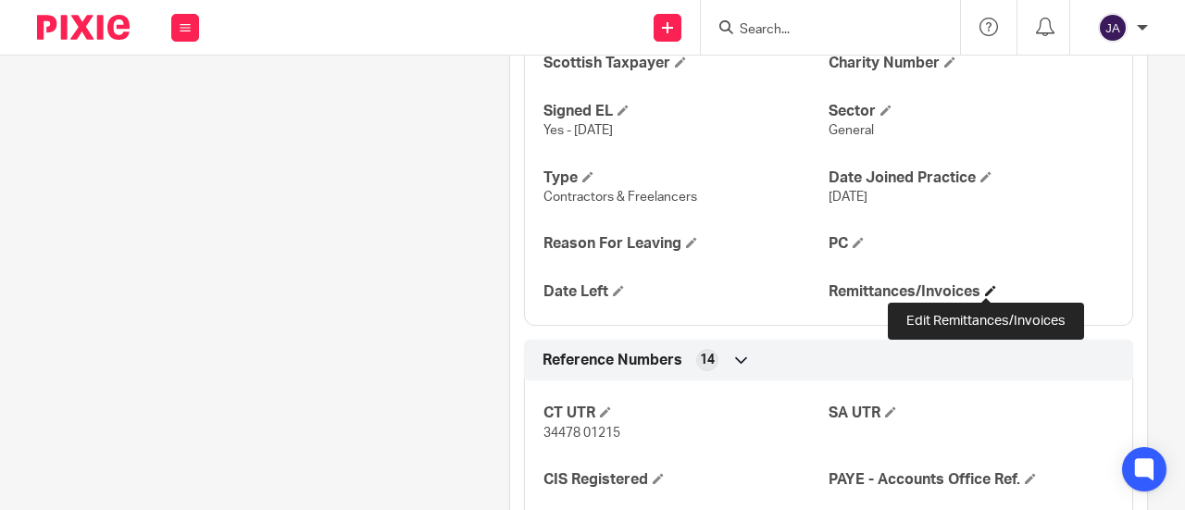
click at [985, 288] on span at bounding box center [990, 290] width 11 height 11
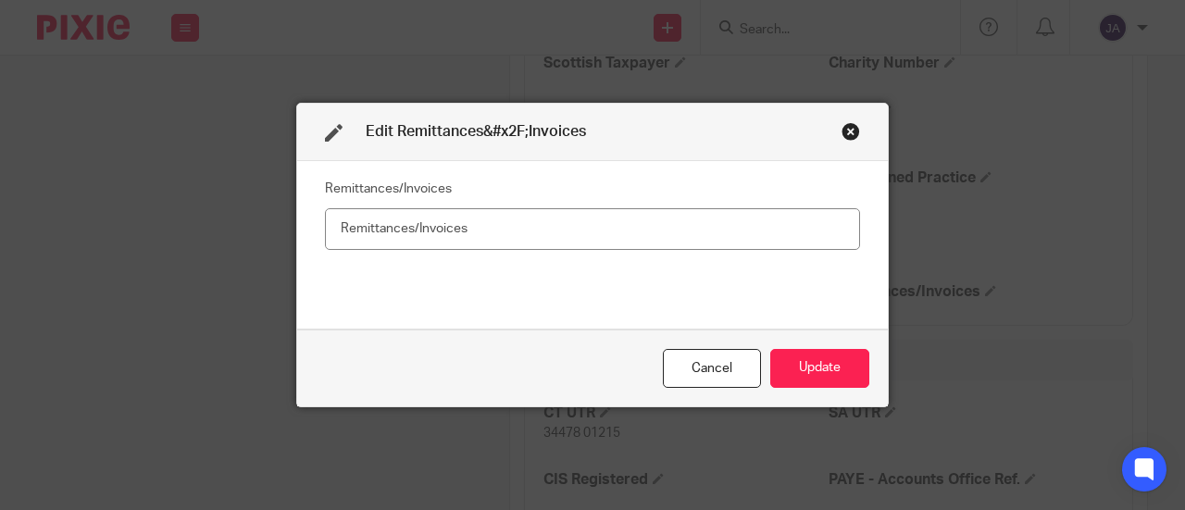
click at [400, 220] on input "text" at bounding box center [592, 229] width 535 height 42
type input "No"
click at [803, 361] on button "Update" at bounding box center [820, 369] width 99 height 40
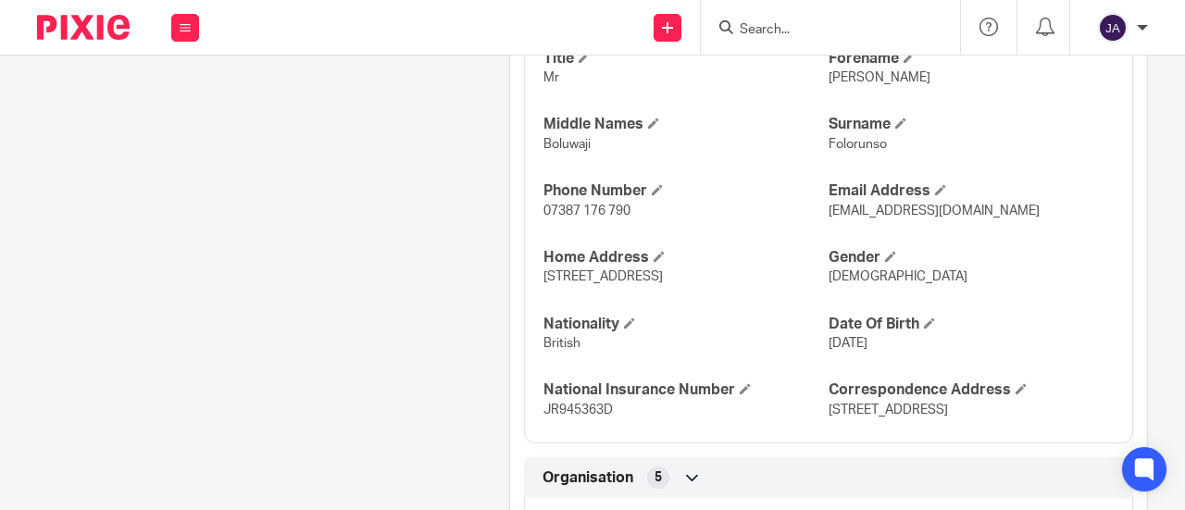
scroll to position [370, 0]
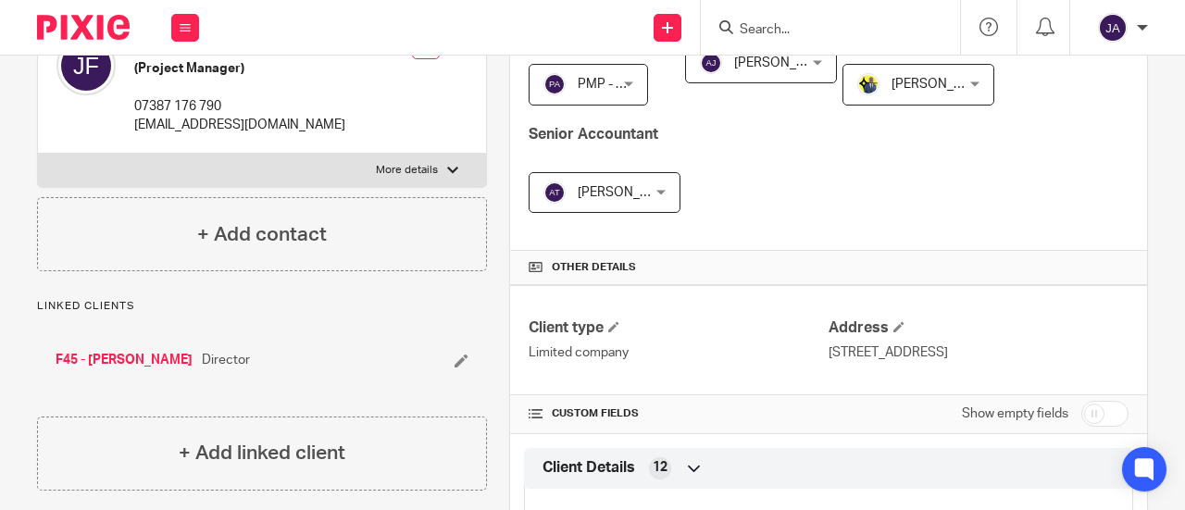
click at [1082, 415] on input "checkbox" at bounding box center [1105, 414] width 47 height 26
checkbox input "true"
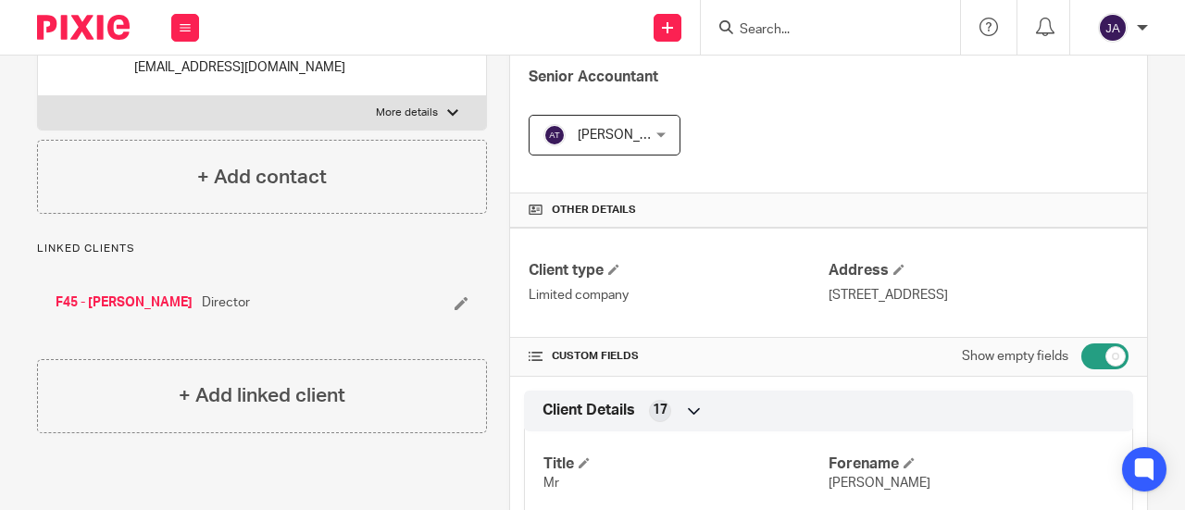
scroll to position [185, 0]
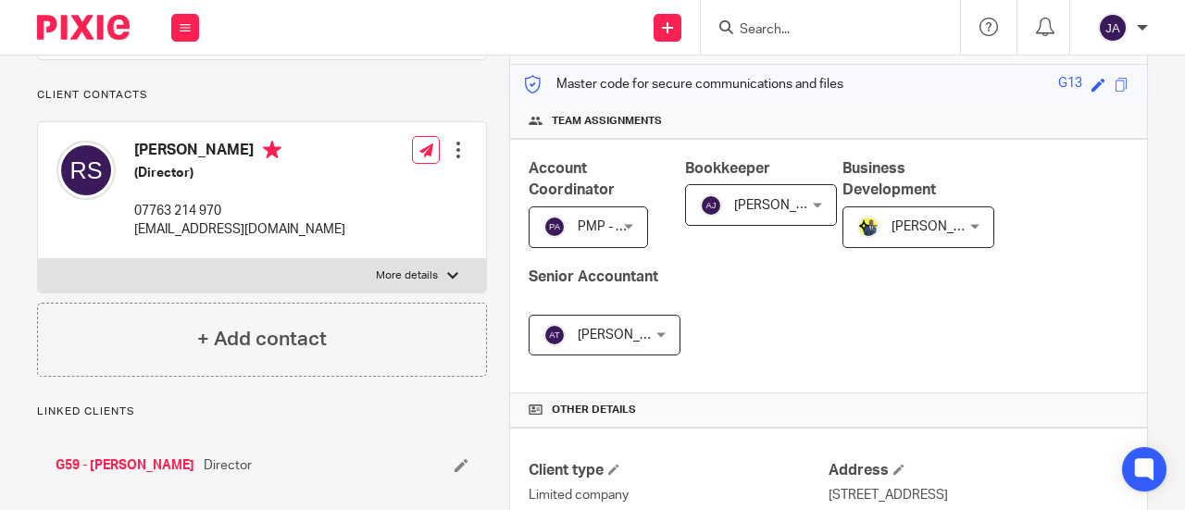
scroll to position [370, 0]
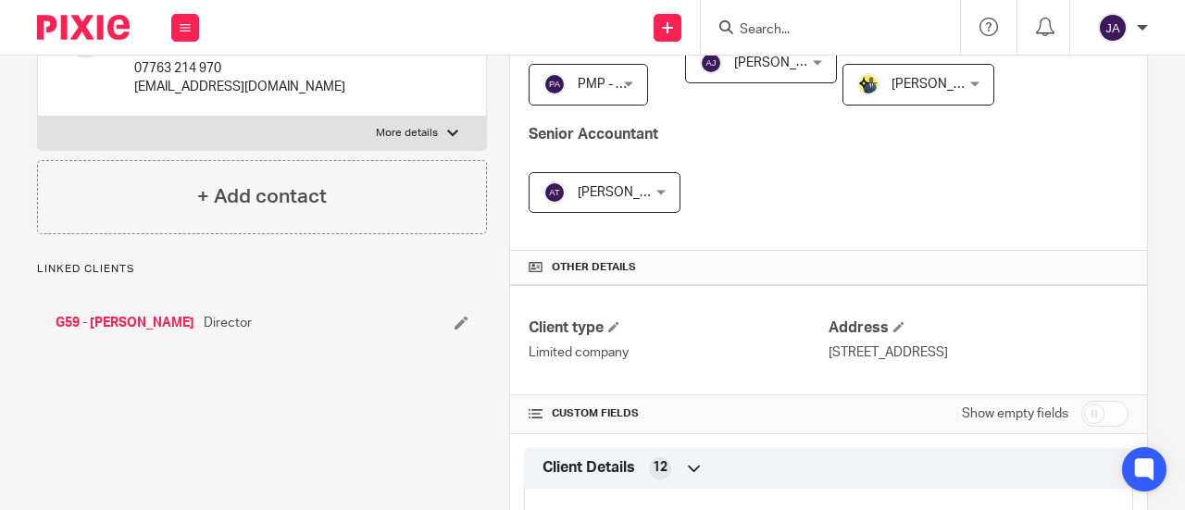
click at [1087, 412] on input "checkbox" at bounding box center [1105, 414] width 47 height 26
checkbox input "true"
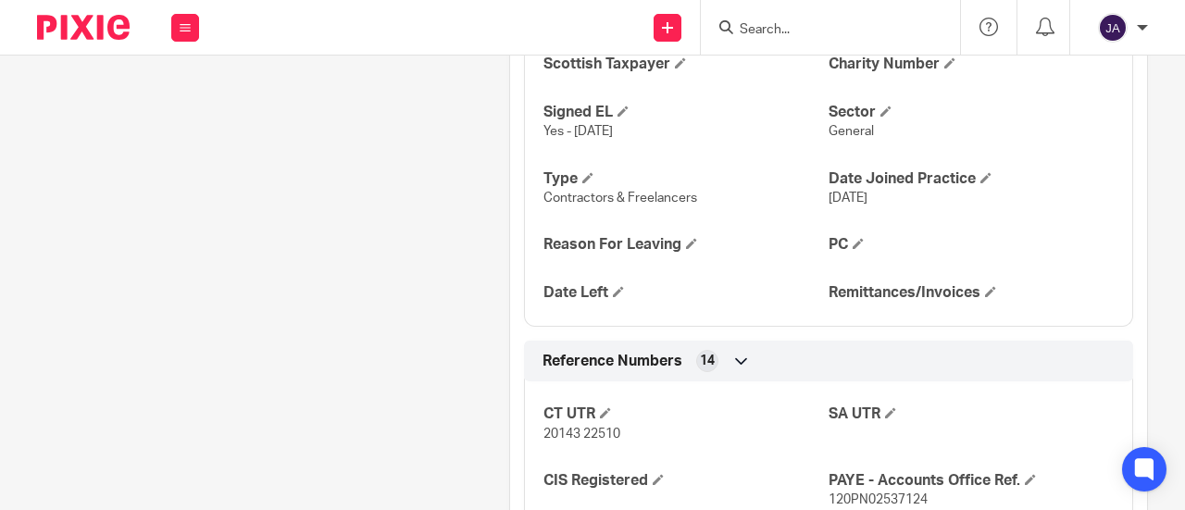
scroll to position [1482, 0]
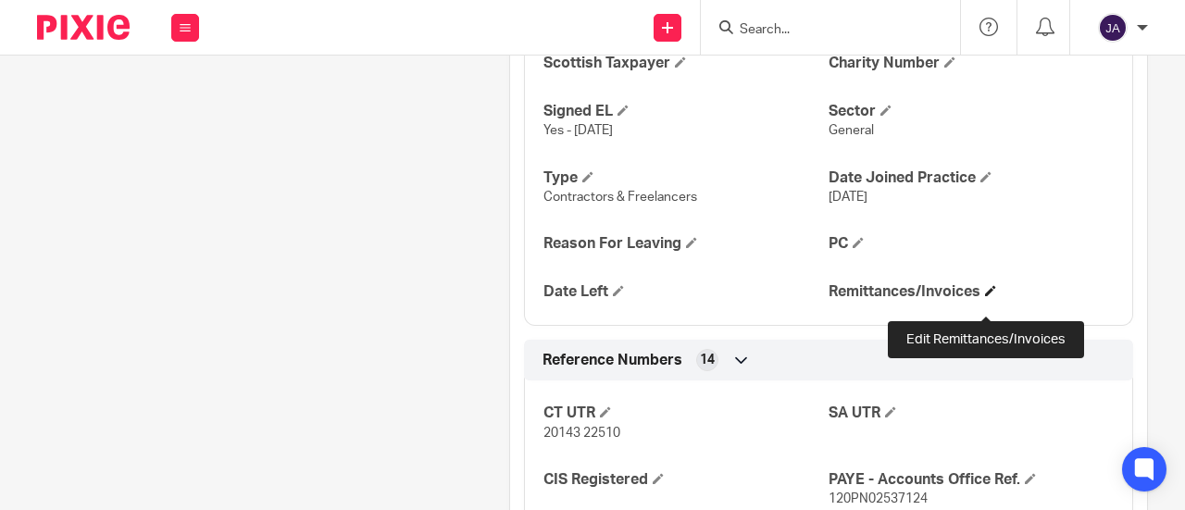
click at [985, 296] on span at bounding box center [990, 290] width 11 height 11
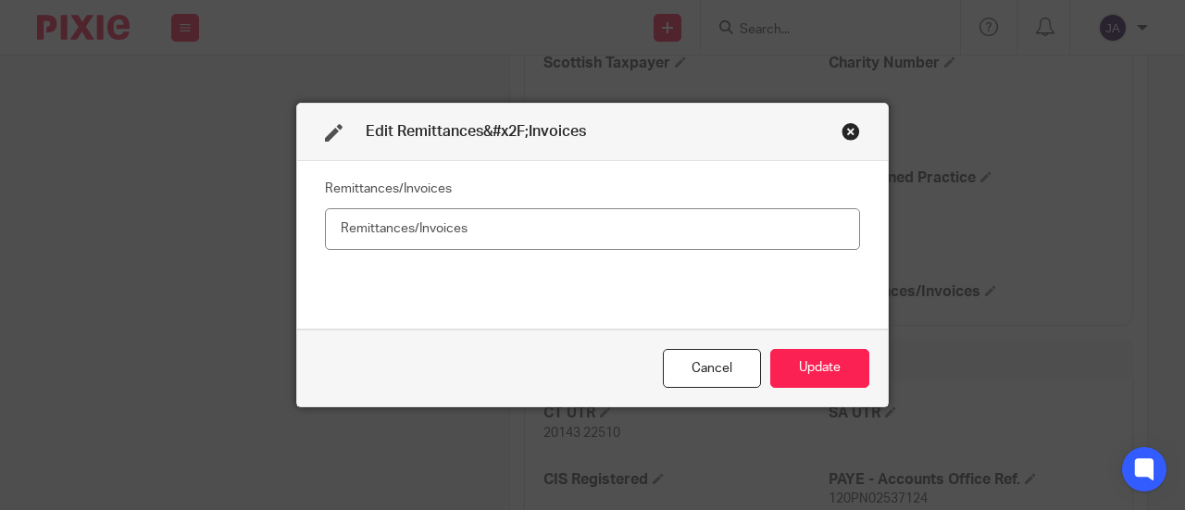
click at [645, 225] on input "text" at bounding box center [592, 229] width 535 height 42
type input "No"
click at [785, 345] on div "Cancel Update" at bounding box center [592, 369] width 591 height 78
click at [796, 367] on button "Update" at bounding box center [820, 369] width 99 height 40
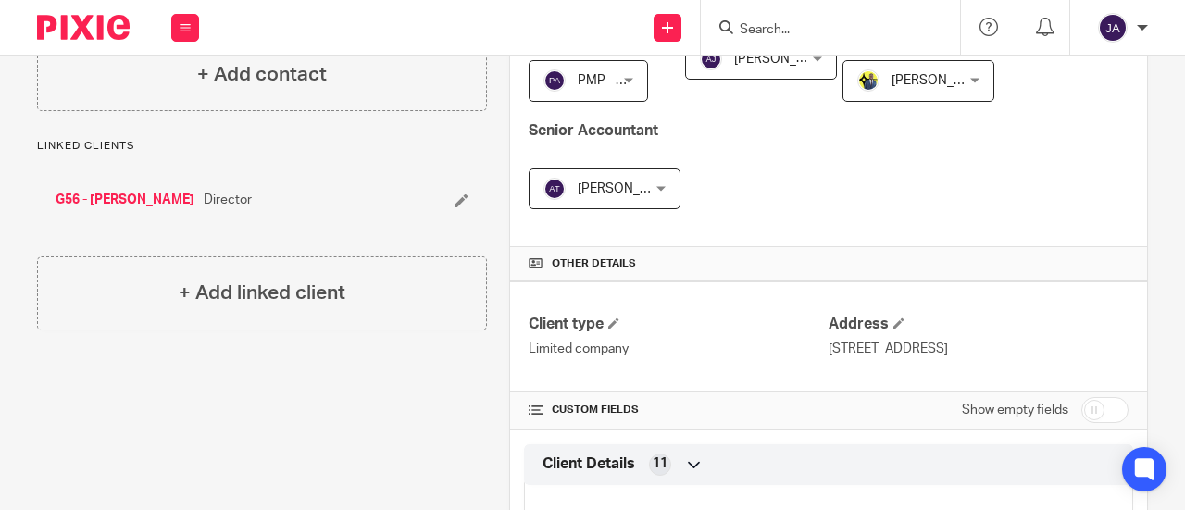
scroll to position [463, 0]
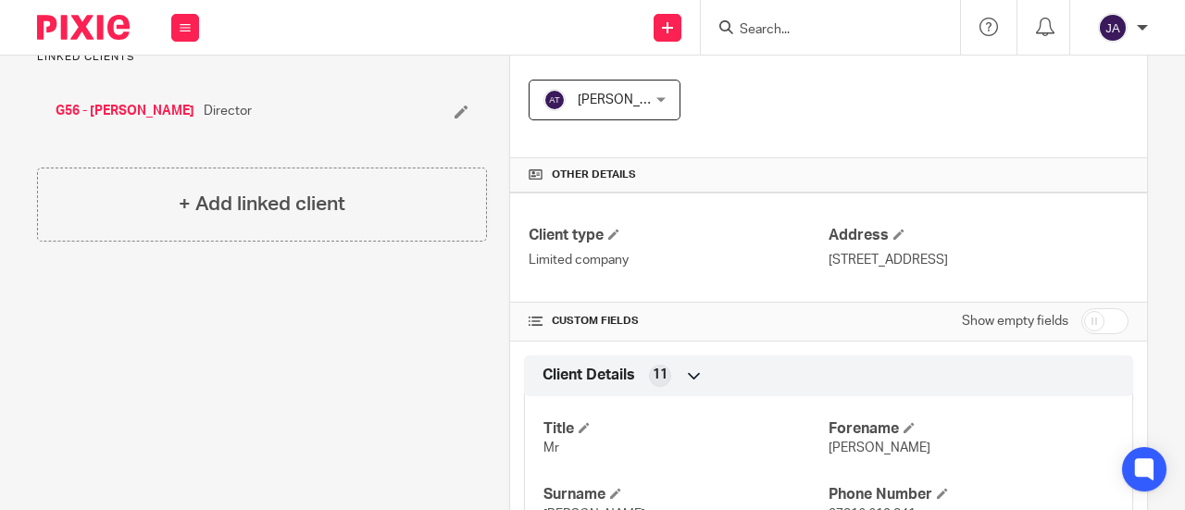
click at [1082, 320] on input "checkbox" at bounding box center [1105, 321] width 47 height 26
checkbox input "true"
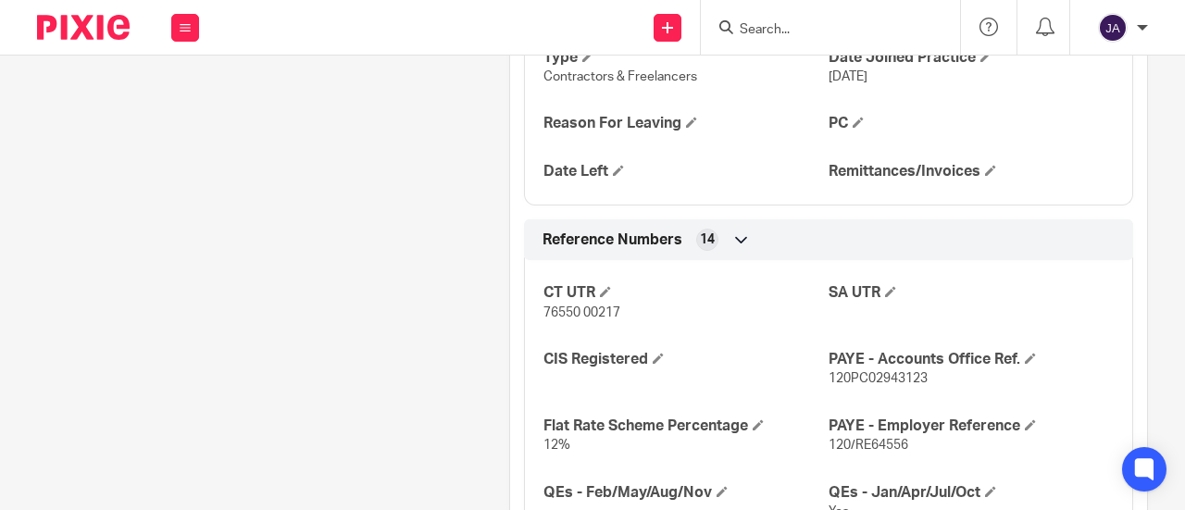
scroll to position [1574, 0]
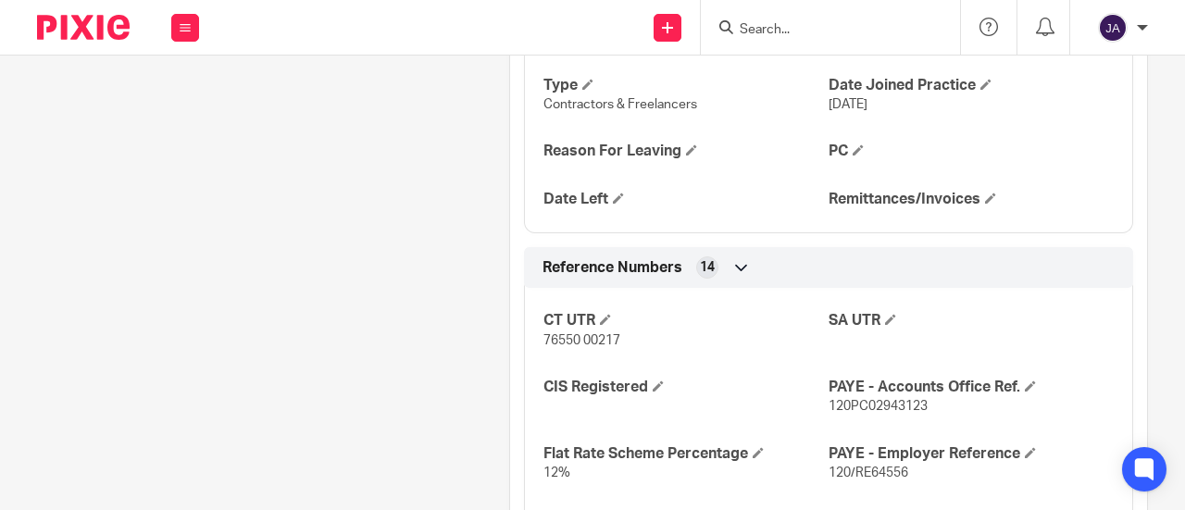
click at [976, 204] on div "Scottish Taxpayer Charity Number Signed EL Yes - [DATE] Sector General Type Con…" at bounding box center [828, 78] width 609 height 309
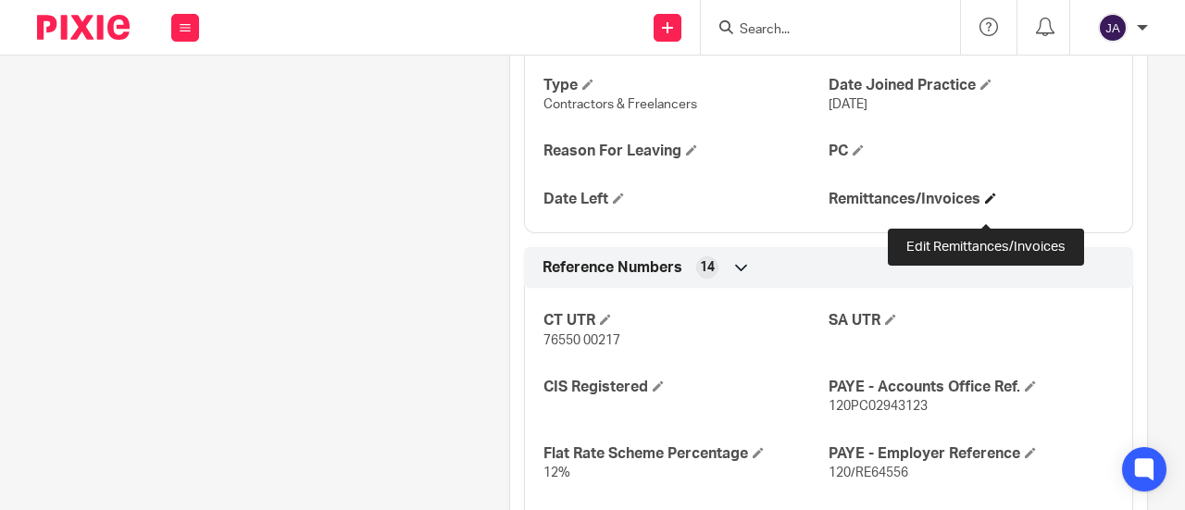
click at [985, 204] on span at bounding box center [990, 198] width 11 height 11
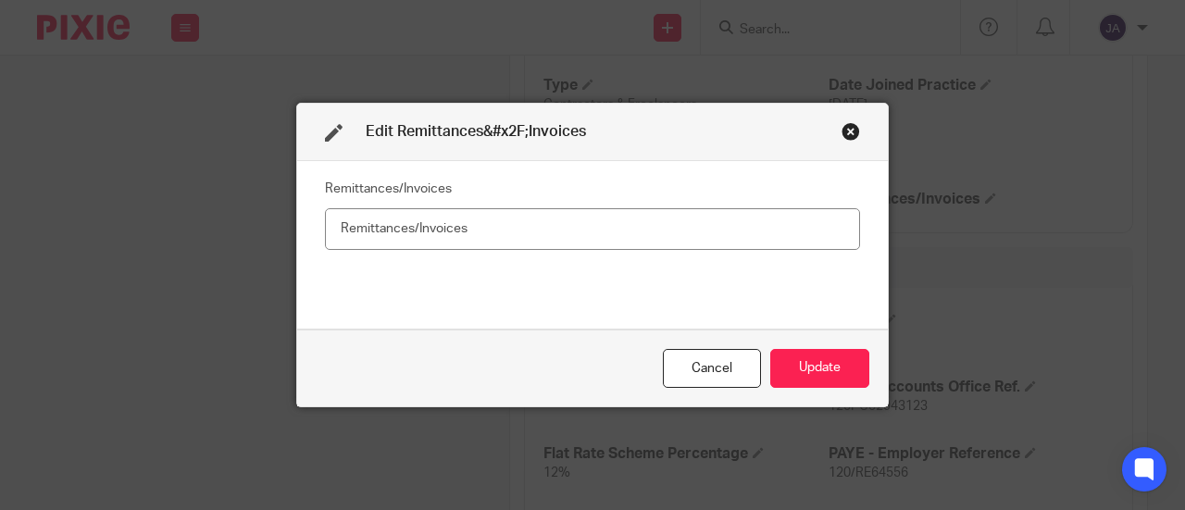
click at [615, 229] on input "text" at bounding box center [592, 229] width 535 height 42
type input "No"
click at [839, 362] on button "Update" at bounding box center [820, 369] width 99 height 40
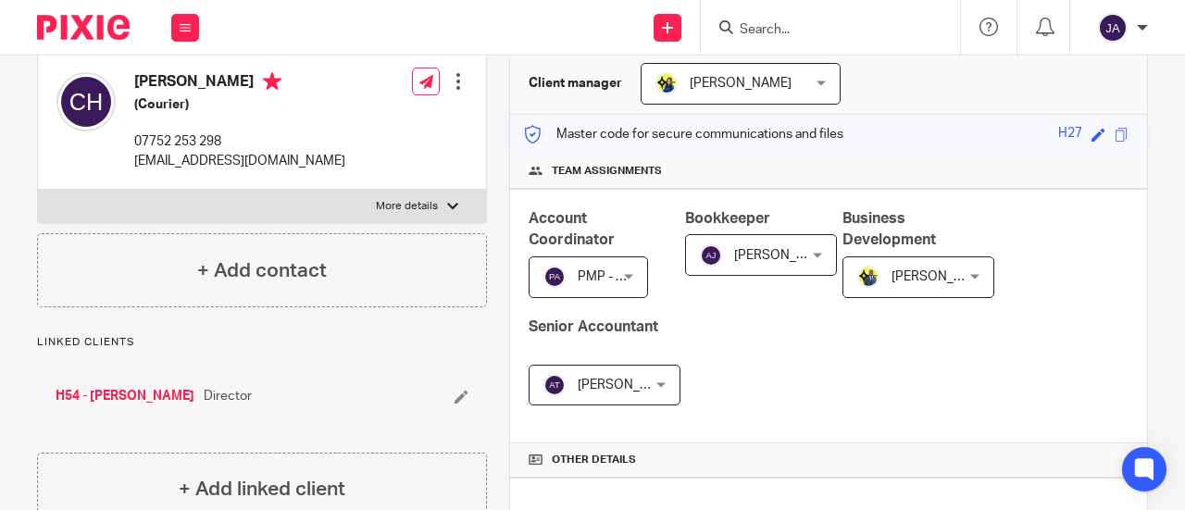
scroll to position [370, 0]
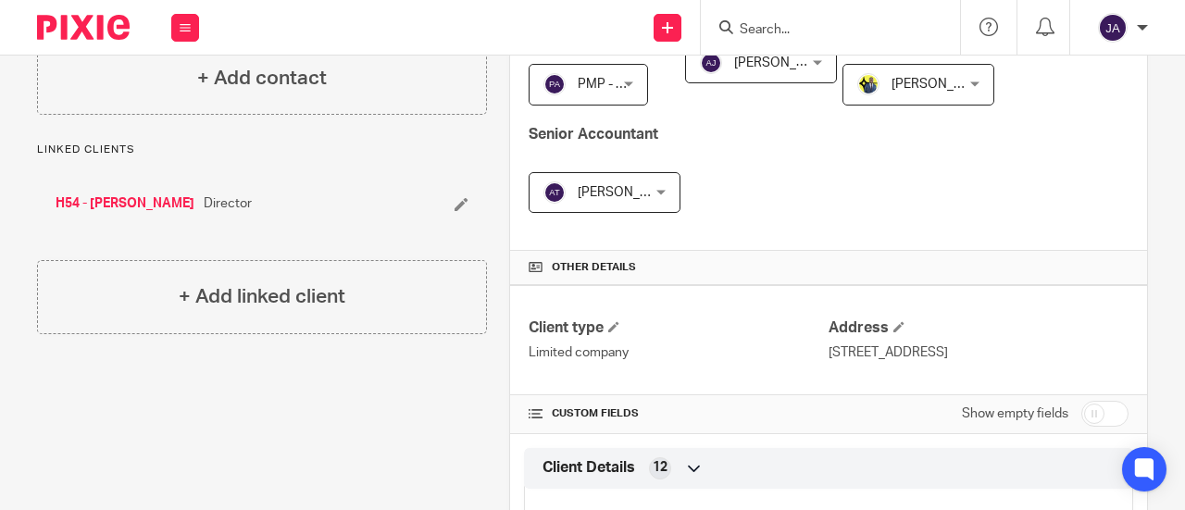
click at [1082, 408] on input "checkbox" at bounding box center [1105, 414] width 47 height 26
checkbox input "true"
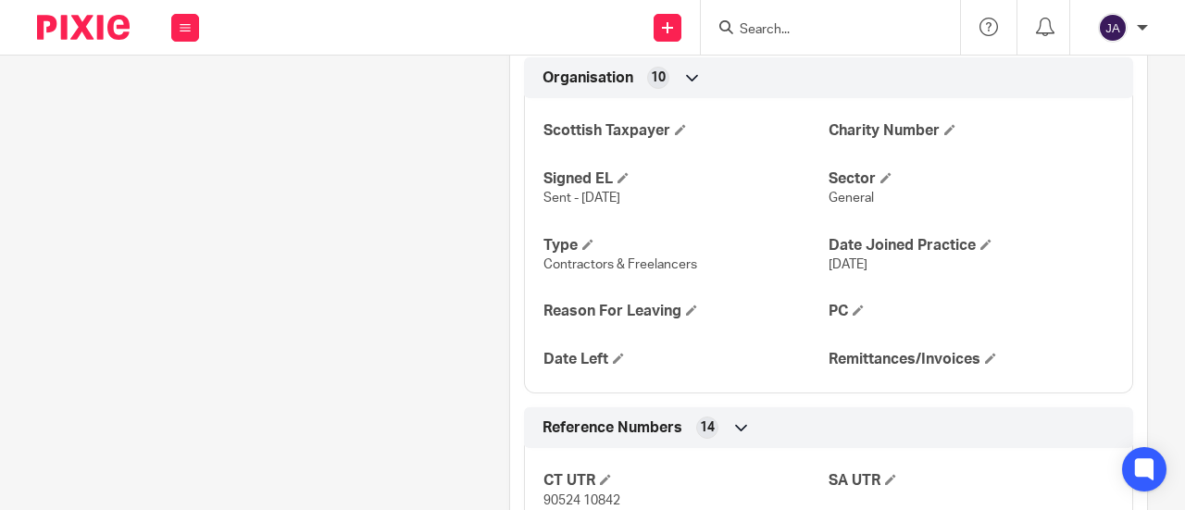
scroll to position [1389, 0]
